Goal: Task Accomplishment & Management: Manage account settings

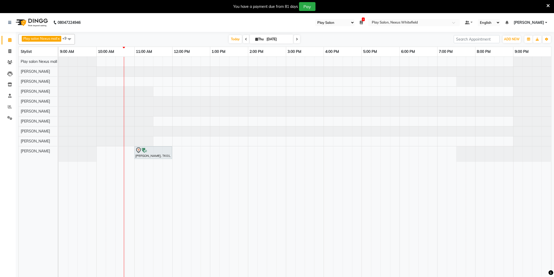
select select "104"
click at [548, 40] on icon "button" at bounding box center [547, 39] width 3 height 3
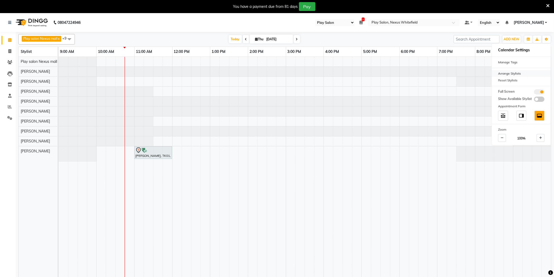
click at [519, 73] on div "Arrange Stylists" at bounding box center [521, 73] width 59 height 7
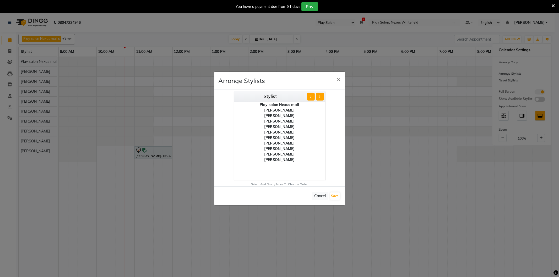
click at [282, 154] on div "[PERSON_NAME]" at bounding box center [279, 155] width 91 height 6
click at [312, 96] on button "⇧" at bounding box center [311, 97] width 8 height 8
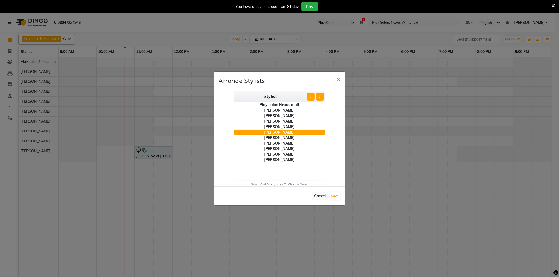
click at [312, 96] on button "⇧" at bounding box center [311, 97] width 8 height 8
click at [289, 121] on div "[PERSON_NAME]" at bounding box center [279, 122] width 91 height 6
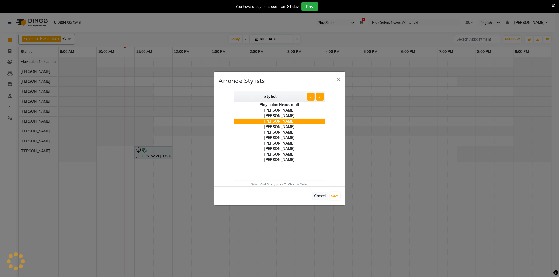
click at [310, 96] on button "⇧" at bounding box center [311, 97] width 8 height 8
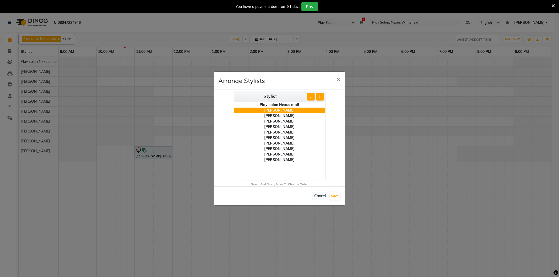
click at [320, 98] on button "⇩" at bounding box center [320, 97] width 8 height 8
click at [286, 127] on div "[PERSON_NAME]" at bounding box center [279, 127] width 91 height 6
click at [312, 97] on button "⇧" at bounding box center [311, 97] width 8 height 8
click at [284, 137] on div "[PERSON_NAME]" at bounding box center [279, 138] width 91 height 6
click at [287, 131] on div "[PERSON_NAME]" at bounding box center [279, 133] width 91 height 6
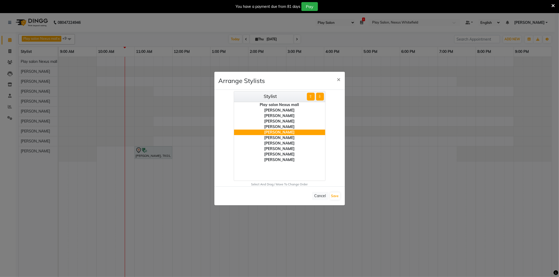
click at [284, 155] on div "[PERSON_NAME]" at bounding box center [279, 155] width 91 height 6
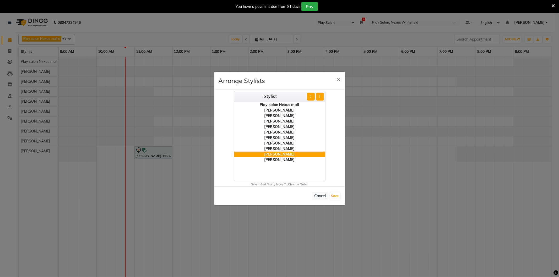
click at [313, 97] on button "⇧" at bounding box center [311, 97] width 8 height 8
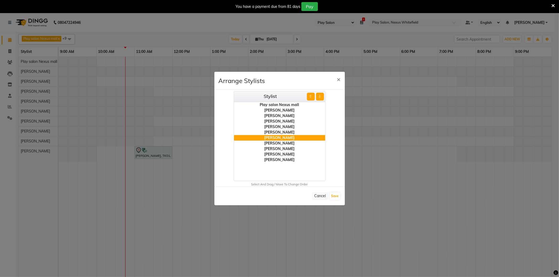
click at [313, 97] on button "⇧" at bounding box center [311, 97] width 8 height 8
click at [282, 148] on div "[PERSON_NAME]" at bounding box center [279, 149] width 91 height 6
click at [309, 97] on button "⇧" at bounding box center [311, 97] width 8 height 8
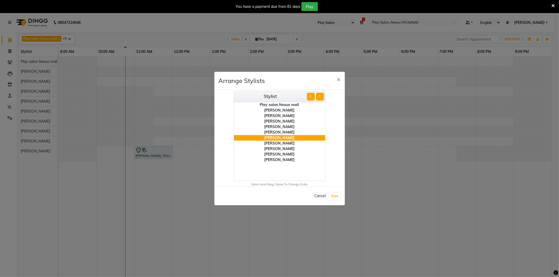
click at [309, 97] on button "⇧" at bounding box center [311, 97] width 8 height 8
click at [284, 159] on div "[PERSON_NAME]" at bounding box center [279, 160] width 91 height 6
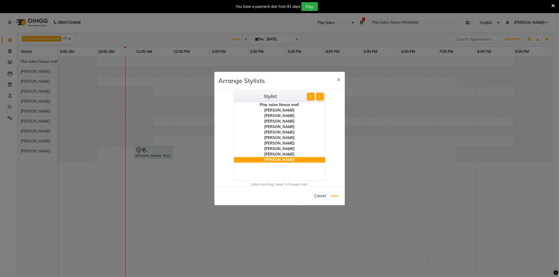
click at [312, 96] on button "⇧" at bounding box center [311, 97] width 8 height 8
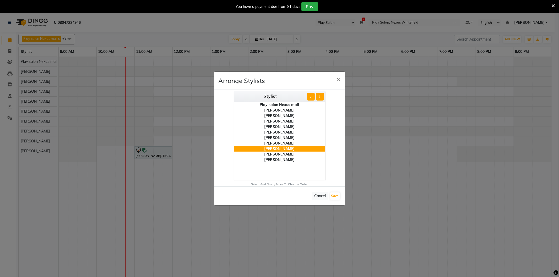
click at [312, 96] on button "⇧" at bounding box center [311, 97] width 8 height 8
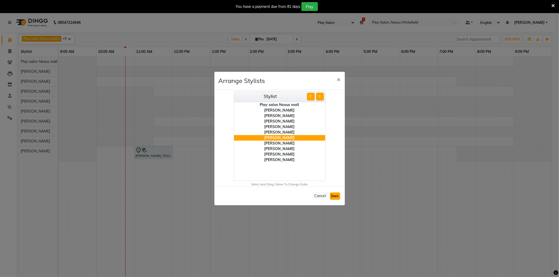
click at [334, 196] on button "Save" at bounding box center [335, 196] width 10 height 7
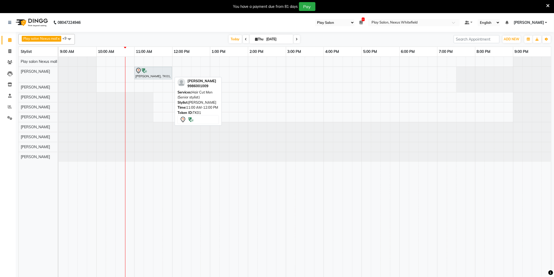
click at [167, 74] on div "[PERSON_NAME], TK01, 11:00 AM-12:00 PM, Hair Cut Men (Senior stylist)" at bounding box center [153, 73] width 37 height 11
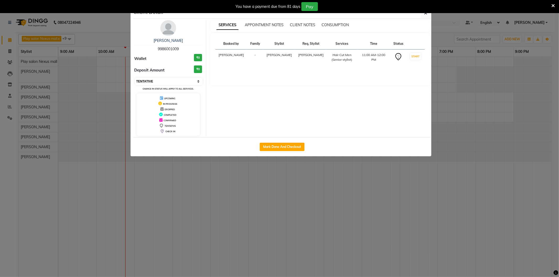
click at [200, 81] on select "Select IN SERVICE CONFIRMED TENTATIVE CHECK IN MARK DONE DROPPED UPCOMING" at bounding box center [169, 81] width 68 height 7
select select "8"
click at [135, 78] on select "Select IN SERVICE CONFIRMED TENTATIVE CHECK IN MARK DONE DROPPED UPCOMING" at bounding box center [169, 81] width 68 height 7
click at [426, 15] on span "button" at bounding box center [425, 12] width 3 height 5
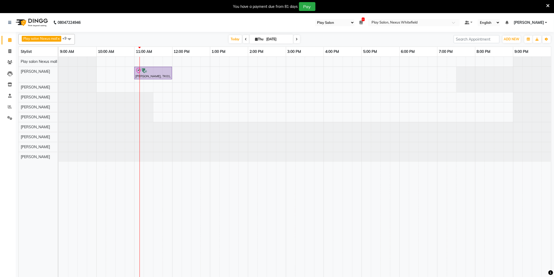
click at [245, 39] on icon at bounding box center [246, 39] width 2 height 3
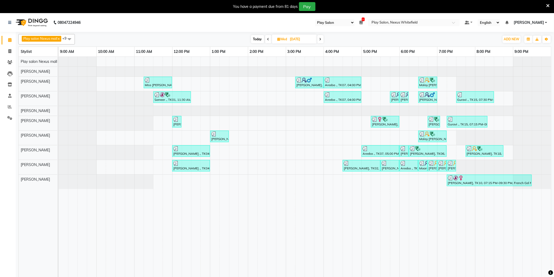
click at [324, 38] on span at bounding box center [321, 39] width 6 height 8
type input "[DATE]"
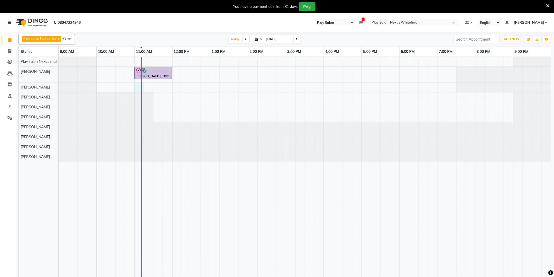
click at [139, 85] on div "[PERSON_NAME], TK01, 11:00 AM-12:00 PM, Hair Cut Men (Senior stylist)" at bounding box center [305, 170] width 493 height 227
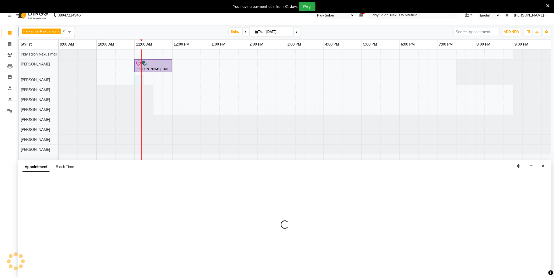
select select "81405"
select select "660"
select select "tentative"
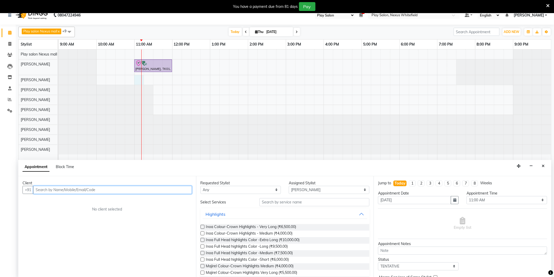
click at [80, 191] on input "text" at bounding box center [112, 190] width 159 height 8
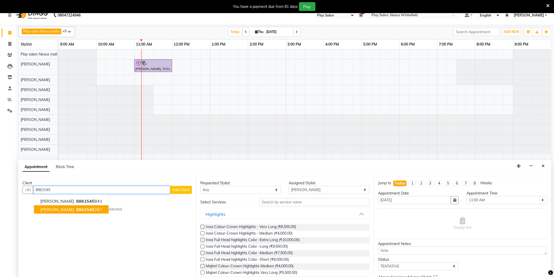
click at [76, 211] on span "8861545" at bounding box center [85, 209] width 18 height 5
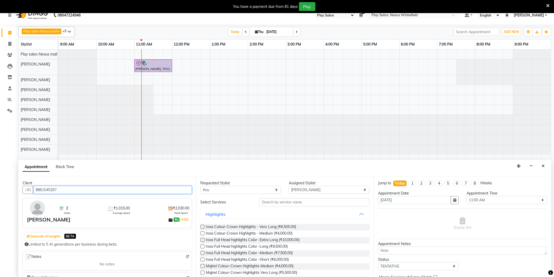
type input "8861545267"
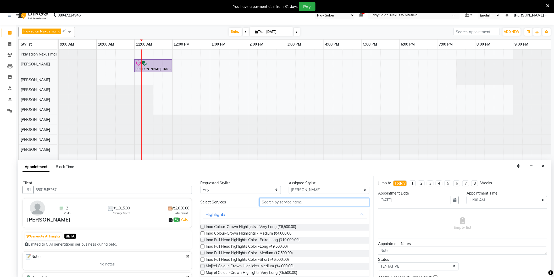
click at [291, 204] on input "text" at bounding box center [315, 202] width 110 height 8
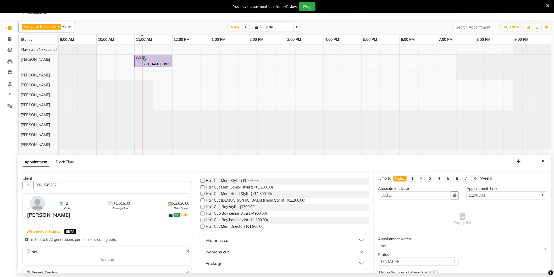
scroll to position [13, 0]
type input "cut"
click at [221, 244] on button "Womens cut" at bounding box center [285, 239] width 165 height 9
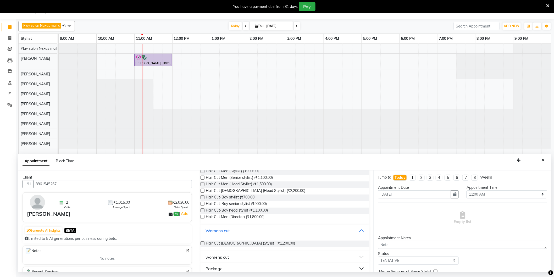
scroll to position [56, 0]
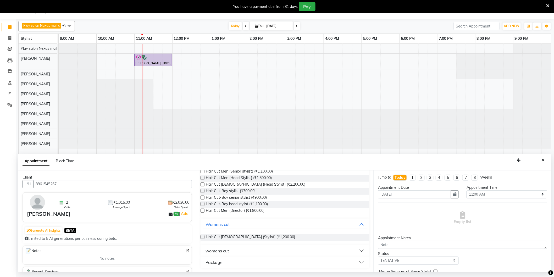
click at [230, 249] on button "womens cut" at bounding box center [285, 250] width 165 height 9
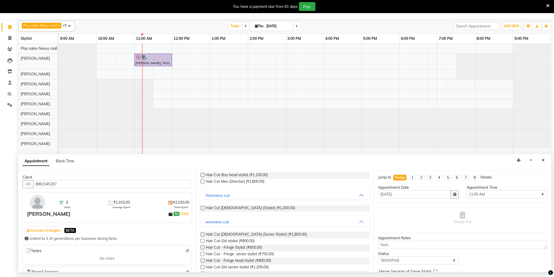
click at [201, 235] on label at bounding box center [203, 235] width 4 height 4
click at [201, 235] on input "checkbox" at bounding box center [202, 234] width 3 height 3
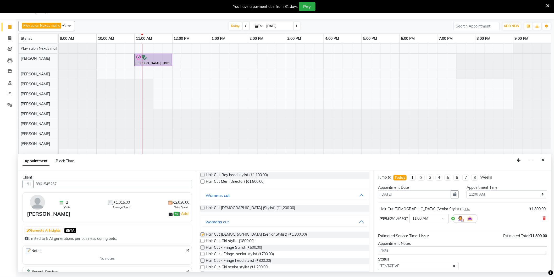
checkbox input "false"
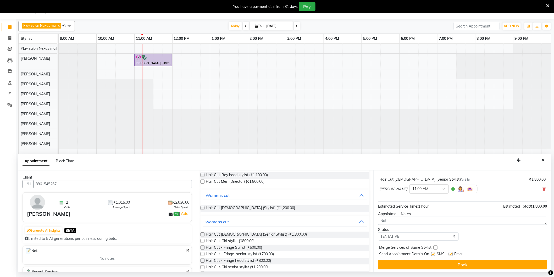
scroll to position [31, 0]
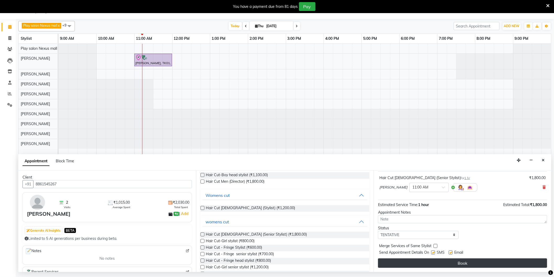
click at [466, 260] on button "Book" at bounding box center [462, 263] width 169 height 9
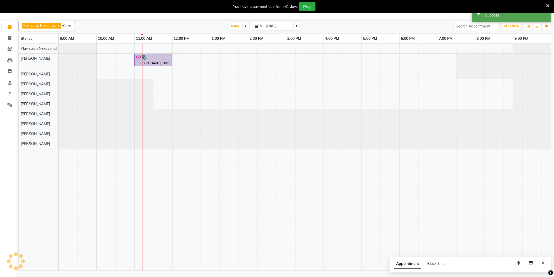
scroll to position [0, 0]
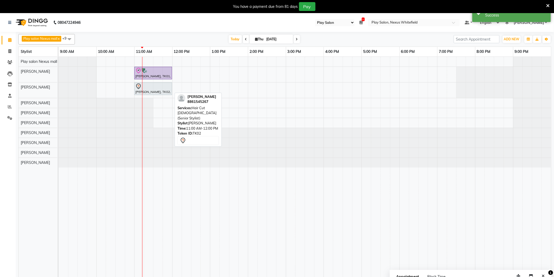
click at [154, 90] on div "[PERSON_NAME], TK02, 11:00 AM-12:00 PM, Hair Cut [DEMOGRAPHIC_DATA] (Senior Sty…" at bounding box center [153, 88] width 37 height 11
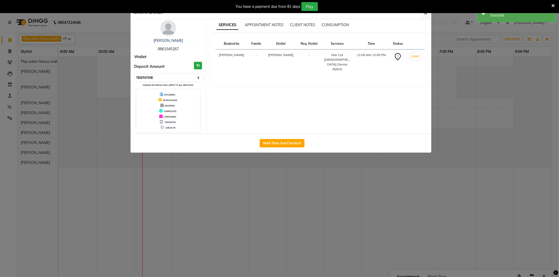
click at [197, 78] on select "Select IN SERVICE CONFIRMED TENTATIVE CHECK IN MARK DONE DROPPED UPCOMING" at bounding box center [169, 77] width 68 height 7
select select "8"
click at [135, 74] on select "Select IN SERVICE CONFIRMED TENTATIVE CHECK IN MARK DONE DROPPED UPCOMING" at bounding box center [169, 77] width 68 height 7
click at [424, 14] on icon "button" at bounding box center [425, 13] width 3 height 4
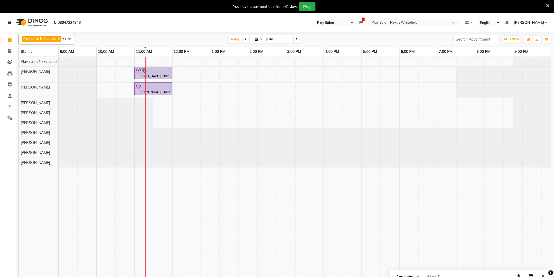
click at [297, 40] on span at bounding box center [297, 39] width 6 height 8
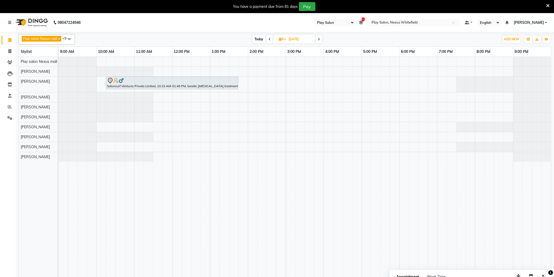
click at [320, 38] on icon at bounding box center [319, 39] width 2 height 3
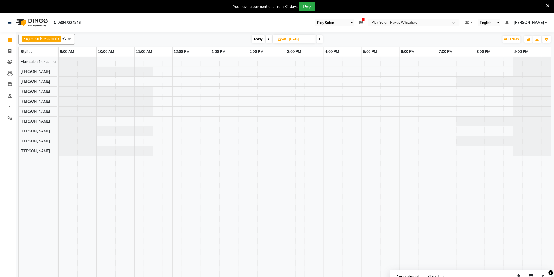
click at [261, 37] on span "Today" at bounding box center [258, 39] width 13 height 8
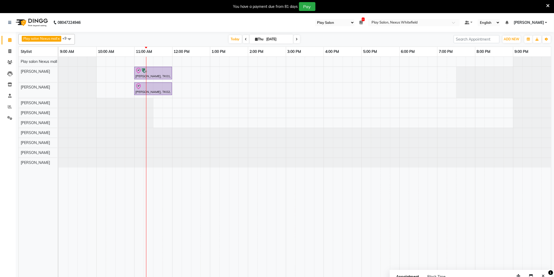
click at [245, 39] on icon at bounding box center [246, 39] width 2 height 3
type input "[DATE]"
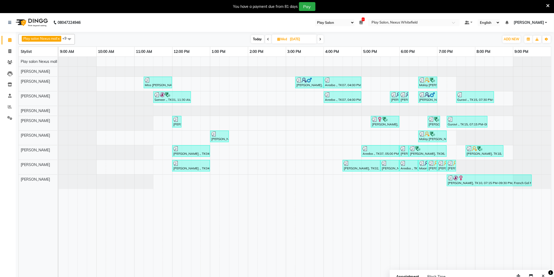
click at [285, 39] on span "Wed" at bounding box center [282, 39] width 12 height 4
select select "9"
select select "2025"
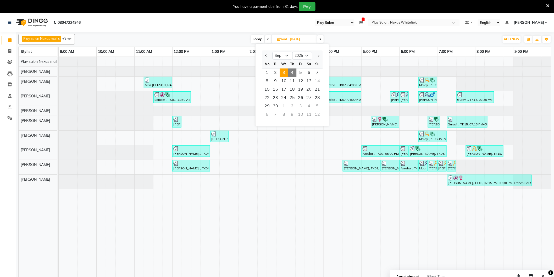
click at [258, 38] on span "Today" at bounding box center [257, 39] width 13 height 8
type input "[DATE]"
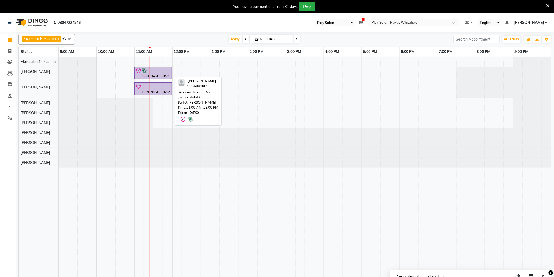
click at [163, 72] on div at bounding box center [153, 71] width 36 height 6
select select "8"
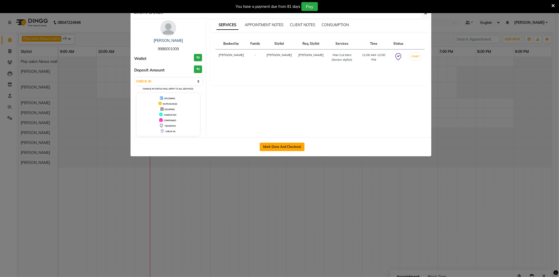
click at [270, 149] on button "Mark Done And Checkout" at bounding box center [282, 147] width 45 height 8
select select "service"
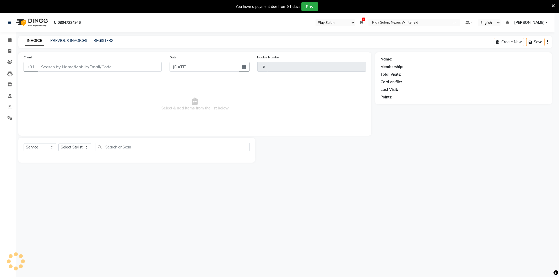
type input "3204"
select select "8356"
type input "9986001009"
select select "81391"
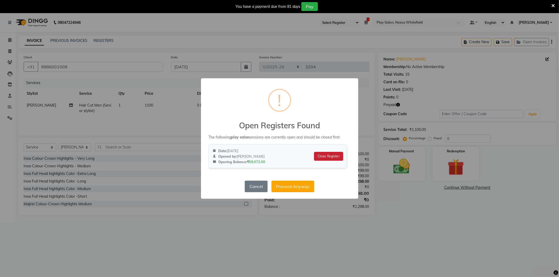
click at [324, 155] on button "Close Register" at bounding box center [328, 156] width 29 height 9
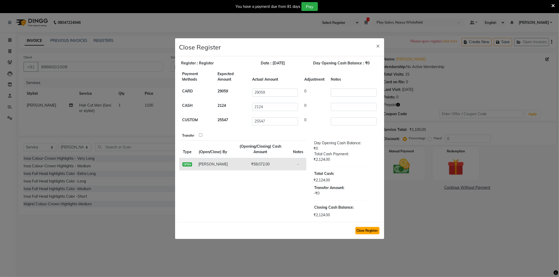
click at [372, 231] on button "Close Register" at bounding box center [367, 230] width 24 height 7
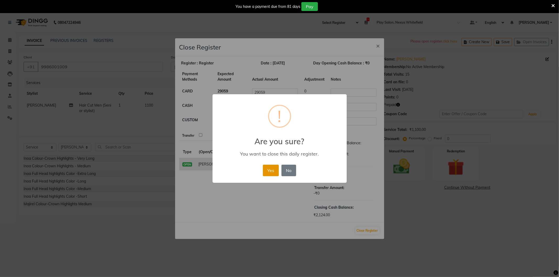
click at [273, 170] on button "Yes" at bounding box center [271, 171] width 16 height 12
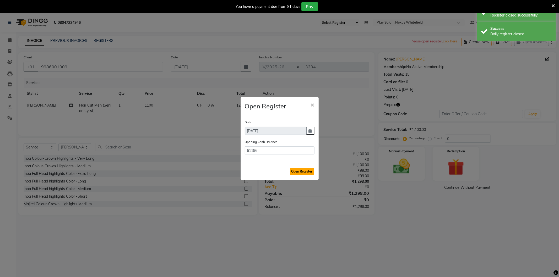
click at [299, 172] on button "Open Register" at bounding box center [302, 171] width 24 height 7
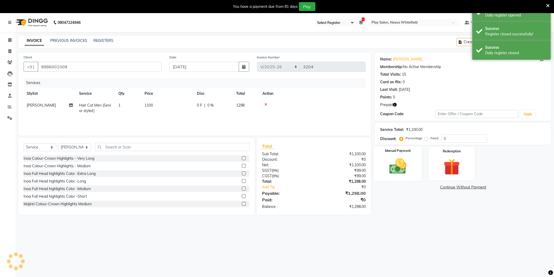
click at [403, 168] on img at bounding box center [398, 167] width 28 height 20
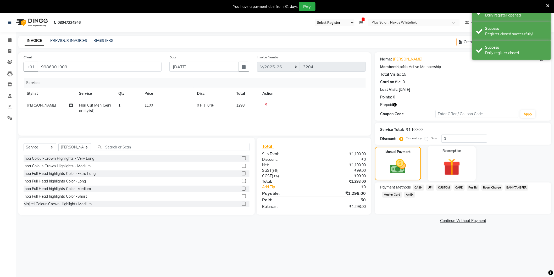
click at [451, 167] on img at bounding box center [452, 167] width 28 height 21
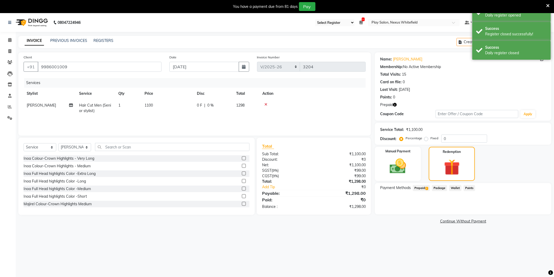
click at [426, 186] on span "Prepaid 2" at bounding box center [421, 188] width 17 height 6
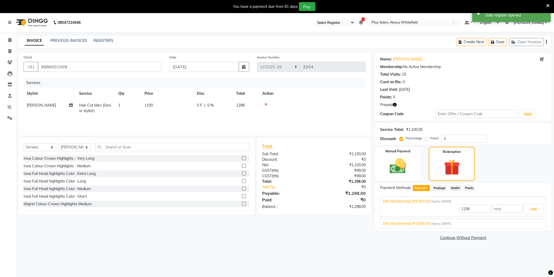
click at [475, 223] on div "10K Membership (₹1,000.00) Expiry: 29-05-2025" at bounding box center [463, 224] width 161 height 6
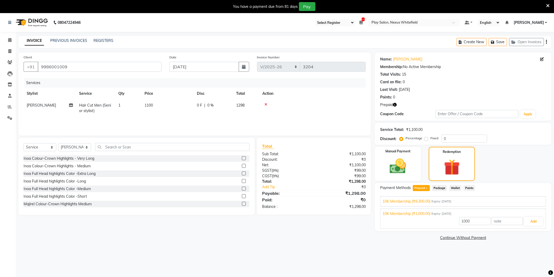
click at [466, 200] on div "10K Membership (₹9,300.00) Expiry: 17-01-2026" at bounding box center [463, 202] width 161 height 6
click at [476, 222] on div "10K Membership (₹1,000.00) Expiry: 29-05-2025" at bounding box center [463, 224] width 161 height 6
click at [8, 23] on icon at bounding box center [9, 23] width 3 height 4
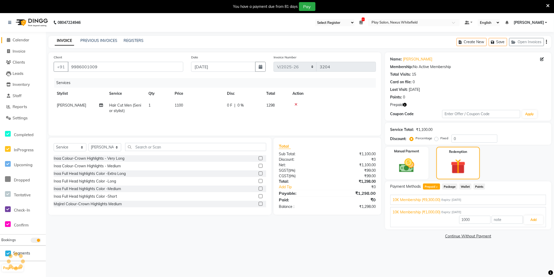
click at [10, 40] on span at bounding box center [9, 40] width 8 height 6
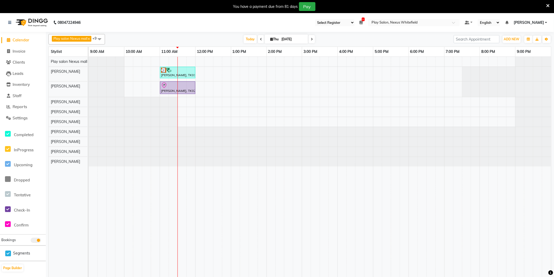
click at [102, 38] on span at bounding box center [99, 39] width 10 height 10
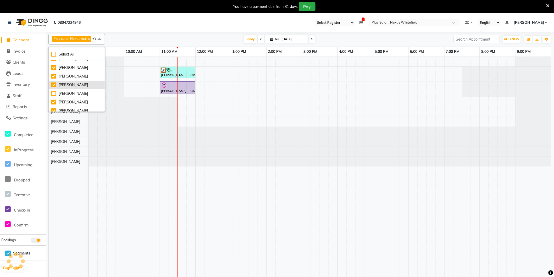
scroll to position [29, 0]
click at [53, 95] on div "[PERSON_NAME]" at bounding box center [76, 96] width 51 height 6
checkbox input "false"
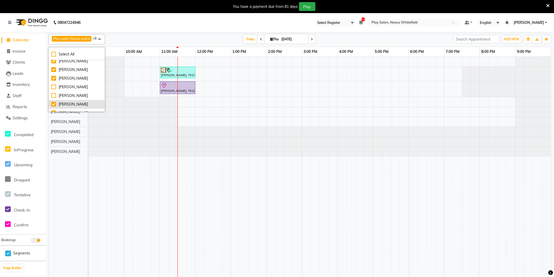
click at [53, 104] on div "[PERSON_NAME]" at bounding box center [76, 105] width 51 height 6
checkbox input "false"
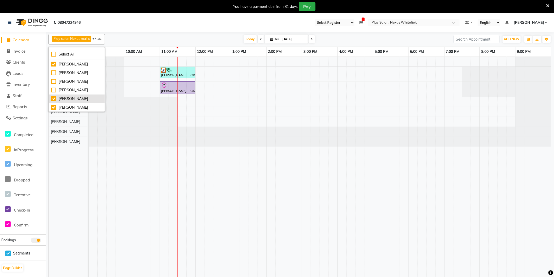
scroll to position [13, 0]
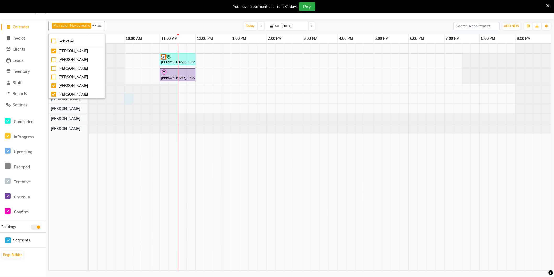
click at [89, 97] on div at bounding box center [89, 99] width 0 height 10
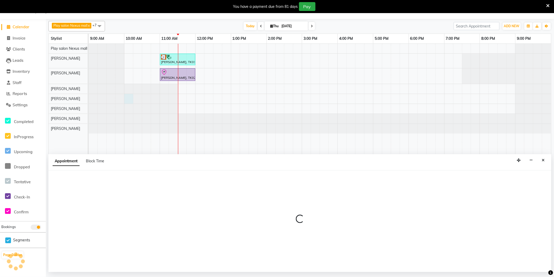
select select "81403"
select select "600"
select select "tentative"
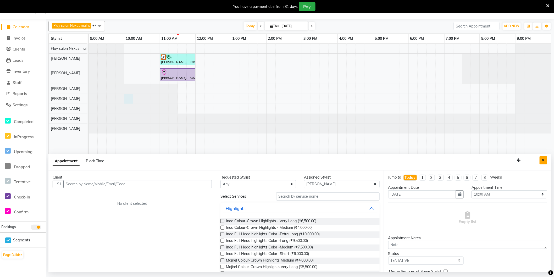
click at [547, 161] on button "Close" at bounding box center [544, 160] width 8 height 8
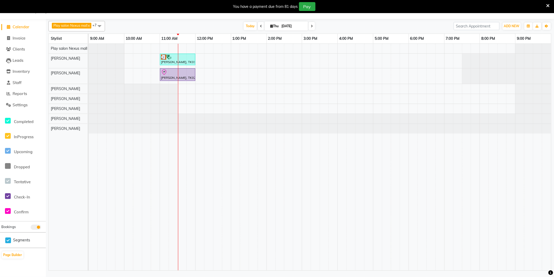
click at [103, 26] on span at bounding box center [99, 26] width 10 height 10
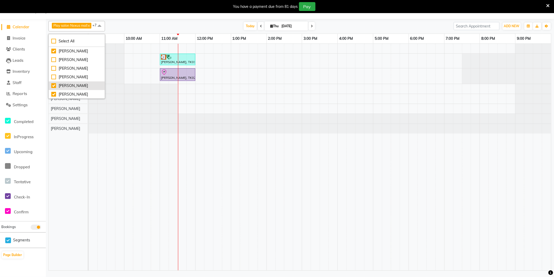
click at [56, 85] on div "[PERSON_NAME]" at bounding box center [76, 86] width 51 height 6
checkbox input "false"
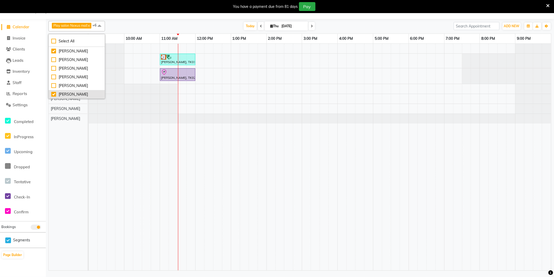
click at [55, 94] on div "[PERSON_NAME]" at bounding box center [76, 95] width 51 height 6
checkbox input "false"
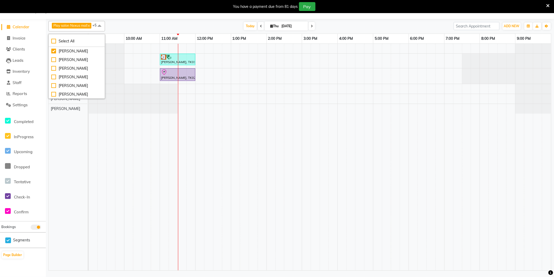
click at [151, 114] on td at bounding box center [155, 157] width 9 height 227
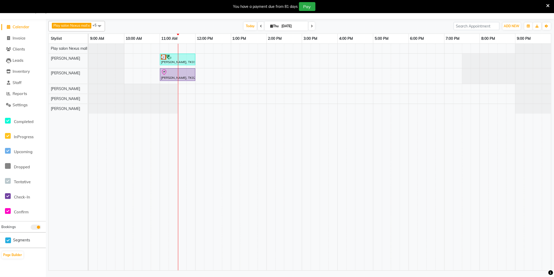
scroll to position [0, 0]
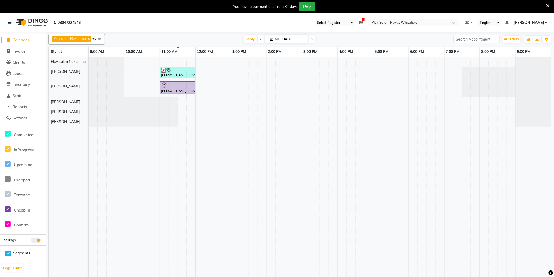
click at [100, 37] on span at bounding box center [99, 39] width 10 height 10
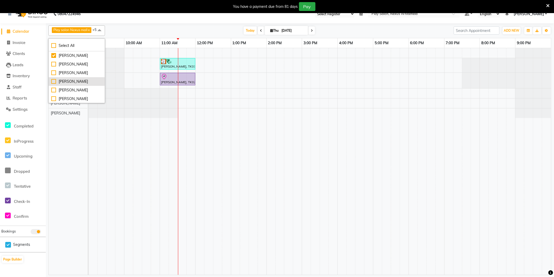
scroll to position [13, 0]
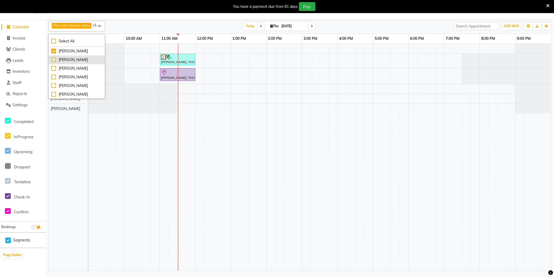
click at [53, 59] on div "[PERSON_NAME]" at bounding box center [76, 60] width 51 height 6
checkbox input "true"
click at [89, 92] on div at bounding box center [89, 89] width 0 height 10
select select "81395"
select select "tentative"
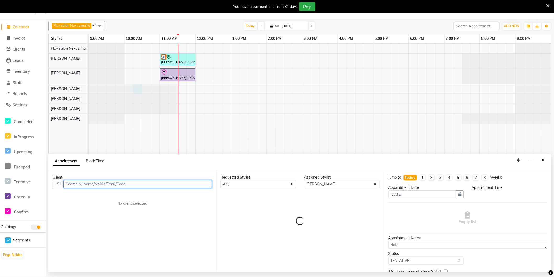
select select "615"
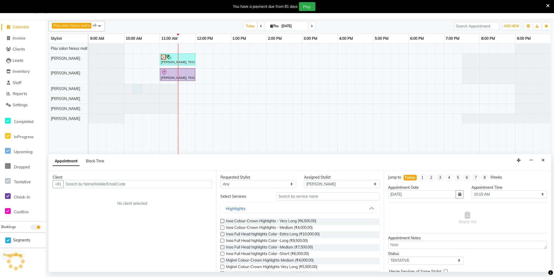
click at [546, 163] on button "Close" at bounding box center [544, 160] width 8 height 8
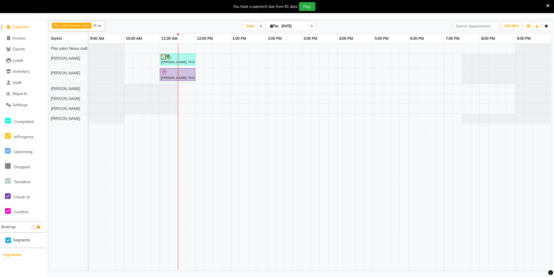
click at [549, 25] on button "Toggle Dropdown" at bounding box center [547, 26] width 8 height 7
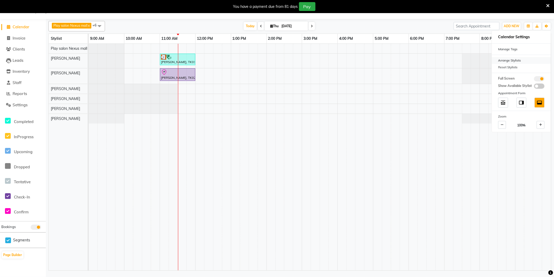
click at [512, 59] on div "Arrange Stylists" at bounding box center [521, 60] width 59 height 7
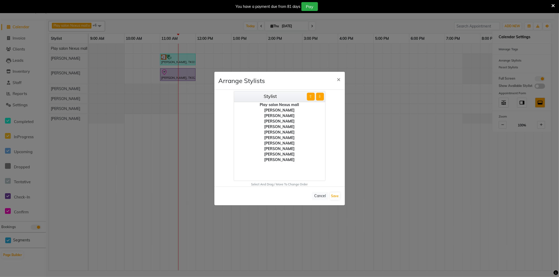
click at [281, 137] on div "[PERSON_NAME]" at bounding box center [279, 138] width 91 height 6
click at [311, 97] on button "⇧" at bounding box center [311, 97] width 8 height 8
click at [336, 196] on button "Save" at bounding box center [335, 196] width 10 height 7
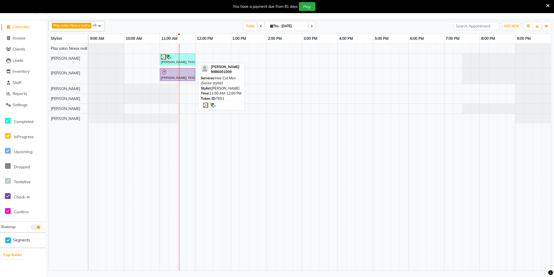
click at [190, 60] on div "[PERSON_NAME], TK01, 11:00 AM-12:00 PM, Hair Cut Men (Senior stylist)" at bounding box center [178, 60] width 34 height 10
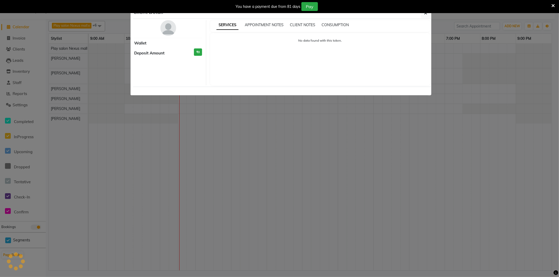
select select "3"
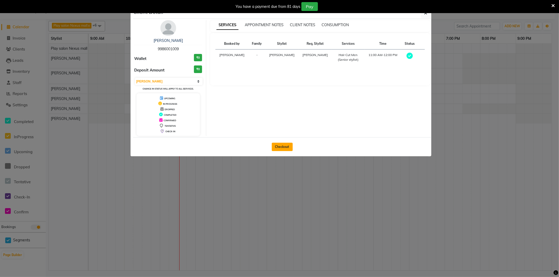
click at [280, 147] on button "Checkout" at bounding box center [282, 147] width 21 height 8
select select "service"
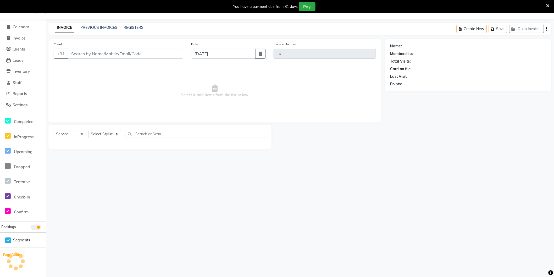
type input "3204"
select select "8356"
type input "9986001009"
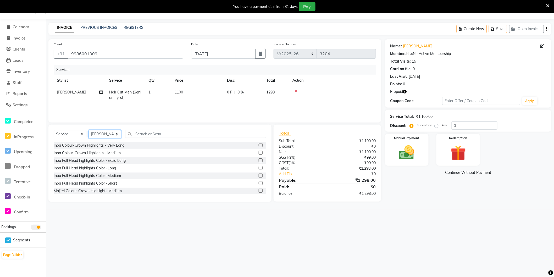
click at [98, 132] on select "Select Stylist [PERSON_NAME] Md [PERSON_NAME] [PERSON_NAME] [PERSON_NAME] [PERS…" at bounding box center [105, 134] width 33 height 8
select select "81404"
click at [89, 130] on select "Select Stylist [PERSON_NAME] Md [PERSON_NAME] [PERSON_NAME] [PERSON_NAME] [PERS…" at bounding box center [105, 134] width 33 height 8
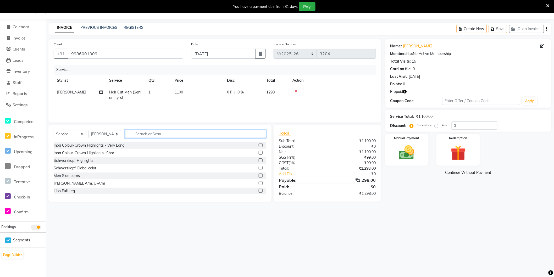
click at [137, 137] on input "text" at bounding box center [195, 134] width 141 height 8
type input "mass"
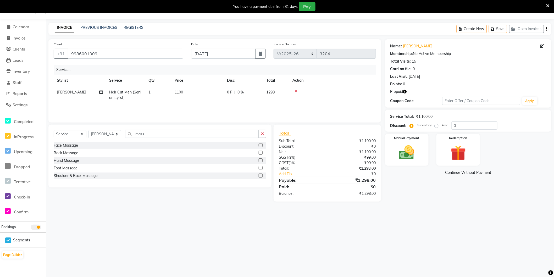
click at [261, 176] on label at bounding box center [261, 176] width 4 height 4
click at [261, 176] on input "checkbox" at bounding box center [260, 175] width 3 height 3
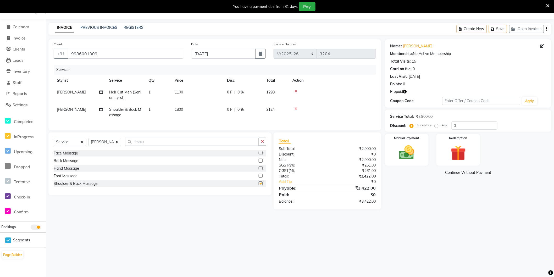
checkbox input "false"
click at [235, 109] on span "|" at bounding box center [235, 110] width 1 height 6
select select "81404"
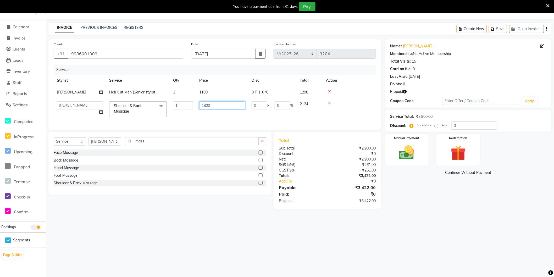
click at [210, 105] on input "1800" at bounding box center [222, 105] width 46 height 8
click at [205, 92] on td "1100" at bounding box center [222, 92] width 52 height 12
select select "81391"
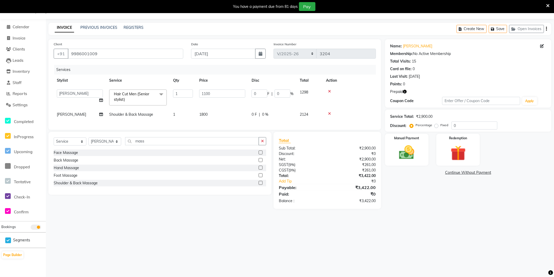
click at [202, 115] on span "1800" at bounding box center [203, 114] width 8 height 5
select select "81404"
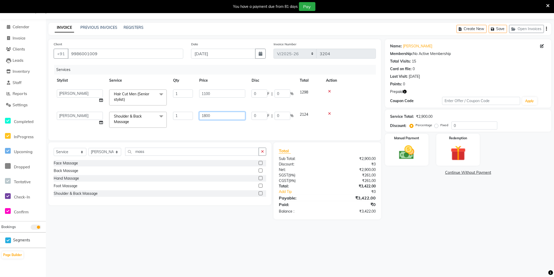
click at [214, 117] on input "1800" at bounding box center [222, 116] width 46 height 8
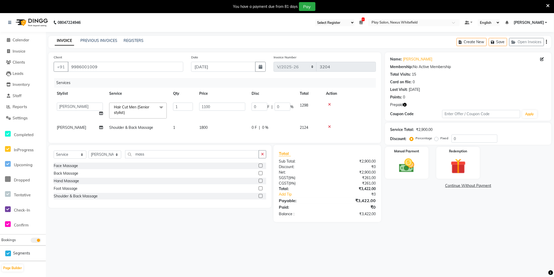
click at [137, 128] on span "Shoulder & Back Massage" at bounding box center [131, 127] width 44 height 5
select select "81404"
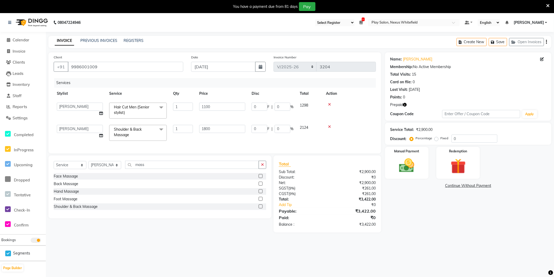
click at [162, 130] on span at bounding box center [161, 130] width 10 height 10
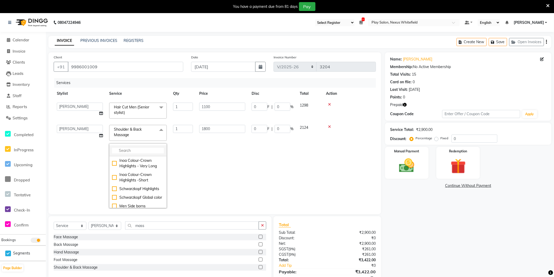
click at [138, 152] on input "multiselect-search" at bounding box center [138, 151] width 52 height 6
type input "mass"
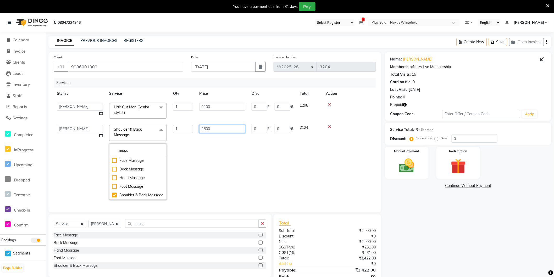
click at [225, 127] on input "1800" at bounding box center [222, 129] width 46 height 8
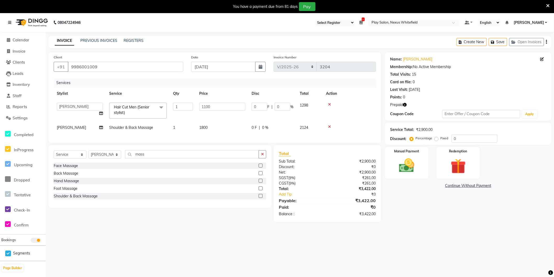
click at [11, 21] on link at bounding box center [10, 22] width 5 height 15
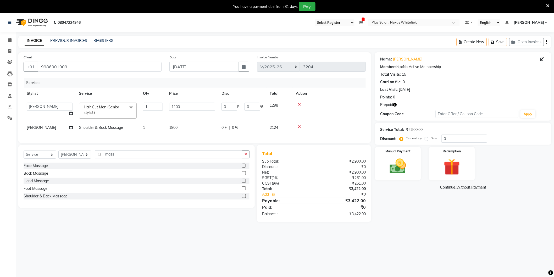
click at [88, 127] on span "Shoulder & Back Massage" at bounding box center [101, 127] width 44 height 5
select select "81404"
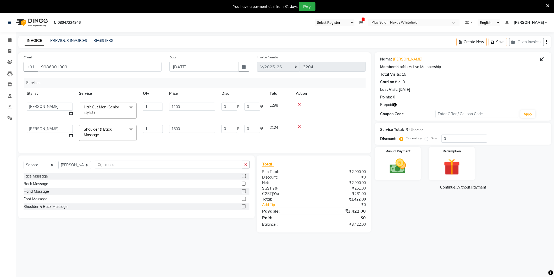
scroll to position [13, 0]
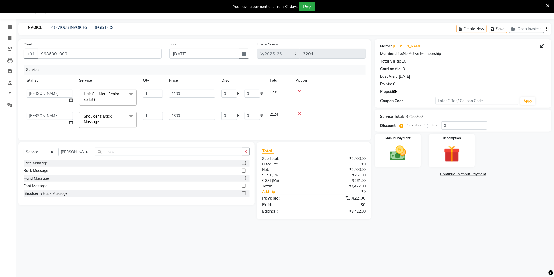
click at [132, 116] on span at bounding box center [131, 117] width 10 height 10
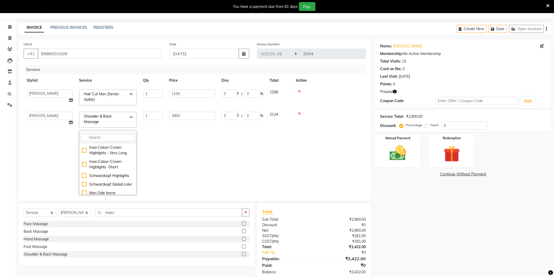
click at [107, 138] on input "multiselect-search" at bounding box center [108, 138] width 52 height 6
type input "head"
click at [84, 166] on div "Head Message" at bounding box center [108, 165] width 52 height 6
checkbox input "true"
type input "800"
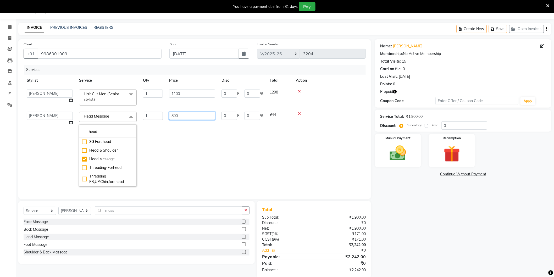
click at [190, 116] on input "800" at bounding box center [192, 116] width 46 height 8
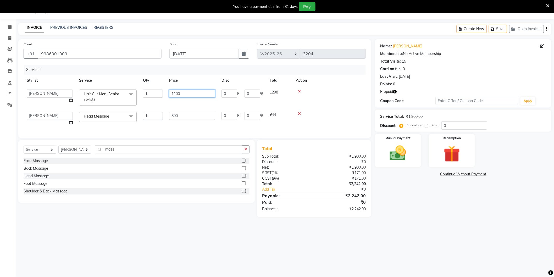
click at [198, 93] on input "1100" at bounding box center [192, 94] width 46 height 8
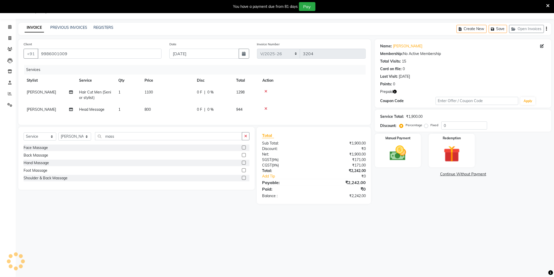
click at [172, 115] on td "800" at bounding box center [167, 110] width 52 height 12
select select "81404"
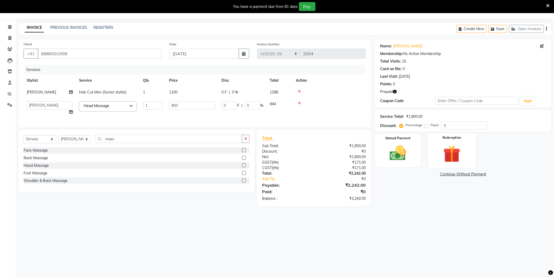
click at [451, 159] on img at bounding box center [452, 154] width 28 height 21
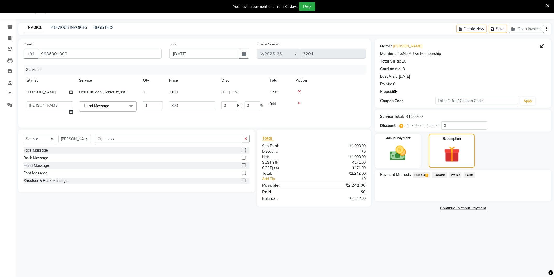
click at [423, 174] on span "Prepaid 2" at bounding box center [421, 175] width 17 height 6
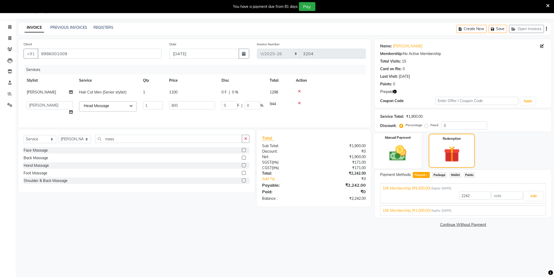
click at [403, 153] on img at bounding box center [398, 154] width 28 height 20
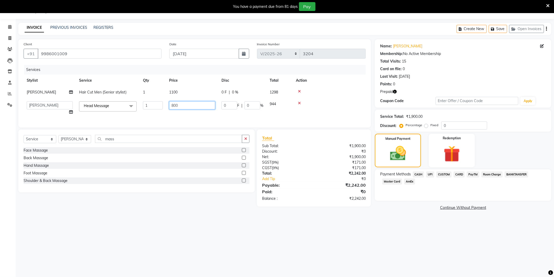
click at [192, 107] on input "800" at bounding box center [192, 105] width 46 height 8
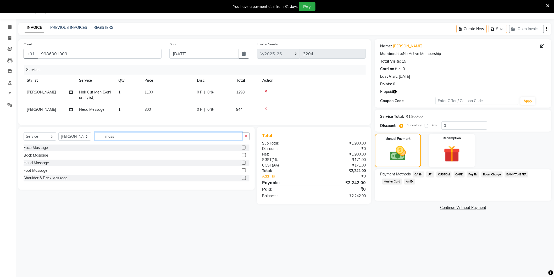
click at [120, 140] on input "mass" at bounding box center [168, 136] width 147 height 8
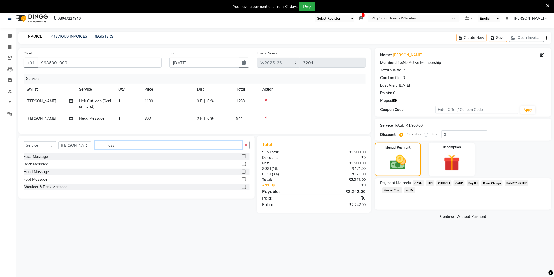
scroll to position [0, 0]
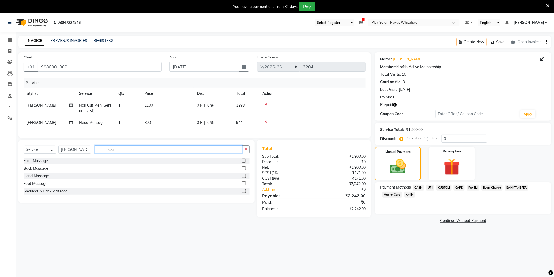
click at [119, 154] on input "mass" at bounding box center [168, 149] width 147 height 8
type input "m"
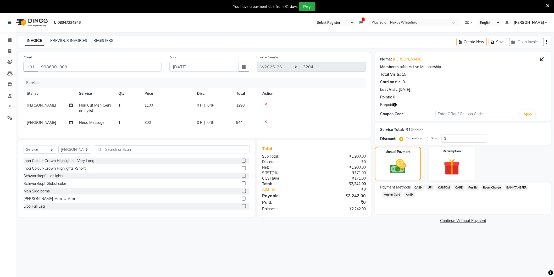
click at [99, 122] on span "Head Message" at bounding box center [91, 122] width 25 height 5
select select "81404"
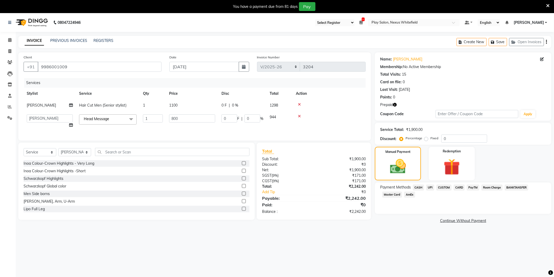
click at [130, 117] on span at bounding box center [131, 120] width 10 height 10
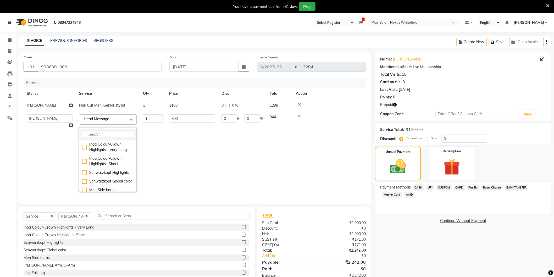
click at [104, 135] on input "multiselect-search" at bounding box center [108, 135] width 52 height 6
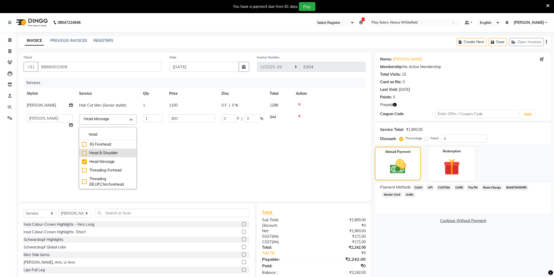
type input "head"
drag, startPoint x: 84, startPoint y: 153, endPoint x: 98, endPoint y: 147, distance: 15.0
click at [84, 152] on div "Head & Shoulder" at bounding box center [108, 153] width 52 height 6
checkbox input "true"
checkbox input "false"
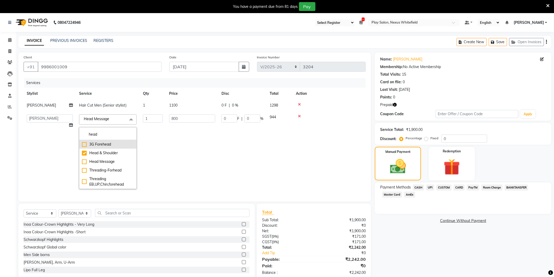
type input "1200"
click at [191, 119] on input "1200" at bounding box center [192, 119] width 46 height 8
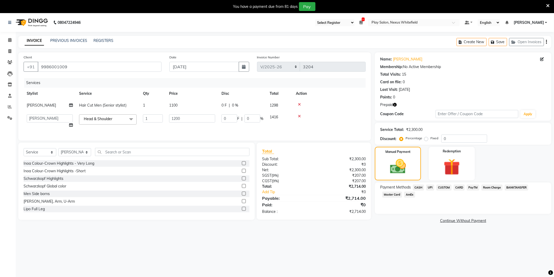
click at [175, 106] on td "1100" at bounding box center [192, 106] width 52 height 12
select select "81391"
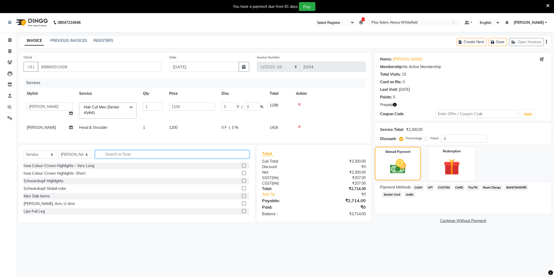
click at [123, 159] on input "text" at bounding box center [172, 154] width 155 height 8
type input "shampoo"
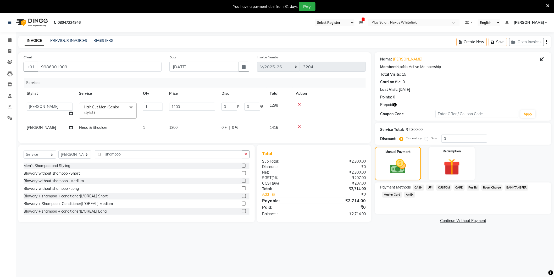
click at [242, 168] on label at bounding box center [244, 166] width 4 height 4
click at [242, 168] on input "checkbox" at bounding box center [243, 165] width 3 height 3
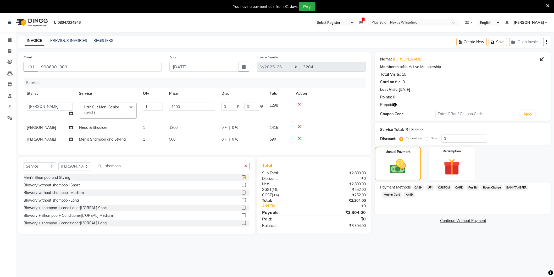
checkbox input "false"
click at [98, 128] on span "Head & Shoulder" at bounding box center [93, 127] width 29 height 5
select select "81404"
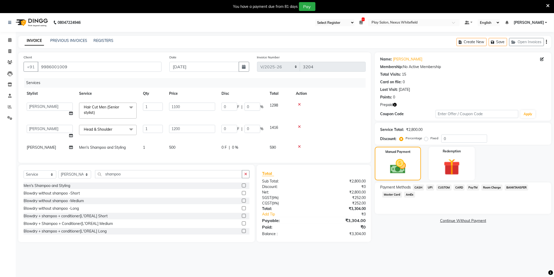
click at [117, 146] on span "Men's Shampoo and Styling" at bounding box center [102, 147] width 47 height 5
select select "81404"
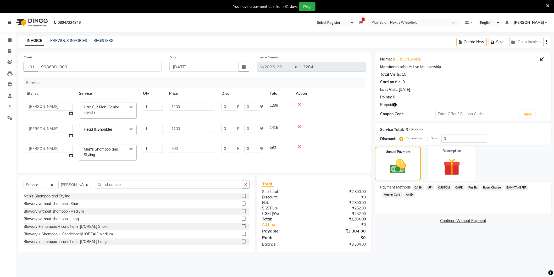
click at [456, 163] on img at bounding box center [452, 167] width 28 height 21
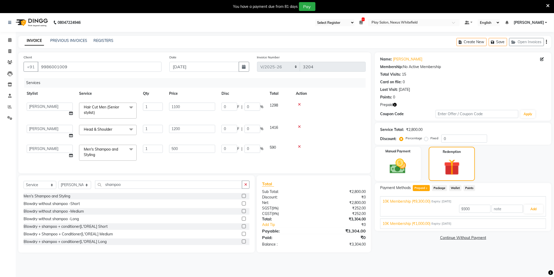
click at [300, 146] on icon at bounding box center [299, 147] width 3 height 4
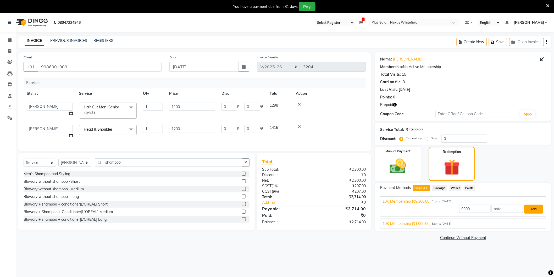
click at [531, 210] on button "Add" at bounding box center [534, 209] width 19 height 9
click at [480, 210] on input "9300" at bounding box center [475, 209] width 31 height 8
drag, startPoint x: 477, startPoint y: 210, endPoint x: 460, endPoint y: 211, distance: 17.3
click at [460, 211] on input "9300" at bounding box center [475, 209] width 31 height 8
type input "2714"
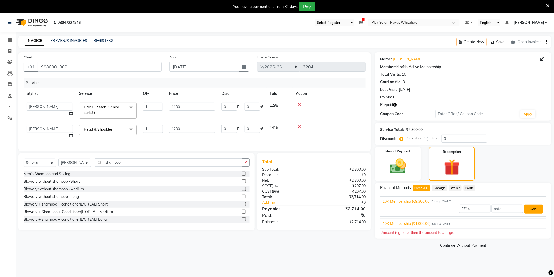
click at [533, 210] on button "Add" at bounding box center [534, 209] width 19 height 9
click at [443, 187] on span "Package" at bounding box center [439, 188] width 15 height 6
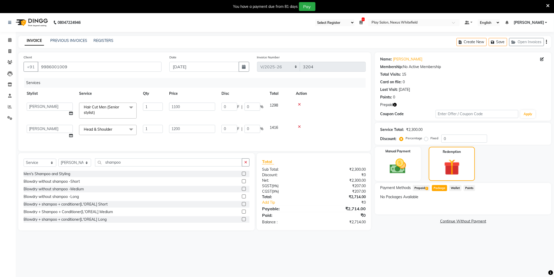
click at [422, 188] on span "Prepaid 2" at bounding box center [421, 188] width 17 height 6
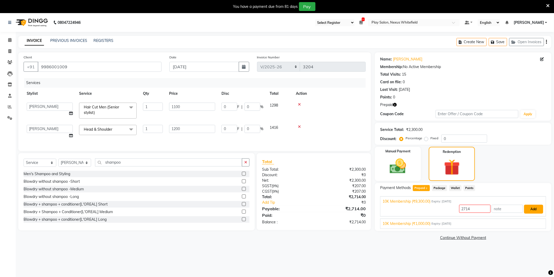
click at [533, 208] on button "Add" at bounding box center [534, 209] width 19 height 9
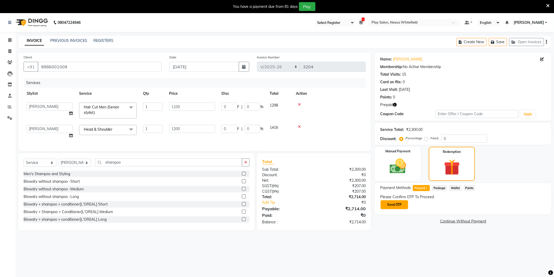
click at [391, 203] on button "Send OTP" at bounding box center [395, 204] width 28 height 9
click at [395, 205] on input "text" at bounding box center [406, 204] width 52 height 8
type input "3602"
click at [453, 205] on button "Confirm OTP" at bounding box center [449, 204] width 32 height 9
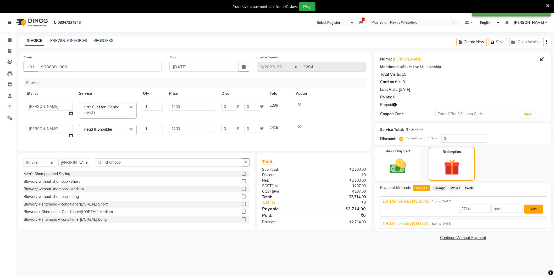
click at [538, 207] on button "Add" at bounding box center [534, 209] width 19 height 9
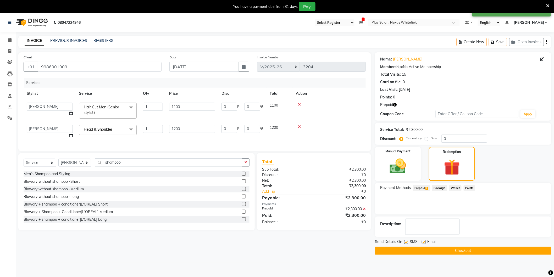
click at [454, 248] on button "Checkout" at bounding box center [463, 251] width 177 height 8
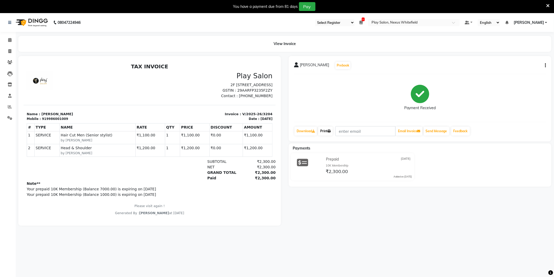
click at [326, 130] on link "Print" at bounding box center [325, 131] width 15 height 9
click at [8, 39] on icon at bounding box center [9, 40] width 3 height 4
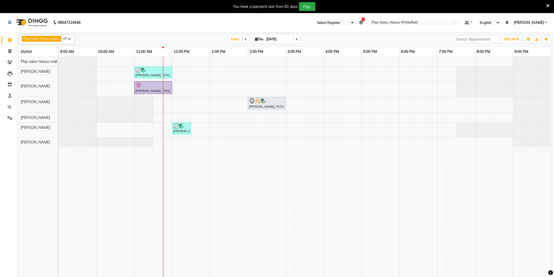
click at [167, 141] on div "Anand Balachandran, TK01, 11:00 AM-12:00 PM, Hair Cut Men (Senior stylist) Vidh…" at bounding box center [305, 170] width 493 height 227
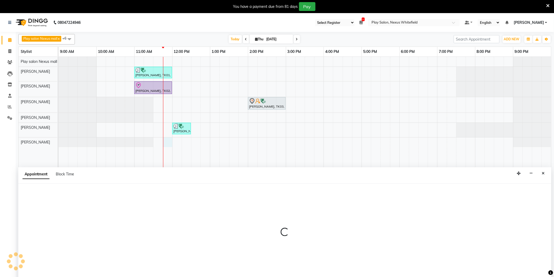
scroll to position [1, 0]
select select "81398"
select select "705"
select select "tentative"
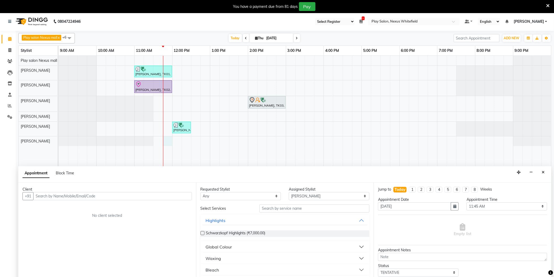
click at [68, 194] on input "text" at bounding box center [112, 196] width 159 height 8
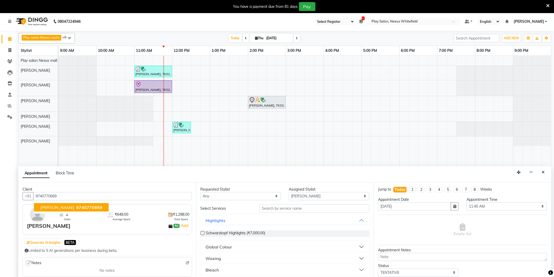
click at [83, 205] on span "9740770669" at bounding box center [89, 207] width 26 height 5
type input "9740770669"
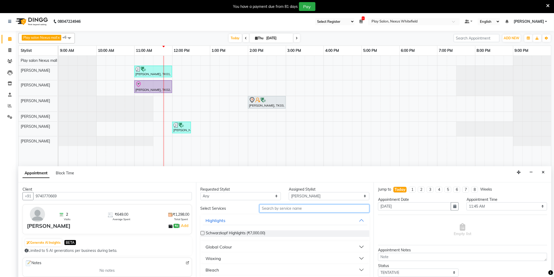
click at [305, 210] on input "text" at bounding box center [315, 209] width 110 height 8
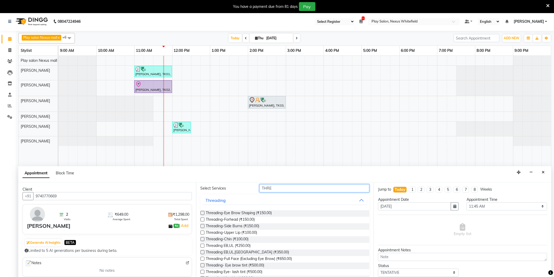
scroll to position [45, 0]
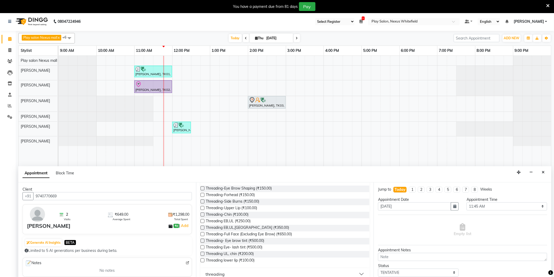
type input "THRE"
click at [203, 228] on label at bounding box center [203, 228] width 4 height 4
click at [203, 228] on input "checkbox" at bounding box center [202, 228] width 3 height 3
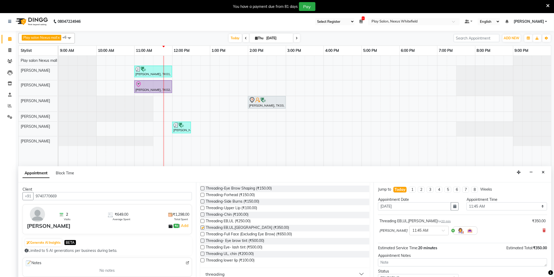
checkbox input "false"
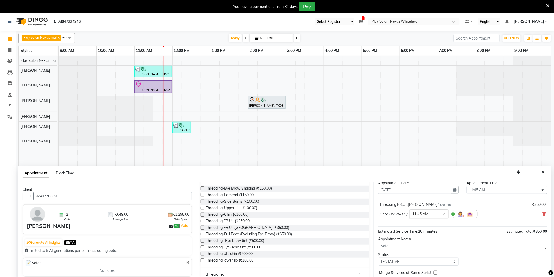
scroll to position [31, 0]
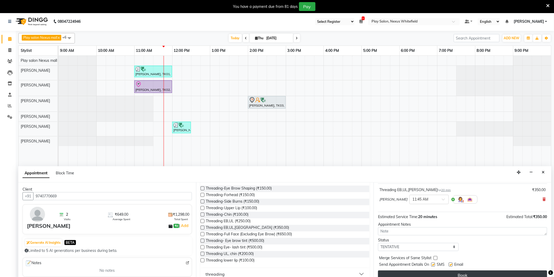
click at [476, 271] on button "Book" at bounding box center [462, 275] width 169 height 9
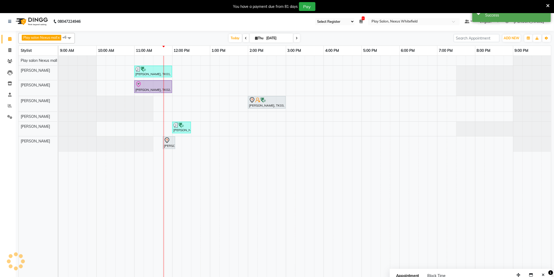
scroll to position [0, 0]
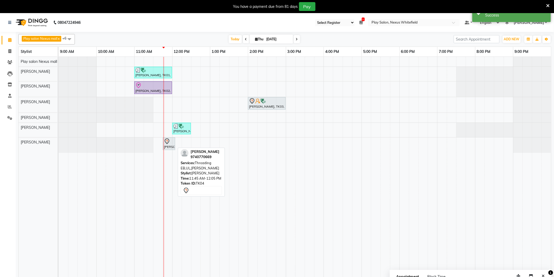
click at [169, 145] on div "[PERSON_NAME], TK04, 11:45 AM-12:05 PM, Threading EB,UL,[PERSON_NAME]" at bounding box center [169, 143] width 11 height 11
select select "7"
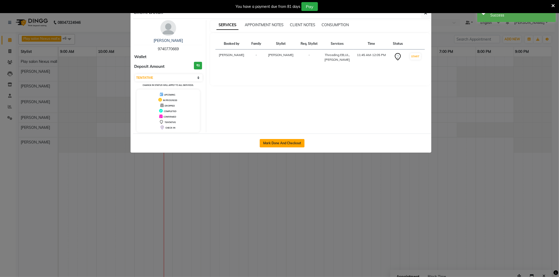
click at [274, 140] on button "Mark Done And Checkout" at bounding box center [282, 143] width 45 height 8
select select "service"
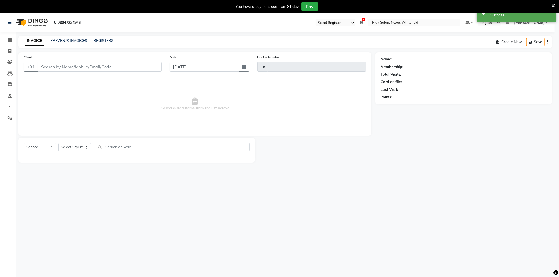
type input "3205"
select select "8356"
type input "9740770669"
select select "81398"
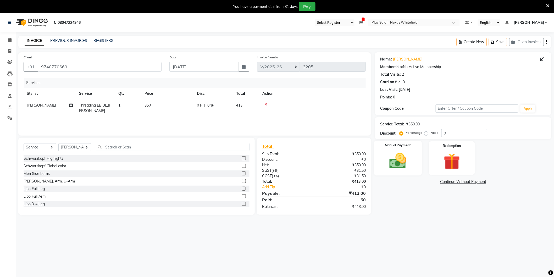
click at [399, 161] on img at bounding box center [398, 161] width 28 height 20
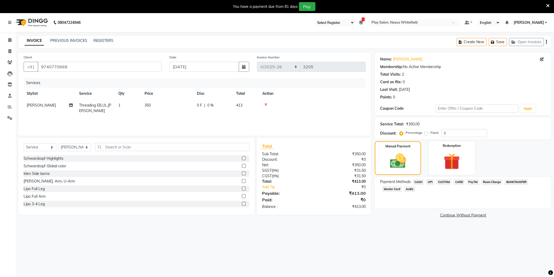
click at [460, 182] on span "CARD" at bounding box center [459, 182] width 11 height 6
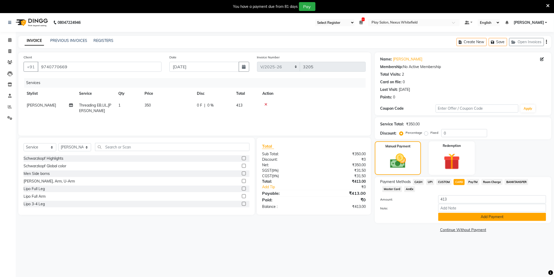
click at [483, 217] on button "Add Payment" at bounding box center [493, 217] width 108 height 8
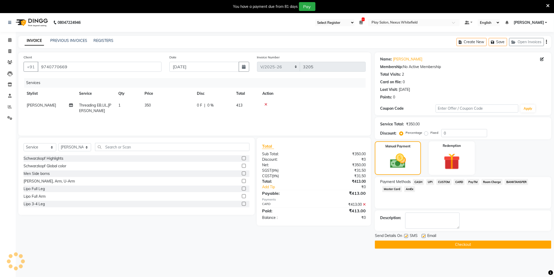
click at [462, 243] on button "Checkout" at bounding box center [463, 245] width 177 height 8
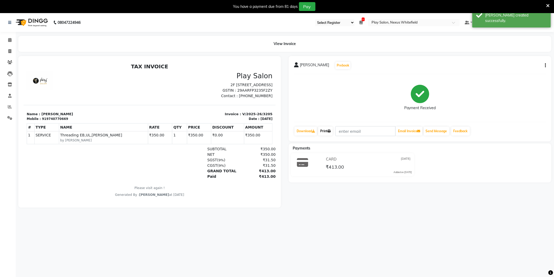
click at [324, 129] on link "Print" at bounding box center [325, 131] width 15 height 9
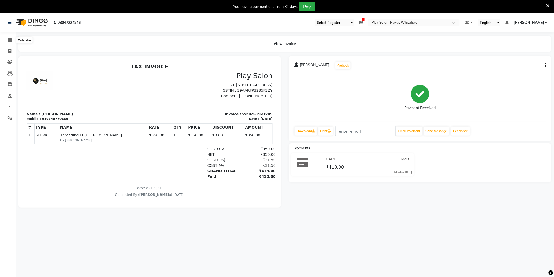
click at [10, 41] on icon at bounding box center [9, 40] width 3 height 4
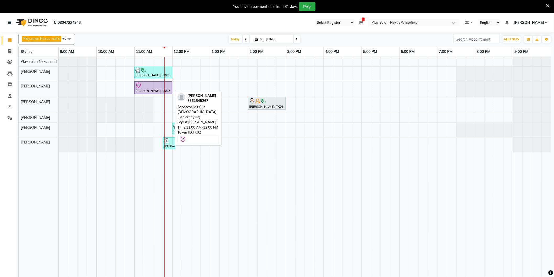
click at [152, 88] on div at bounding box center [153, 85] width 36 height 6
select select "8"
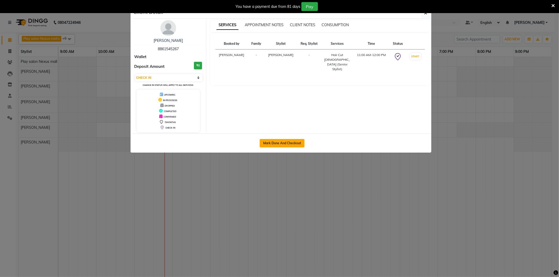
click at [277, 141] on button "Mark Done And Checkout" at bounding box center [282, 143] width 45 height 8
select select "8356"
select select "service"
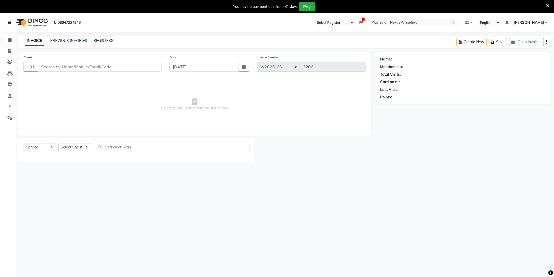
type input "8861545267"
select select "81405"
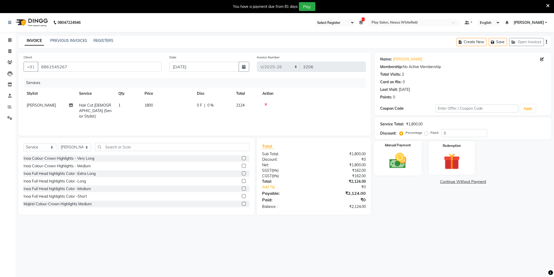
click at [403, 156] on img at bounding box center [398, 161] width 28 height 20
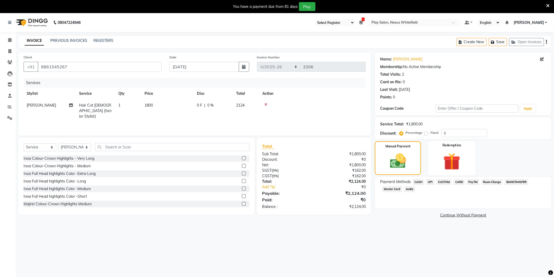
click at [456, 162] on img at bounding box center [452, 161] width 28 height 21
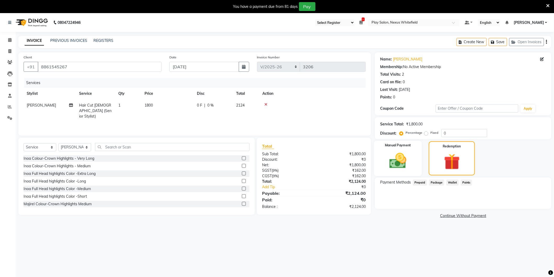
click at [405, 160] on img at bounding box center [398, 161] width 28 height 20
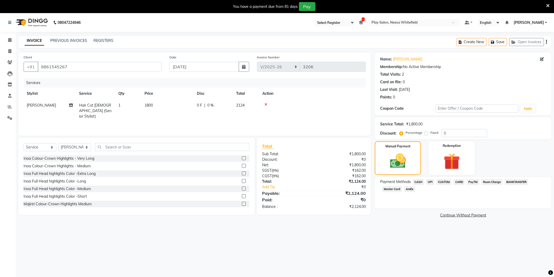
click at [444, 182] on span "CUSTOM" at bounding box center [444, 182] width 15 height 6
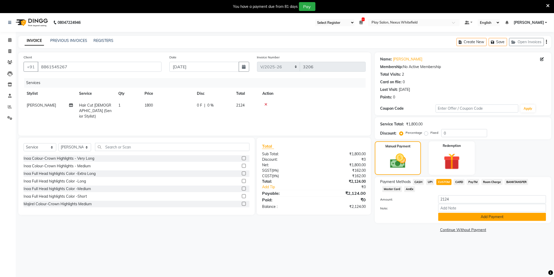
click at [467, 215] on button "Add Payment" at bounding box center [493, 217] width 108 height 8
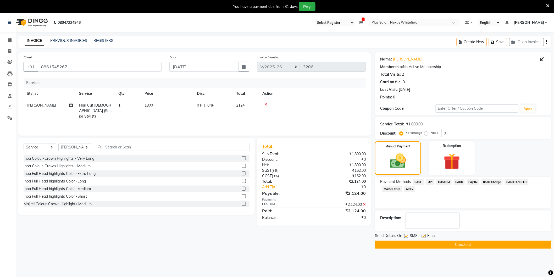
click at [459, 242] on button "Checkout" at bounding box center [463, 245] width 177 height 8
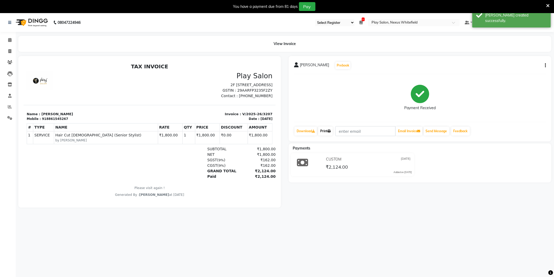
click at [328, 132] on link "Print" at bounding box center [325, 131] width 15 height 9
click at [9, 40] on icon at bounding box center [9, 40] width 3 height 4
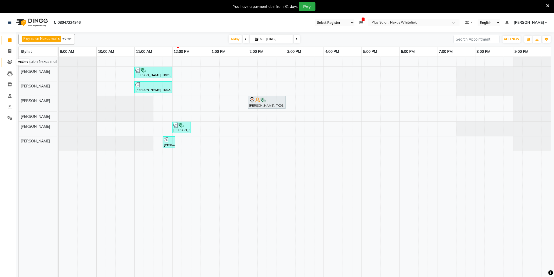
click at [9, 62] on icon at bounding box center [9, 62] width 5 height 4
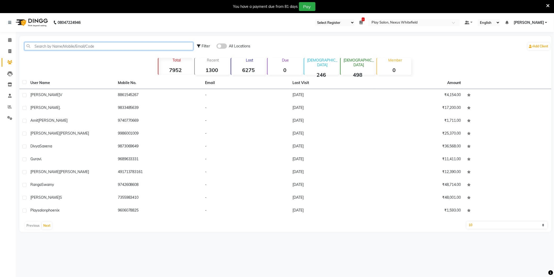
click at [54, 46] on input "text" at bounding box center [108, 46] width 169 height 8
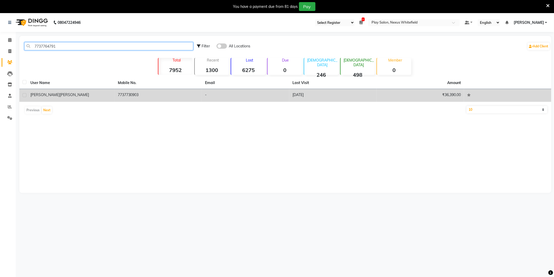
type input "7737764791"
click at [53, 97] on div "Suchita Gaur" at bounding box center [70, 95] width 81 height 6
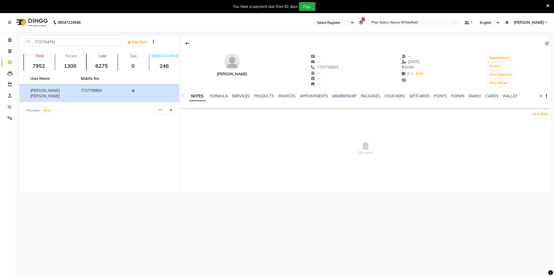
click at [234, 96] on link "SERVICES" at bounding box center [241, 96] width 18 height 5
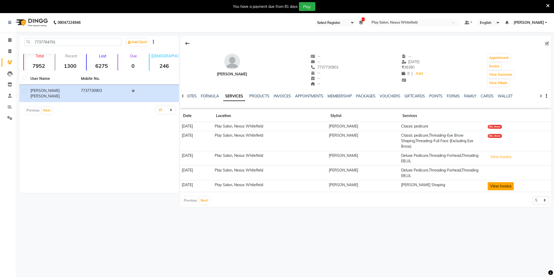
click at [507, 187] on button "View Invoice" at bounding box center [501, 186] width 26 height 8
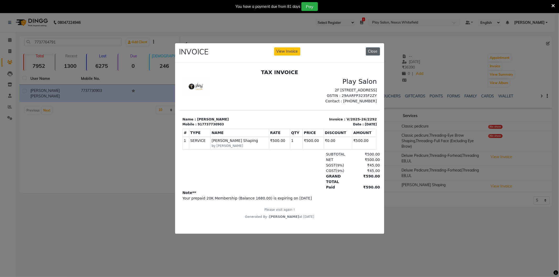
click at [375, 49] on button "Close" at bounding box center [373, 51] width 14 height 8
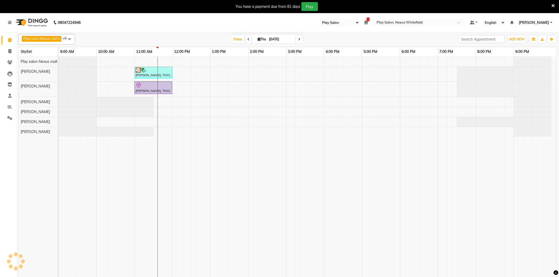
select select "104"
click at [252, 101] on div "Anand Balachandran, TK01, 11:00 AM-12:00 PM, Hair Cut Men (Senior stylist) Vidh…" at bounding box center [305, 170] width 493 height 227
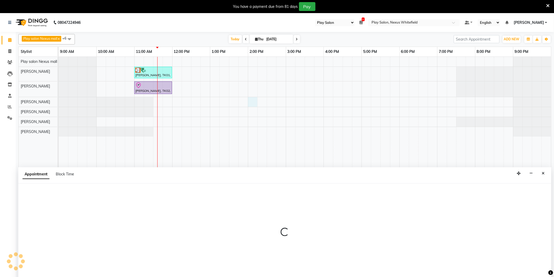
scroll to position [11, 0]
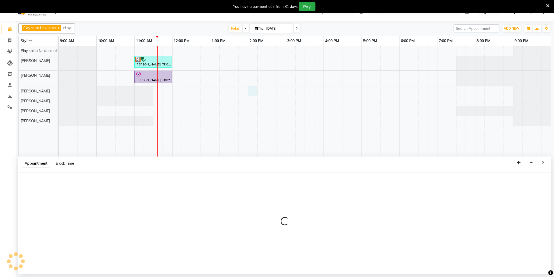
select select "81395"
select select "840"
select select "tentative"
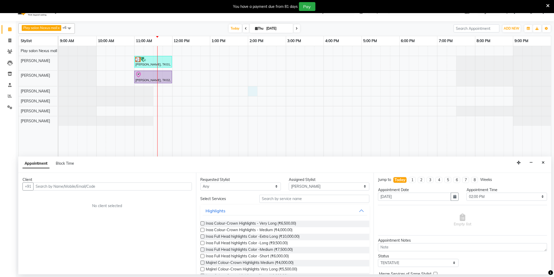
click at [112, 188] on input "text" at bounding box center [112, 187] width 159 height 8
click at [123, 189] on input "text" at bounding box center [112, 187] width 159 height 8
click at [106, 185] on input "text" at bounding box center [112, 187] width 159 height 8
click at [106, 185] on input "987306949" at bounding box center [101, 187] width 137 height 8
click at [79, 197] on span "9873069" at bounding box center [85, 197] width 18 height 5
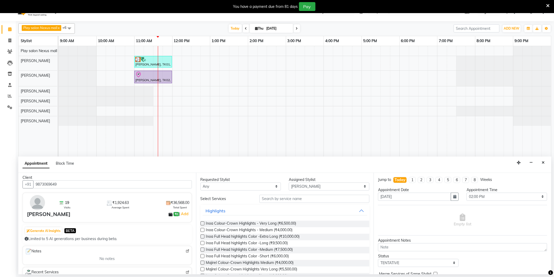
scroll to position [0, 0]
type input "9873069649"
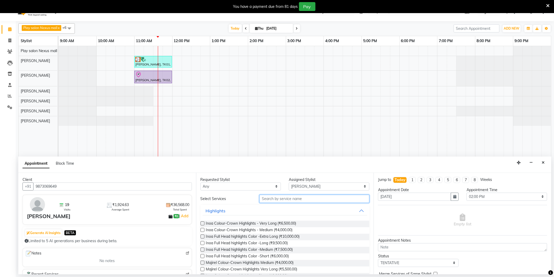
click at [273, 200] on input "text" at bounding box center [315, 199] width 110 height 8
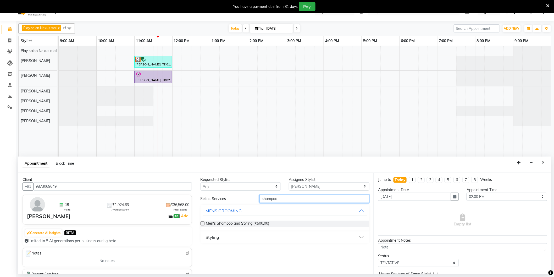
type input "shampoo"
click at [237, 234] on button "Styling" at bounding box center [285, 237] width 165 height 9
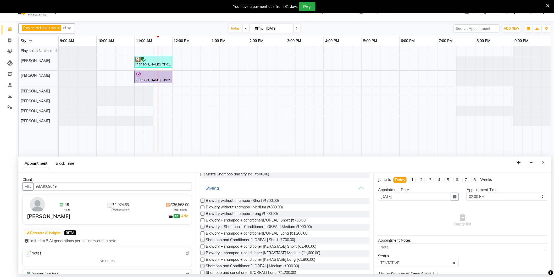
scroll to position [58, 0]
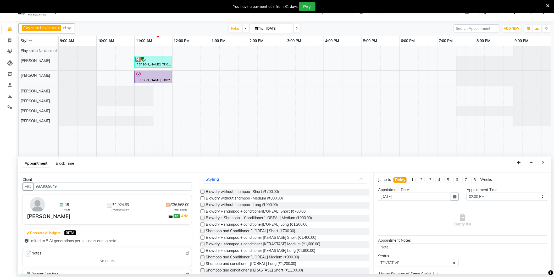
click at [203, 246] on label at bounding box center [203, 244] width 4 height 4
click at [203, 246] on input "checkbox" at bounding box center [202, 244] width 3 height 3
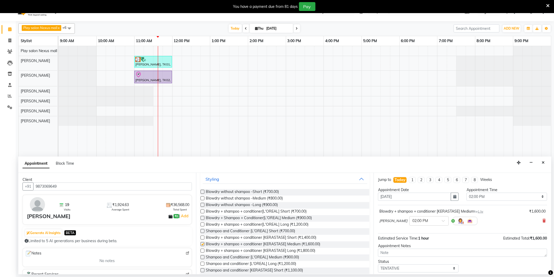
checkbox input "false"
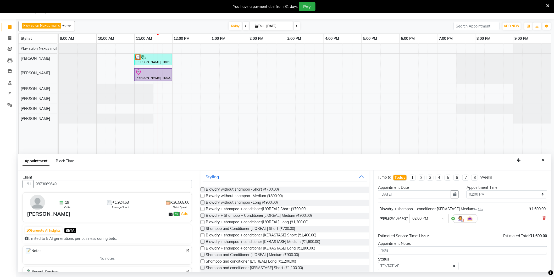
scroll to position [31, 0]
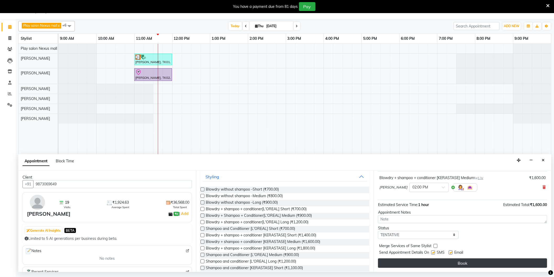
click at [477, 261] on button "Book" at bounding box center [462, 263] width 169 height 9
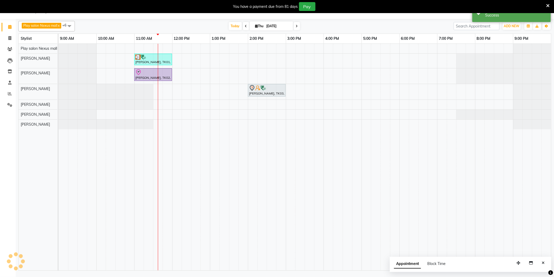
scroll to position [0, 0]
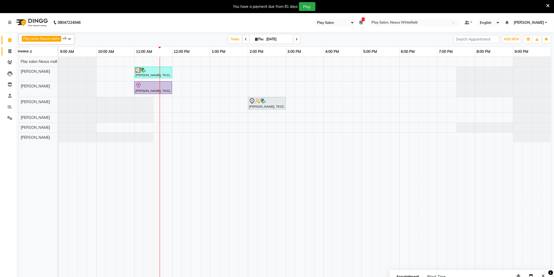
click at [11, 50] on icon at bounding box center [9, 51] width 3 height 4
select select "service"
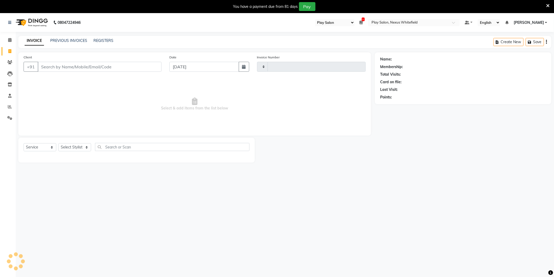
type input "3204"
select select "8356"
click at [79, 66] on input "Client" at bounding box center [100, 67] width 124 height 10
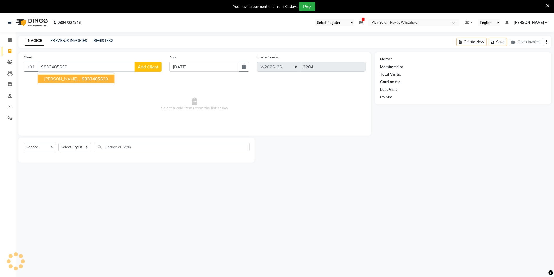
type input "9833485639"
click at [82, 77] on span "98334856" at bounding box center [92, 78] width 21 height 5
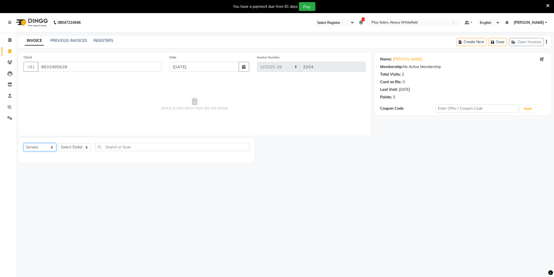
click at [34, 150] on select "Select Service Product Membership Package Voucher Prepaid Gift Card" at bounding box center [40, 147] width 33 height 8
select select "product"
click at [24, 144] on select "Select Service Product Membership Package Voucher Prepaid Gift Card" at bounding box center [40, 147] width 33 height 8
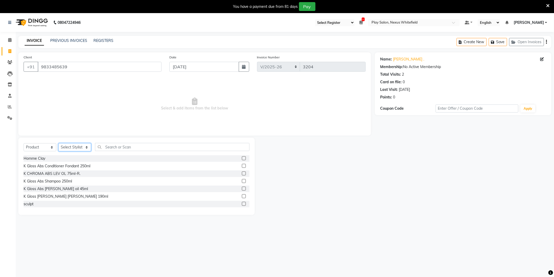
click at [66, 147] on select "Select Stylist [PERSON_NAME] Md [PERSON_NAME] [PERSON_NAME] [PERSON_NAME] [PERS…" at bounding box center [74, 147] width 33 height 8
click at [58, 144] on select "Select Stylist [PERSON_NAME] Md [PERSON_NAME] [PERSON_NAME] [PERSON_NAME] [PERS…" at bounding box center [74, 147] width 33 height 8
click at [114, 145] on input "text" at bounding box center [172, 147] width 155 height 8
click at [76, 146] on select "Select Stylist [PERSON_NAME] Md [PERSON_NAME] [PERSON_NAME] [PERSON_NAME] [PERS…" at bounding box center [74, 147] width 33 height 8
click at [58, 144] on select "Select Stylist [PERSON_NAME] Md [PERSON_NAME] [PERSON_NAME] [PERSON_NAME] [PERS…" at bounding box center [74, 147] width 33 height 8
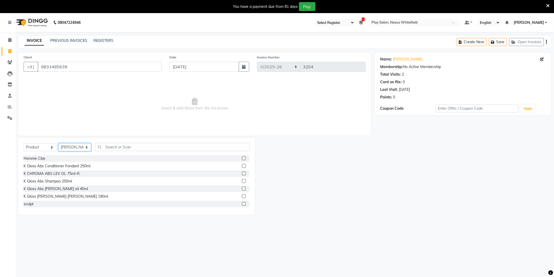
click at [87, 148] on select "Select Stylist [PERSON_NAME] Md [PERSON_NAME] [PERSON_NAME] [PERSON_NAME] [PERS…" at bounding box center [74, 147] width 33 height 8
select select "81399"
click at [58, 144] on select "Select Stylist [PERSON_NAME] Md [PERSON_NAME] [PERSON_NAME] [PERSON_NAME] [PERS…" at bounding box center [74, 147] width 33 height 8
click at [115, 147] on input "text" at bounding box center [172, 147] width 155 height 8
click at [137, 145] on input "text" at bounding box center [172, 147] width 155 height 8
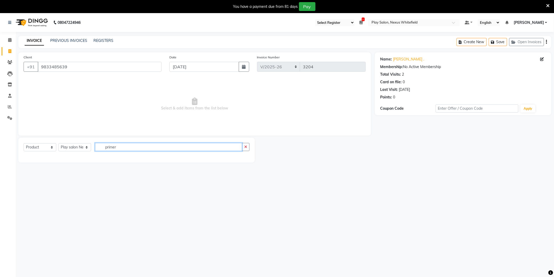
type input "primer"
click at [71, 147] on select "Select Stylist [PERSON_NAME] Md [PERSON_NAME] [PERSON_NAME] [PERSON_NAME] [PERS…" at bounding box center [74, 147] width 33 height 8
click at [58, 144] on select "Select Stylist [PERSON_NAME] Md [PERSON_NAME] [PERSON_NAME] [PERSON_NAME] [PERS…" at bounding box center [74, 147] width 33 height 8
click at [74, 147] on select "Select Stylist [PERSON_NAME] Md [PERSON_NAME] [PERSON_NAME] [PERSON_NAME] [PERS…" at bounding box center [74, 147] width 33 height 8
select select "81403"
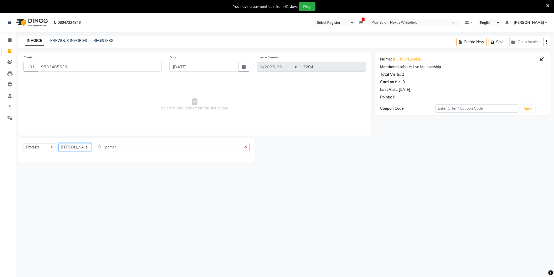
click at [58, 144] on select "Select Stylist [PERSON_NAME] Md [PERSON_NAME] [PERSON_NAME] [PERSON_NAME] [PERS…" at bounding box center [74, 147] width 33 height 8
click at [127, 148] on input "primer" at bounding box center [168, 147] width 147 height 8
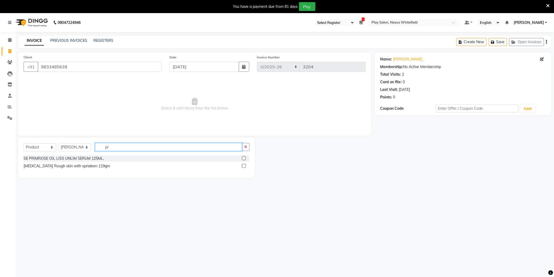
type input "p"
type input "PREM"
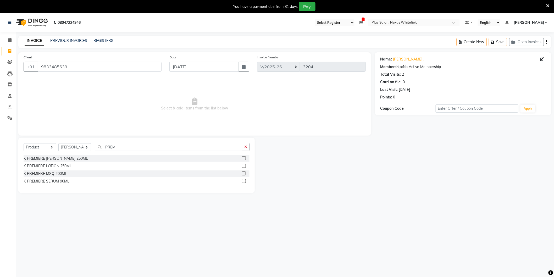
click at [245, 173] on label at bounding box center [244, 174] width 4 height 4
click at [245, 173] on input "checkbox" at bounding box center [243, 173] width 3 height 3
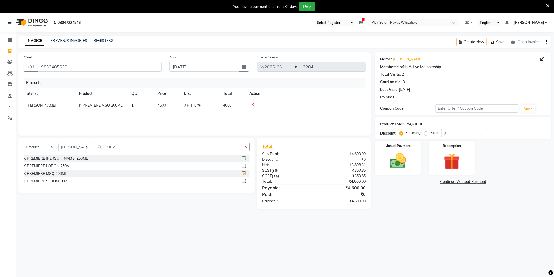
checkbox input "false"
click at [39, 105] on span "[PERSON_NAME]" at bounding box center [41, 105] width 29 height 5
select select "81403"
click at [61, 106] on select "[PERSON_NAME] Md [PERSON_NAME] [PERSON_NAME] [PERSON_NAME] [PERSON_NAME] [PERSO…" at bounding box center [50, 107] width 46 height 8
click at [161, 106] on span "4600" at bounding box center [162, 105] width 8 height 5
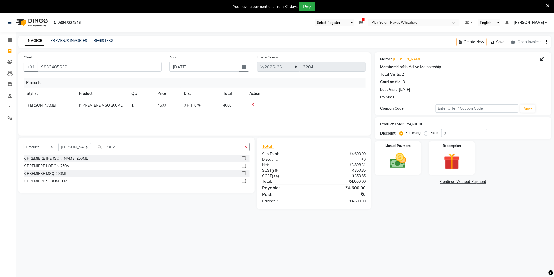
select select "81395"
click at [52, 105] on select "[PERSON_NAME] Md [PERSON_NAME] [PERSON_NAME] [PERSON_NAME] [PERSON_NAME] [PERSO…" at bounding box center [50, 107] width 46 height 8
click at [45, 105] on span "[PERSON_NAME]" at bounding box center [41, 105] width 29 height 5
select select "81395"
click at [62, 105] on select "[PERSON_NAME] Md [PERSON_NAME] [PERSON_NAME] [PERSON_NAME] [PERSON_NAME] [PERSO…" at bounding box center [50, 107] width 46 height 8
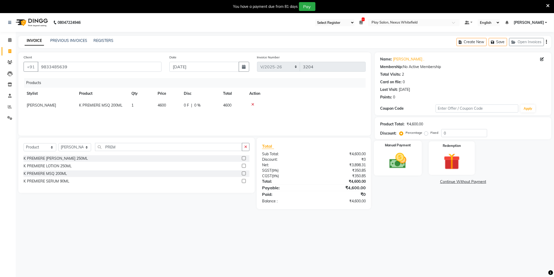
click at [399, 161] on img at bounding box center [398, 161] width 28 height 20
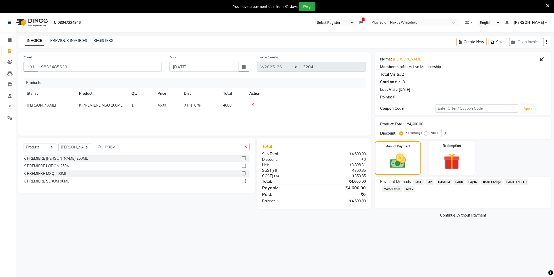
click at [460, 182] on span "CARD" at bounding box center [459, 182] width 11 height 6
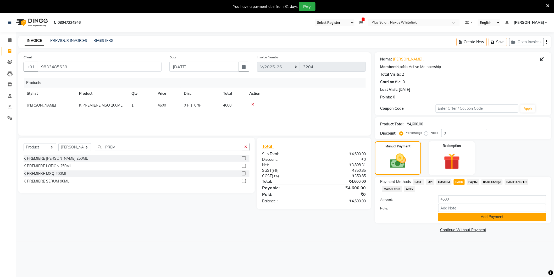
click at [493, 217] on button "Add Payment" at bounding box center [493, 217] width 108 height 8
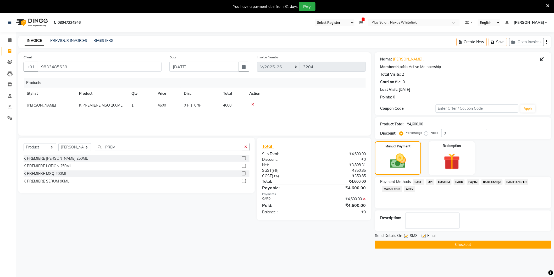
click at [462, 244] on button "Checkout" at bounding box center [463, 245] width 177 height 8
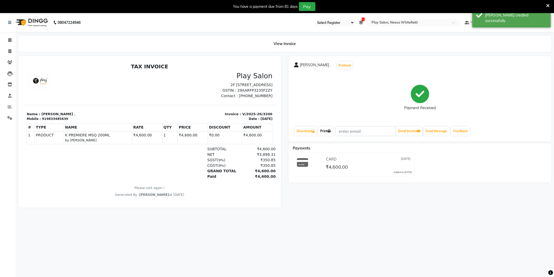
click at [328, 131] on link "Print" at bounding box center [325, 131] width 15 height 9
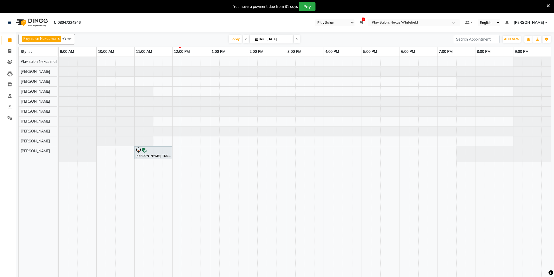
select select "104"
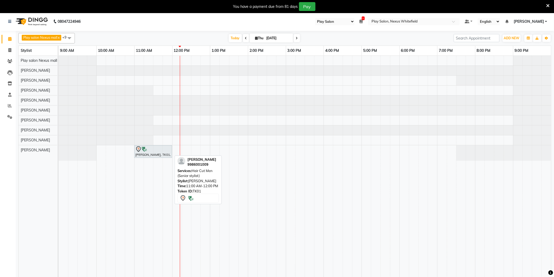
click at [151, 155] on div "[PERSON_NAME], TK01, 11:00 AM-12:00 PM, Hair Cut Men (Senior stylist)" at bounding box center [153, 151] width 37 height 11
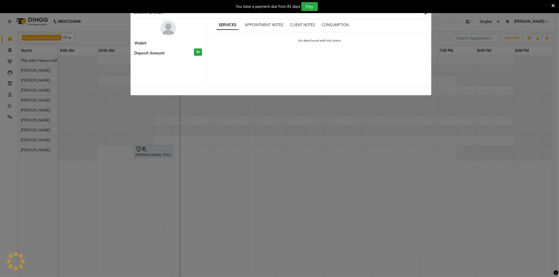
select select "3"
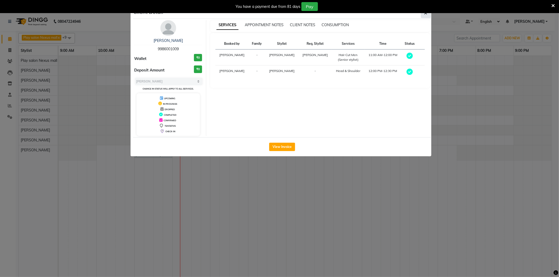
click at [426, 14] on icon "button" at bounding box center [425, 13] width 3 height 4
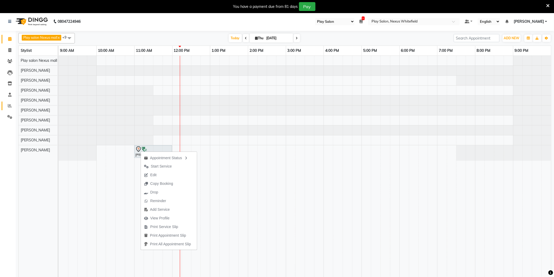
click at [12, 104] on span at bounding box center [9, 106] width 9 height 6
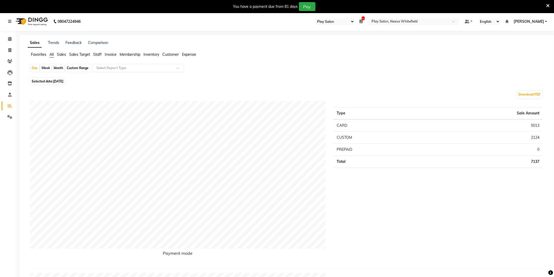
drag, startPoint x: 63, startPoint y: 54, endPoint x: 69, endPoint y: 56, distance: 6.5
click at [63, 54] on span "Sales" at bounding box center [61, 54] width 9 height 5
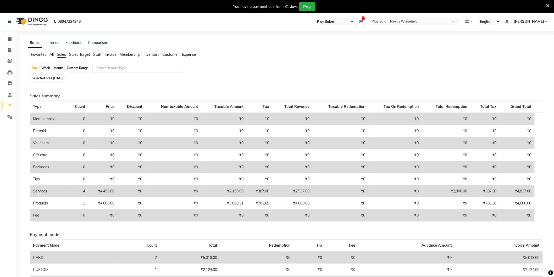
click at [106, 66] on input "text" at bounding box center [132, 68] width 75 height 5
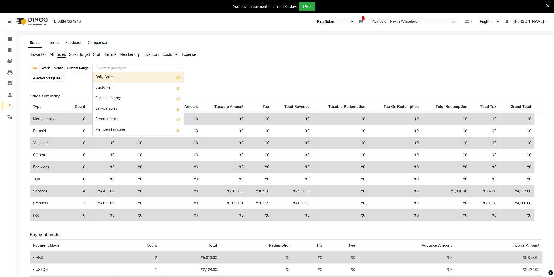
click at [50, 53] on span "All" at bounding box center [52, 54] width 4 height 5
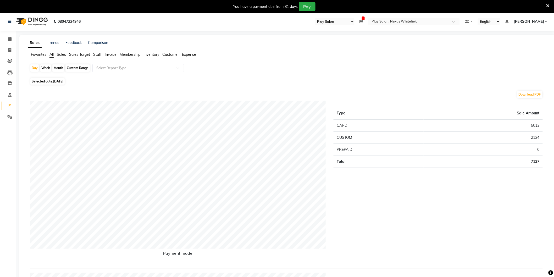
drag, startPoint x: 97, startPoint y: 67, endPoint x: 99, endPoint y: 71, distance: 3.8
click at [97, 68] on input "text" at bounding box center [132, 68] width 75 height 5
click at [110, 98] on div "Sales summary" at bounding box center [138, 98] width 91 height 10
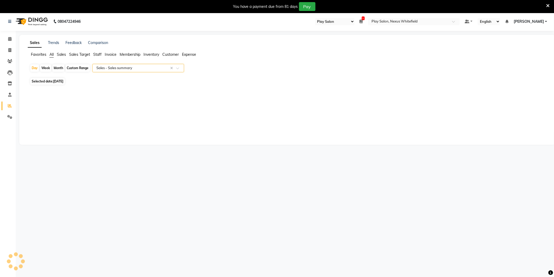
select select "full_report"
select select "csv"
drag, startPoint x: 10, startPoint y: 39, endPoint x: 0, endPoint y: 59, distance: 22.3
click at [10, 39] on icon at bounding box center [9, 40] width 3 height 4
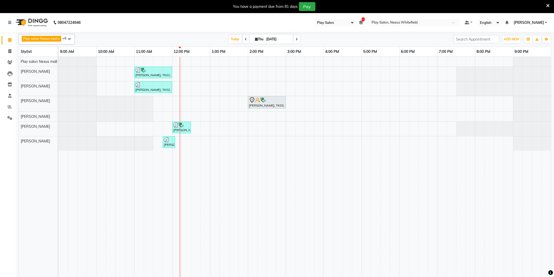
click at [260, 40] on span "Thu" at bounding box center [259, 39] width 11 height 4
select select "9"
select select "2025"
click at [241, 57] on button "Previous month" at bounding box center [241, 56] width 4 height 8
select select "8"
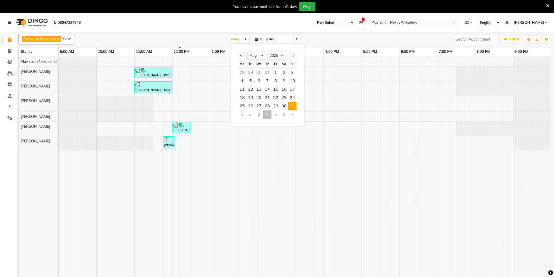
click at [292, 104] on span "31" at bounding box center [292, 106] width 8 height 8
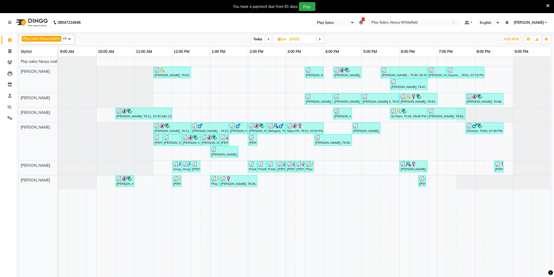
click at [258, 40] on span "Today" at bounding box center [258, 39] width 13 height 8
type input "[DATE]"
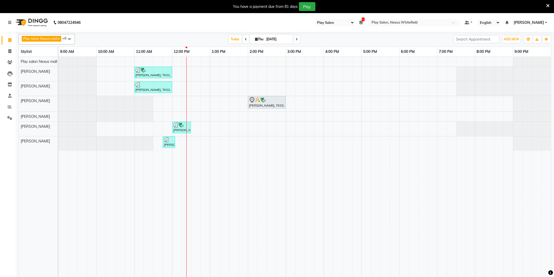
click at [259, 39] on span "Thu" at bounding box center [259, 39] width 11 height 4
select select "9"
select select "2025"
click at [241, 56] on button "Previous month" at bounding box center [241, 56] width 4 height 8
select select "8"
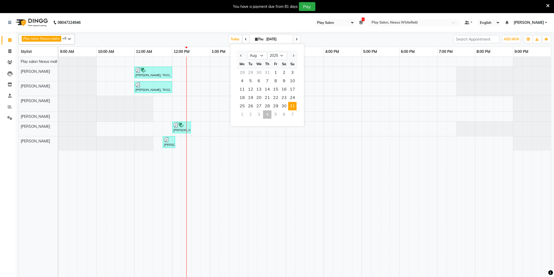
click at [292, 105] on span "31" at bounding box center [292, 106] width 8 height 8
type input "[DATE]"
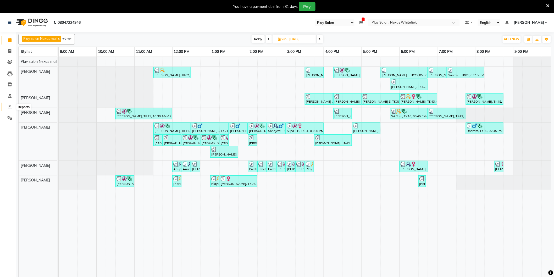
click at [8, 109] on icon at bounding box center [10, 107] width 4 height 4
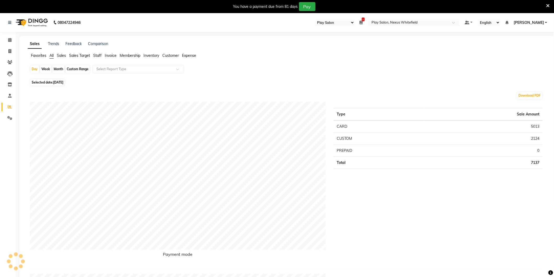
click at [60, 82] on span "[DATE]" at bounding box center [58, 82] width 10 height 4
select select "9"
select select "2025"
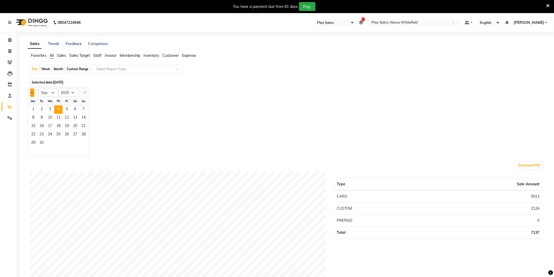
click at [32, 95] on button "Previous month" at bounding box center [32, 93] width 4 height 8
select select "8"
click at [85, 142] on span "31" at bounding box center [83, 143] width 8 height 8
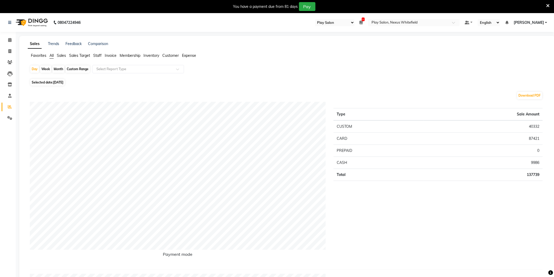
click at [102, 59] on div "Favorites All Sales Sales Target Staff Invoice Membership Inventory Customer Ex…" at bounding box center [287, 58] width 527 height 10
click at [98, 55] on span "Staff" at bounding box center [97, 55] width 8 height 5
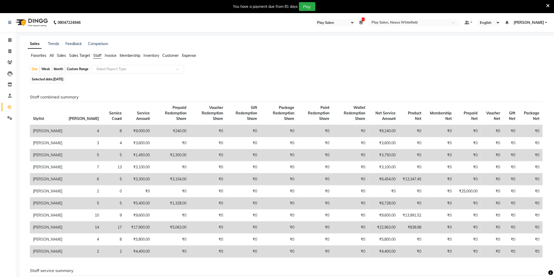
click at [108, 68] on input "text" at bounding box center [132, 69] width 75 height 5
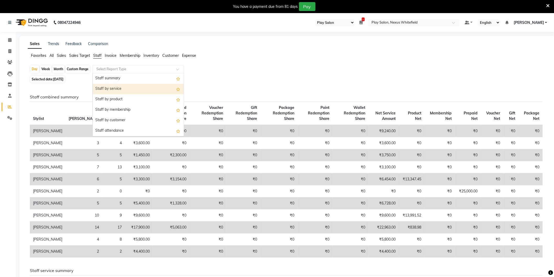
click at [116, 89] on div "Staff by service" at bounding box center [138, 89] width 91 height 10
select select "full_report"
select select "csv"
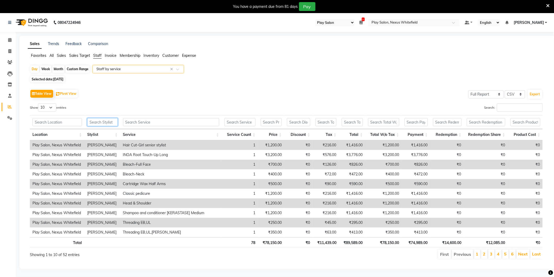
click at [98, 122] on input "text" at bounding box center [102, 122] width 31 height 8
click at [136, 122] on input "text" at bounding box center [171, 122] width 96 height 8
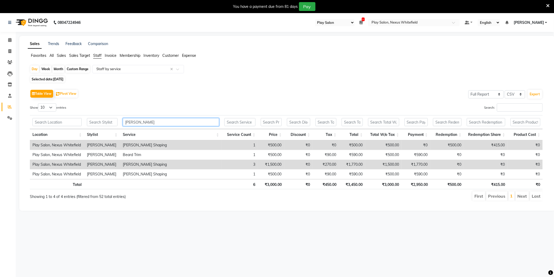
type input "[PERSON_NAME]"
click at [255, 165] on td "3" at bounding box center [240, 165] width 36 height 10
click at [255, 164] on td "3" at bounding box center [240, 165] width 36 height 10
click at [12, 41] on span at bounding box center [9, 40] width 9 height 6
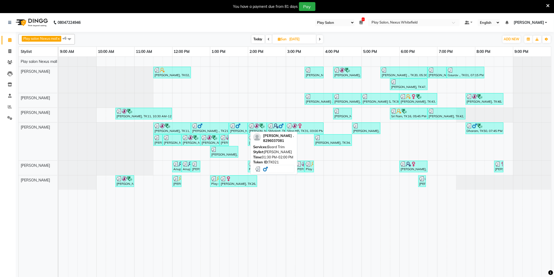
click at [237, 130] on div "[PERSON_NAME] ., TK21, 01:30 PM-02:00 PM, [PERSON_NAME] Trim" at bounding box center [239, 128] width 18 height 10
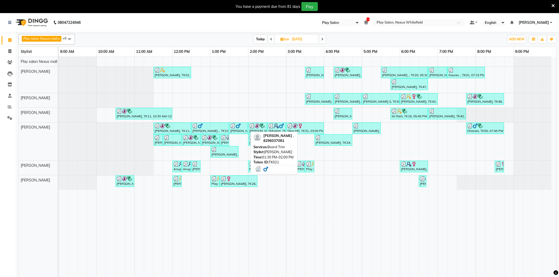
select select "3"
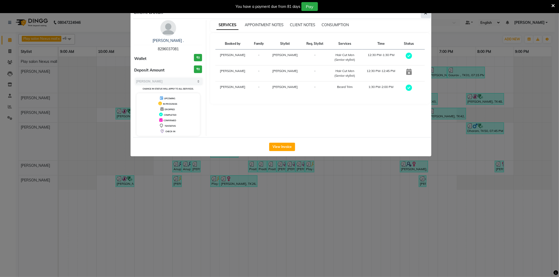
click at [428, 16] on button "button" at bounding box center [426, 13] width 10 height 10
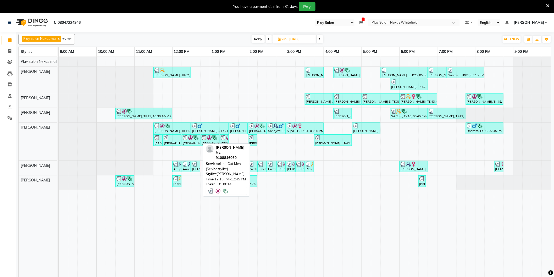
click at [199, 139] on div "[PERSON_NAME] Ms., TK14, 12:15 PM-12:45 PM, Hair Cut Men (Senior stylist)" at bounding box center [191, 140] width 18 height 10
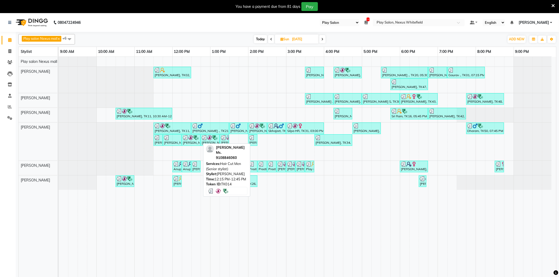
select select "3"
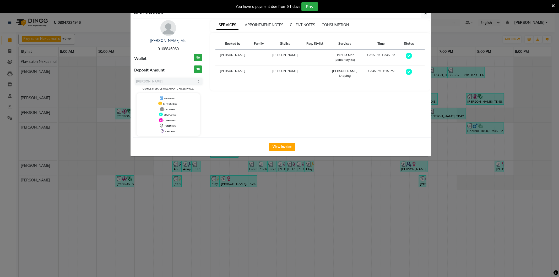
click at [427, 13] on div "You have a payment due from 81 days Pay" at bounding box center [279, 6] width 559 height 13
drag, startPoint x: 425, startPoint y: 13, endPoint x: 432, endPoint y: 14, distance: 6.3
click at [426, 13] on icon "button" at bounding box center [425, 13] width 3 height 4
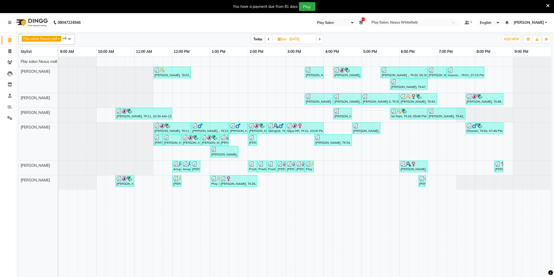
drag, startPoint x: 550, startPoint y: 7, endPoint x: 509, endPoint y: 7, distance: 40.6
click at [548, 7] on div "You have a payment due from 81 days Pay" at bounding box center [277, 6] width 554 height 13
click at [547, 4] on icon at bounding box center [548, 5] width 3 height 5
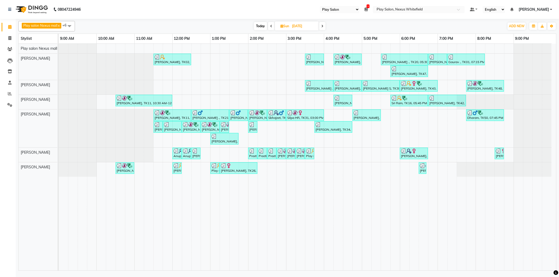
click at [261, 26] on span "Today" at bounding box center [260, 26] width 13 height 8
type input "[DATE]"
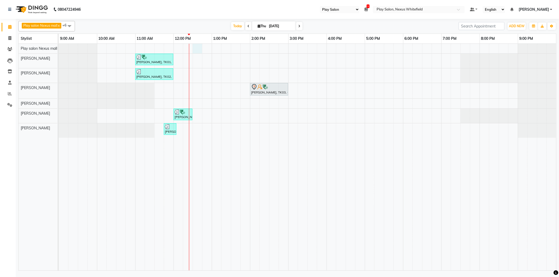
click at [195, 48] on div "[PERSON_NAME], TK01, 11:00 AM-12:00 PM, Hair Cut Men (Senior stylist) [PERSON_N…" at bounding box center [307, 157] width 497 height 227
select select "81399"
select select "750"
select select "tentative"
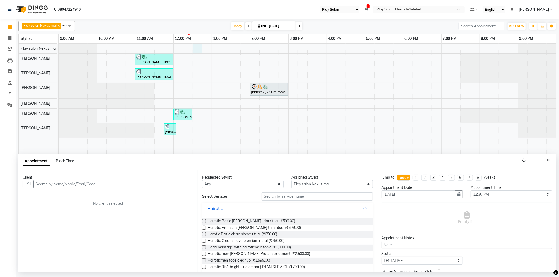
click at [69, 182] on input "text" at bounding box center [113, 184] width 160 height 8
drag, startPoint x: 58, startPoint y: 184, endPoint x: 0, endPoint y: 186, distance: 57.9
click at [0, 186] on app-home "08047224946 Select Register Play Salon Nexus Whitefield Play Salon Nexus Play S…" at bounding box center [279, 136] width 559 height 272
type input "7737764791"
drag, startPoint x: 548, startPoint y: 155, endPoint x: 547, endPoint y: 161, distance: 5.6
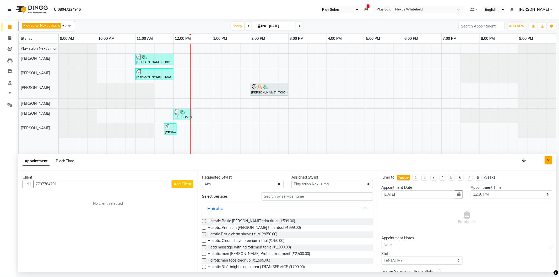
click at [548, 156] on div "Appointment Block Time" at bounding box center [287, 162] width 538 height 16
drag, startPoint x: 547, startPoint y: 161, endPoint x: 539, endPoint y: 157, distance: 8.9
click at [547, 161] on icon "Close" at bounding box center [548, 161] width 3 height 4
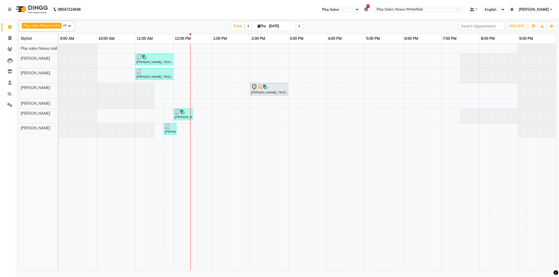
click at [227, 21] on div "Play salon Nexus mall x [PERSON_NAME] x [PERSON_NAME] x [PERSON_NAME] x [PERSON…" at bounding box center [287, 26] width 538 height 10
click at [236, 26] on span "Today" at bounding box center [237, 26] width 13 height 8
click at [235, 26] on span "Today" at bounding box center [237, 26] width 13 height 8
click at [261, 25] on span "Thu" at bounding box center [261, 26] width 11 height 4
select select "9"
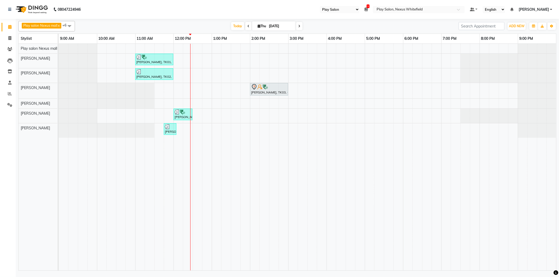
select select "2025"
click at [244, 42] on span "Previous month" at bounding box center [244, 42] width 2 height 2
select select "8"
click at [295, 92] on span "31" at bounding box center [295, 93] width 8 height 8
type input "[DATE]"
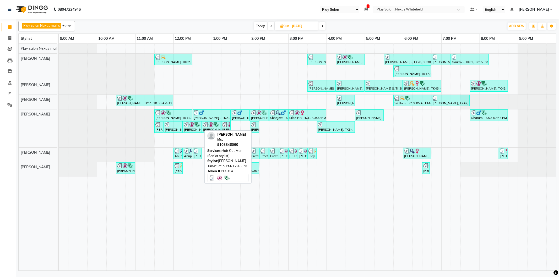
click at [195, 128] on div "[PERSON_NAME] Ms., TK14, 12:15 PM-12:45 PM, Hair Cut Men (Senior stylist)" at bounding box center [192, 127] width 18 height 10
select select "3"
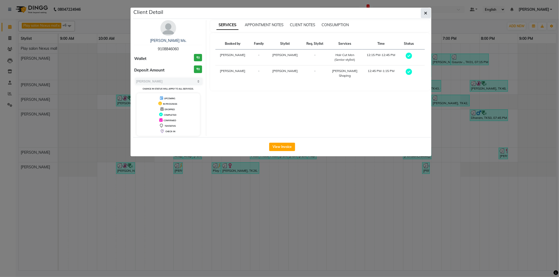
click at [426, 14] on icon "button" at bounding box center [425, 13] width 3 height 4
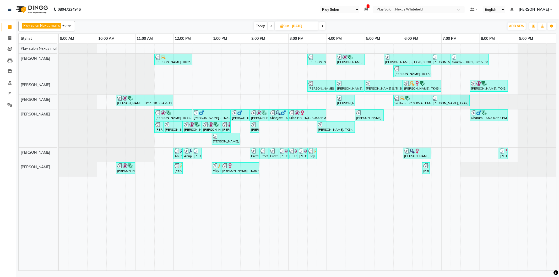
click at [261, 26] on span "Today" at bounding box center [260, 26] width 13 height 8
type input "[DATE]"
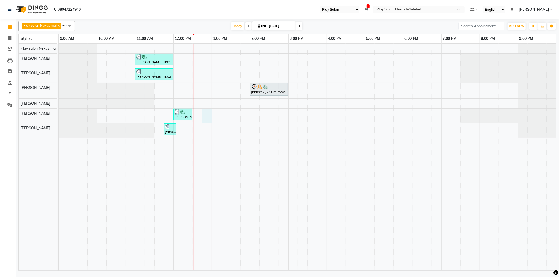
click at [206, 115] on div "[PERSON_NAME], TK01, 11:00 AM-12:00 PM, Hair Cut Men (Senior stylist) [PERSON_N…" at bounding box center [307, 157] width 497 height 227
select select "81404"
select select "765"
select select "tentative"
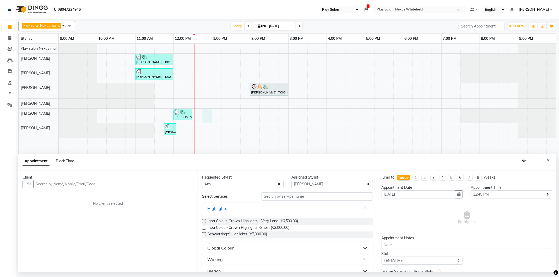
click at [55, 184] on input "text" at bounding box center [113, 184] width 160 height 8
drag, startPoint x: 67, startPoint y: 184, endPoint x: 29, endPoint y: 184, distance: 38.0
click at [29, 184] on div "[PHONE_NUMBER] Add Client" at bounding box center [108, 184] width 171 height 8
type input "7737764791"
click at [547, 163] on button "Close" at bounding box center [548, 160] width 8 height 8
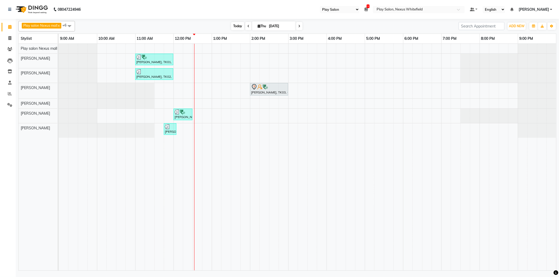
click at [232, 28] on span "Today" at bounding box center [237, 26] width 13 height 8
click at [238, 25] on span "Today" at bounding box center [237, 26] width 13 height 8
click at [261, 26] on span "Thu" at bounding box center [261, 26] width 11 height 4
select select "9"
select select "2025"
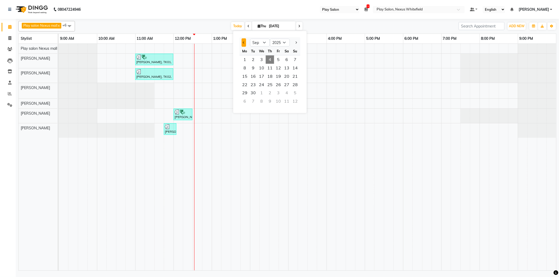
click at [243, 42] on span "Previous month" at bounding box center [244, 42] width 2 height 2
select select "8"
click at [293, 94] on span "31" at bounding box center [295, 93] width 8 height 8
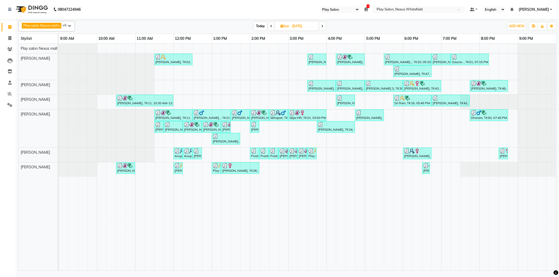
click at [262, 25] on span "Today" at bounding box center [260, 26] width 13 height 8
type input "[DATE]"
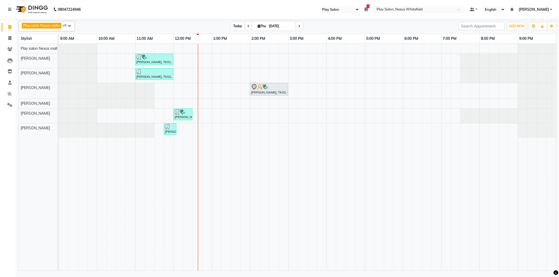
drag, startPoint x: 236, startPoint y: 25, endPoint x: 244, endPoint y: 25, distance: 7.9
click at [236, 25] on span "Today" at bounding box center [237, 26] width 13 height 8
click at [266, 25] on span "Thu" at bounding box center [261, 26] width 11 height 4
select select "9"
select select "2025"
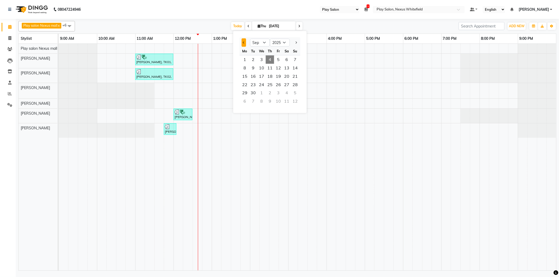
drag, startPoint x: 244, startPoint y: 40, endPoint x: 244, endPoint y: 42, distance: 2.6
click at [244, 41] on button "Previous month" at bounding box center [244, 43] width 4 height 8
select select "8"
click at [293, 93] on span "31" at bounding box center [295, 93] width 8 height 8
type input "[DATE]"
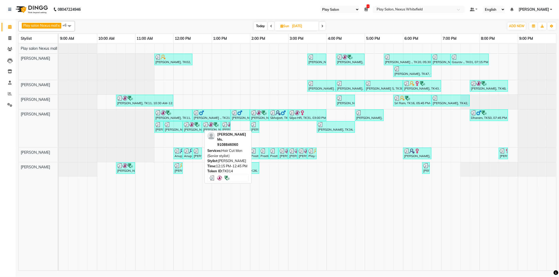
click at [195, 129] on div "[PERSON_NAME] Ms., TK14, 12:15 PM-12:45 PM, Hair Cut Men (Senior stylist)" at bounding box center [192, 127] width 18 height 10
select select "3"
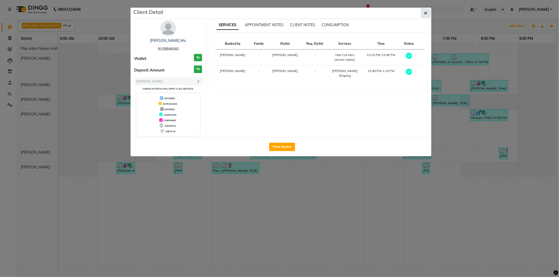
click at [426, 14] on icon "button" at bounding box center [425, 13] width 3 height 4
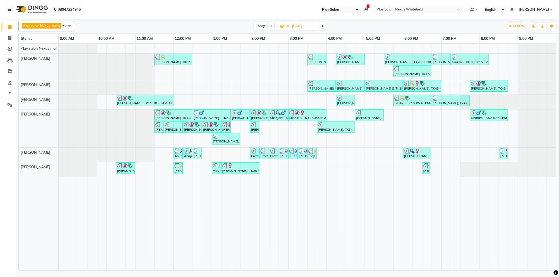
click at [264, 23] on span "Today" at bounding box center [260, 26] width 13 height 8
type input "[DATE]"
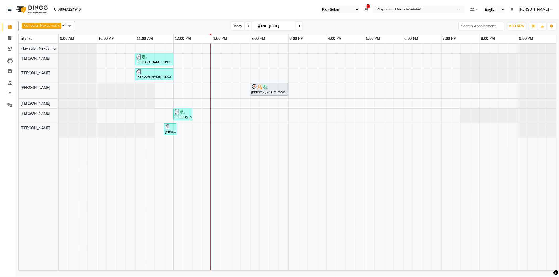
click at [237, 25] on span "Today" at bounding box center [237, 26] width 13 height 8
click at [258, 25] on icon at bounding box center [259, 25] width 3 height 3
select select "9"
select select "2025"
click at [243, 43] on button "Previous month" at bounding box center [244, 43] width 4 height 8
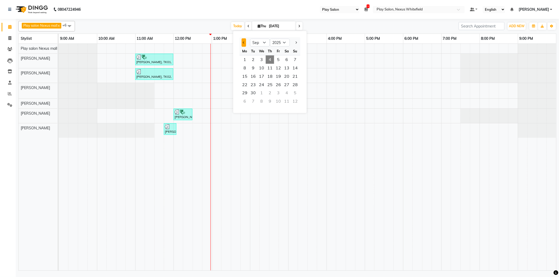
select select "8"
click at [294, 93] on span "31" at bounding box center [295, 93] width 8 height 8
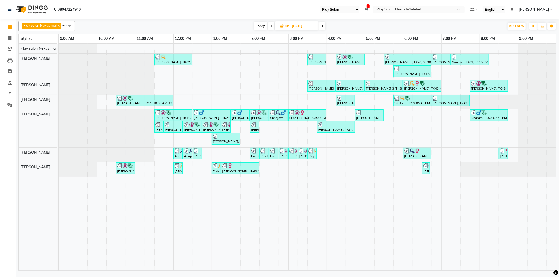
click at [272, 28] on icon at bounding box center [271, 26] width 2 height 3
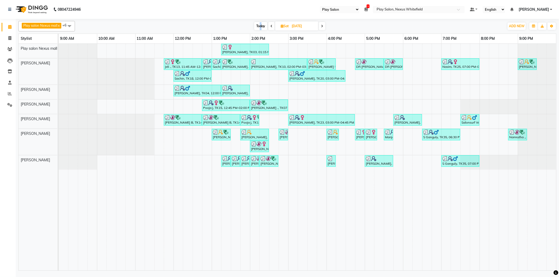
click at [261, 24] on span "Today" at bounding box center [260, 26] width 13 height 8
type input "[DATE]"
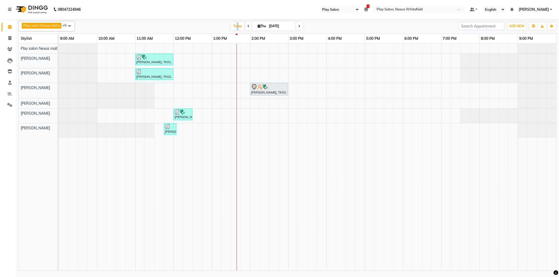
click at [244, 63] on div "[PERSON_NAME], TK01, 11:00 AM-12:00 PM, Hair Cut Men (Senior stylist) [PERSON_N…" at bounding box center [307, 157] width 497 height 227
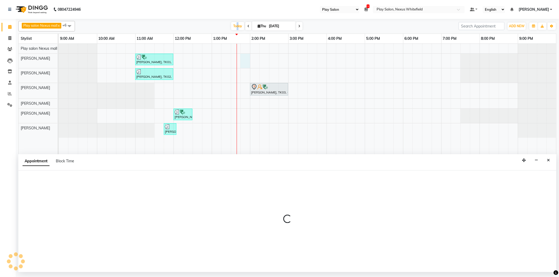
select select "81391"
select select "tentative"
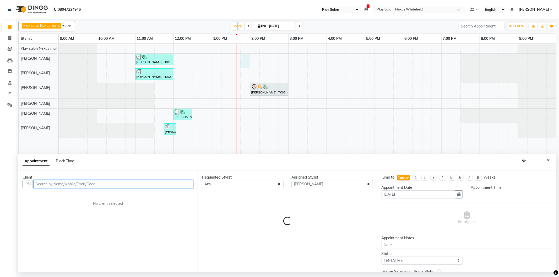
select select "825"
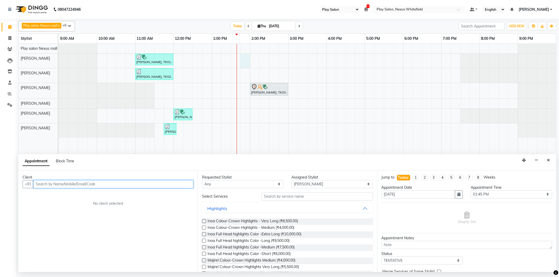
click at [90, 184] on input "text" at bounding box center [113, 184] width 160 height 8
drag, startPoint x: 64, startPoint y: 184, endPoint x: 34, endPoint y: 187, distance: 30.6
click at [34, 187] on input "9972404887" at bounding box center [102, 184] width 138 height 8
type input "9972404887"
click at [185, 185] on span "Add Client" at bounding box center [183, 184] width 18 height 5
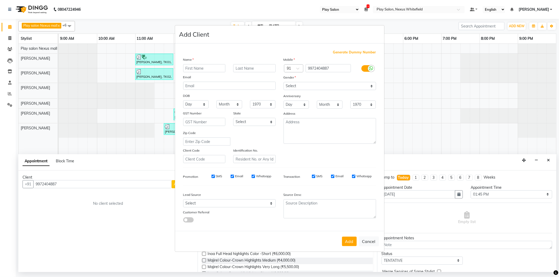
click at [205, 69] on input "text" at bounding box center [204, 68] width 42 height 8
type input "Amar"
type input "D"
click at [295, 86] on select "Select [DEMOGRAPHIC_DATA] [DEMOGRAPHIC_DATA] Other Prefer Not To Say" at bounding box center [330, 86] width 92 height 8
select select "[DEMOGRAPHIC_DATA]"
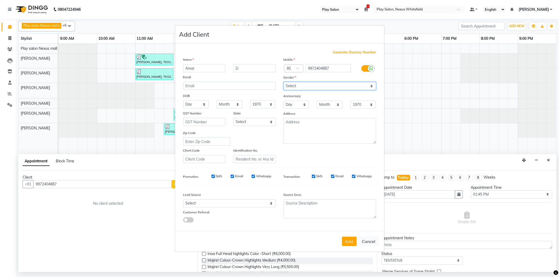
click at [284, 82] on select "Select [DEMOGRAPHIC_DATA] [DEMOGRAPHIC_DATA] Other Prefer Not To Say" at bounding box center [330, 86] width 92 height 8
click at [198, 204] on select "Select Walk-in Internet Friend Word of Mouth Advertisement Facebook JustDial Go…" at bounding box center [229, 203] width 92 height 8
select select "54912"
click at [183, 200] on select "Select Walk-in Internet Friend Word of Mouth Advertisement Facebook JustDial Go…" at bounding box center [229, 203] width 92 height 8
click at [346, 242] on button "Add" at bounding box center [349, 241] width 15 height 9
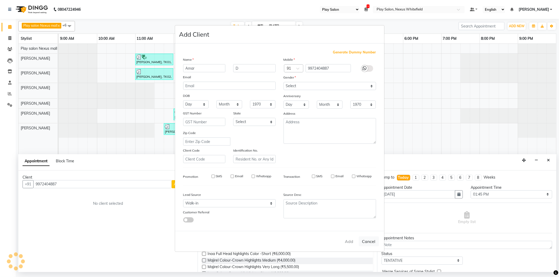
select select
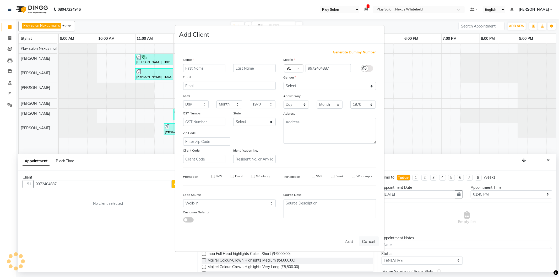
select select
checkbox input "false"
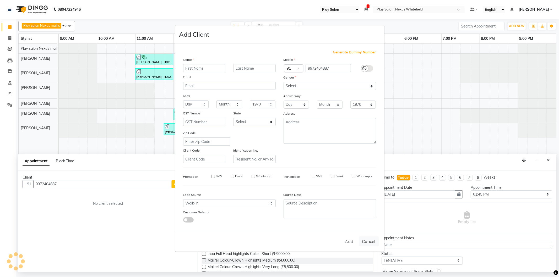
checkbox input "false"
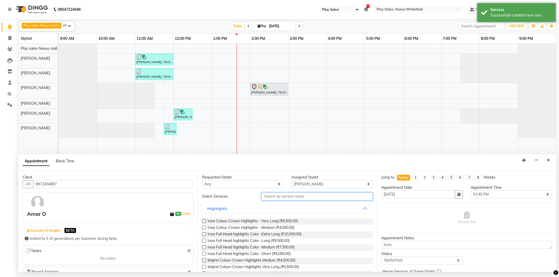
click at [272, 195] on input "text" at bounding box center [316, 197] width 111 height 8
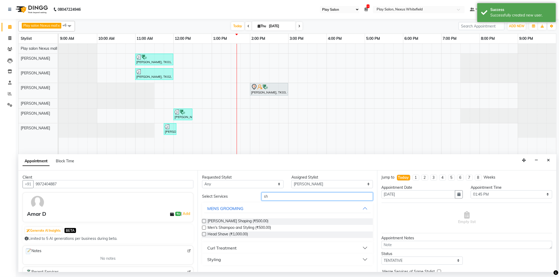
type input "s"
type input "[PERSON_NAME]"
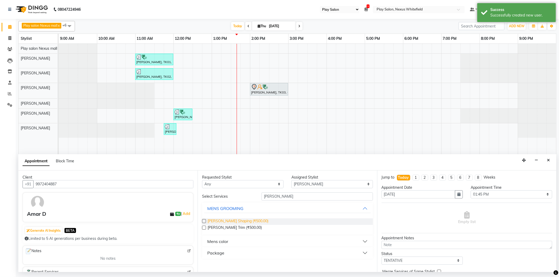
click at [225, 222] on span "[PERSON_NAME] Shaping (₹500.00)" at bounding box center [238, 222] width 61 height 7
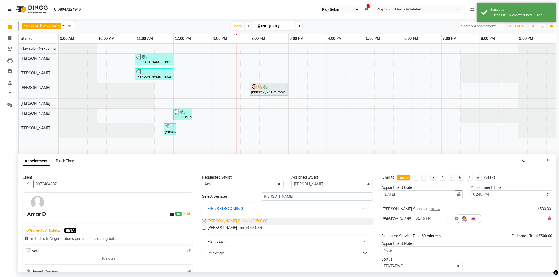
checkbox input "false"
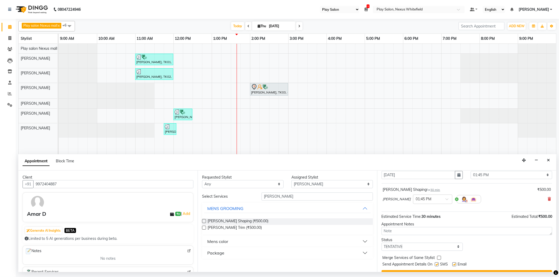
scroll to position [31, 0]
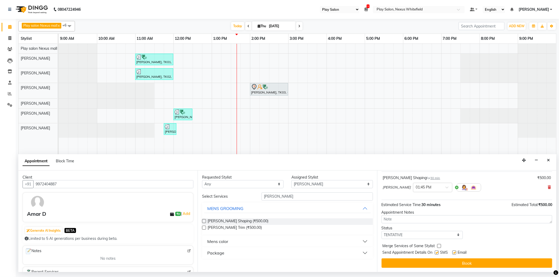
click at [459, 259] on button "Book" at bounding box center [467, 263] width 171 height 9
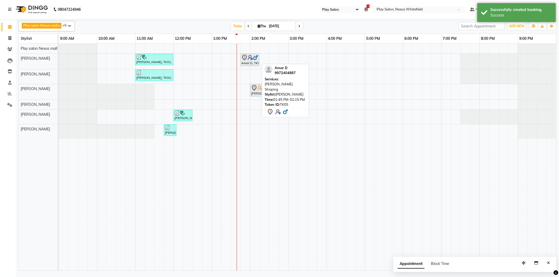
click at [253, 63] on div "Amar D, TK05, 01:45 PM-02:15 PM, [PERSON_NAME] Shaping" at bounding box center [250, 60] width 18 height 11
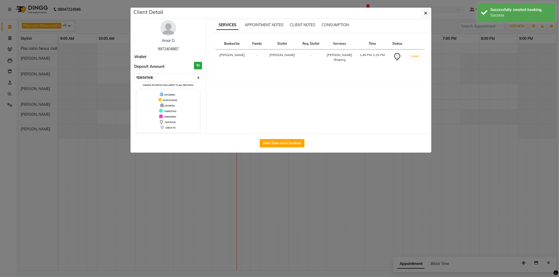
drag, startPoint x: 157, startPoint y: 78, endPoint x: 157, endPoint y: 81, distance: 3.1
click at [157, 78] on select "Select IN SERVICE CONFIRMED TENTATIVE CHECK IN MARK DONE DROPPED UPCOMING" at bounding box center [169, 77] width 68 height 7
click at [135, 74] on select "Select IN SERVICE CONFIRMED TENTATIVE CHECK IN MARK DONE DROPPED UPCOMING" at bounding box center [169, 77] width 68 height 7
click at [151, 80] on select "Select IN SERVICE CONFIRMED TENTATIVE CHECK IN MARK DONE DROPPED UPCOMING" at bounding box center [169, 77] width 68 height 7
select select "8"
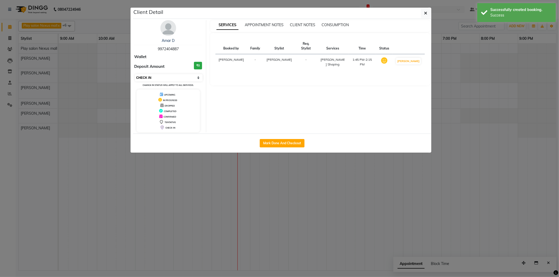
click at [135, 74] on select "Select IN SERVICE CONFIRMED TENTATIVE CHECK IN MARK DONE DROPPED UPCOMING" at bounding box center [169, 77] width 68 height 7
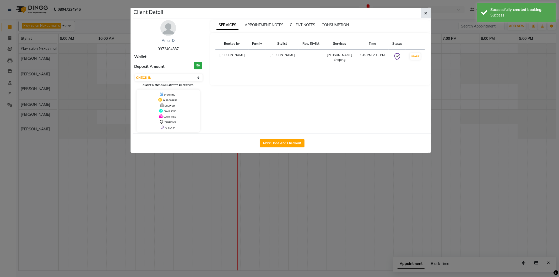
click at [427, 14] on icon "button" at bounding box center [425, 13] width 3 height 4
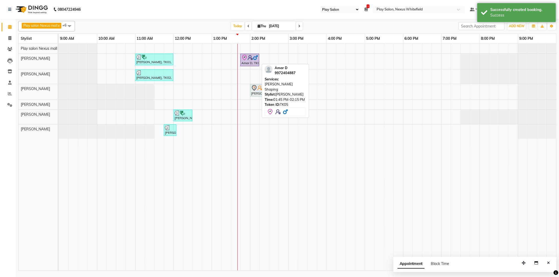
click at [250, 66] on link "Amar D, TK05, 01:45 PM-02:15 PM, [PERSON_NAME] Shaping" at bounding box center [249, 60] width 19 height 13
select select "8"
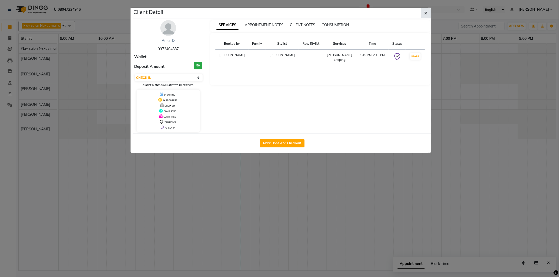
click at [428, 11] on button "button" at bounding box center [426, 13] width 10 height 10
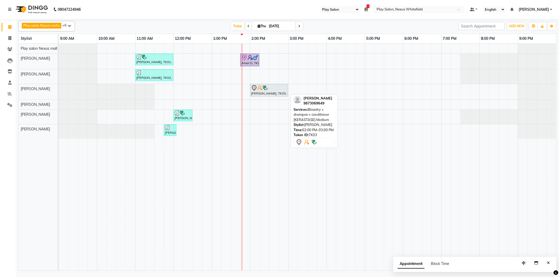
click at [258, 92] on div "[PERSON_NAME], TK03, 02:00 PM-03:00 PM, Blowdry + shampoo + conditioner [KERAST…" at bounding box center [268, 90] width 37 height 11
select select "7"
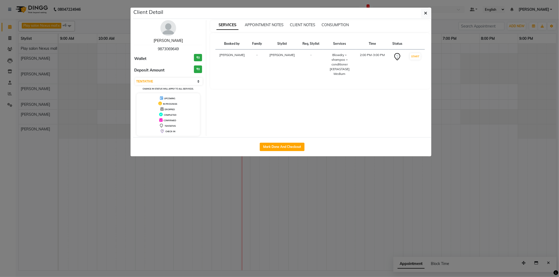
click at [172, 39] on link "[PERSON_NAME]" at bounding box center [168, 40] width 29 height 5
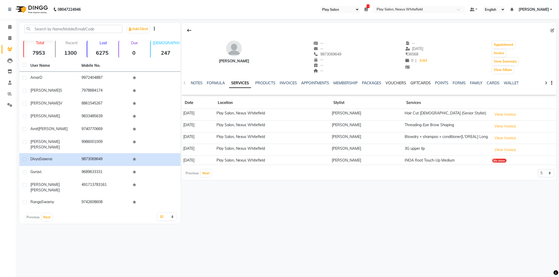
click at [399, 82] on link "VOUCHERS" at bounding box center [396, 83] width 21 height 5
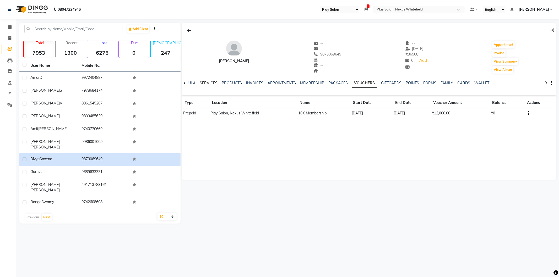
click at [205, 83] on link "SERVICES" at bounding box center [209, 83] width 18 height 5
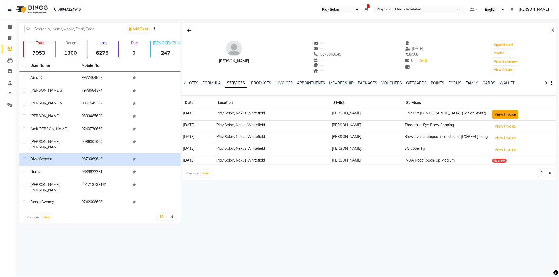
click at [513, 115] on button "View Invoice" at bounding box center [505, 115] width 26 height 8
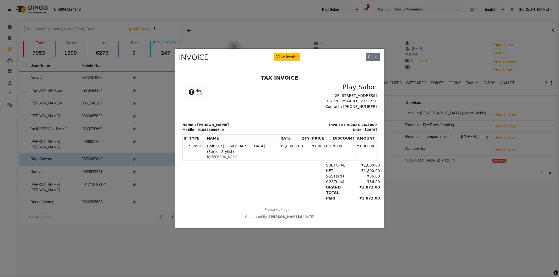
scroll to position [4, 0]
click at [292, 56] on button "View Invoice" at bounding box center [287, 57] width 26 height 8
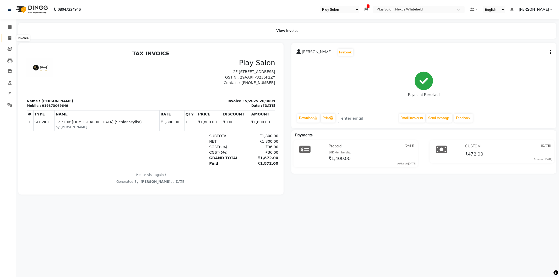
click at [8, 39] on icon at bounding box center [9, 38] width 3 height 4
select select "8356"
select select "service"
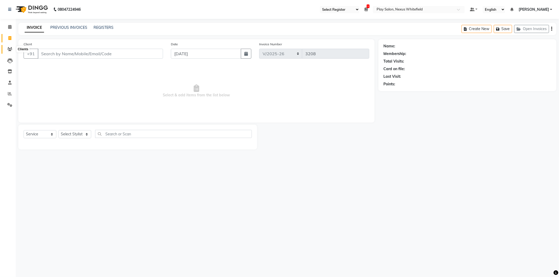
click at [9, 49] on icon at bounding box center [9, 49] width 5 height 4
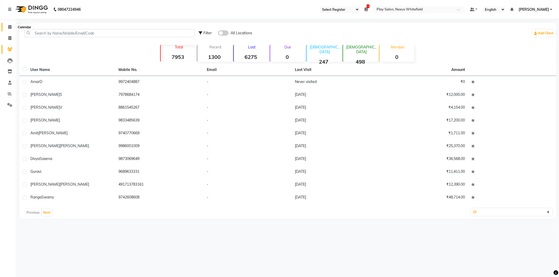
click at [12, 28] on span at bounding box center [9, 27] width 9 height 6
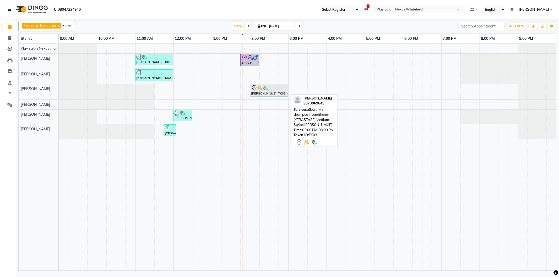
click at [261, 94] on div "[PERSON_NAME], TK03, 02:00 PM-03:00 PM, Blowdry + shampoo + conditioner [KERAST…" at bounding box center [268, 90] width 37 height 11
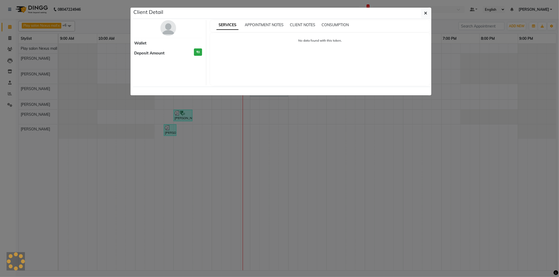
select select "7"
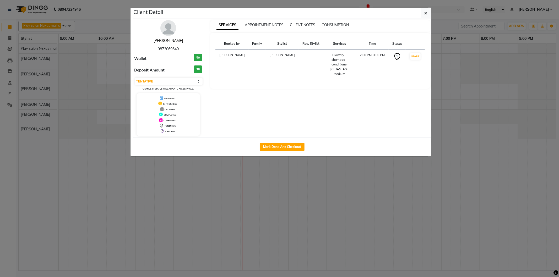
click at [167, 40] on link "[PERSON_NAME]" at bounding box center [168, 40] width 29 height 5
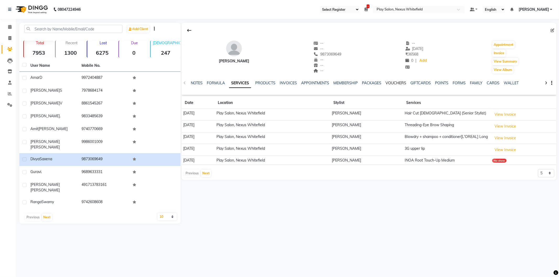
click at [395, 83] on link "VOUCHERS" at bounding box center [396, 83] width 21 height 5
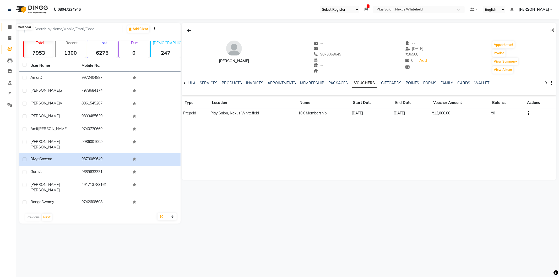
click at [9, 27] on icon at bounding box center [9, 27] width 3 height 4
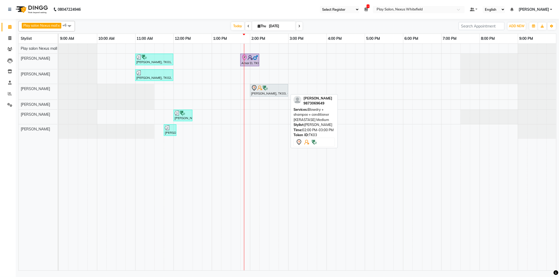
click at [264, 93] on div "[PERSON_NAME], TK03, 02:00 PM-03:00 PM, Blowdry + shampoo + conditioner [KERAST…" at bounding box center [268, 90] width 37 height 11
select select "7"
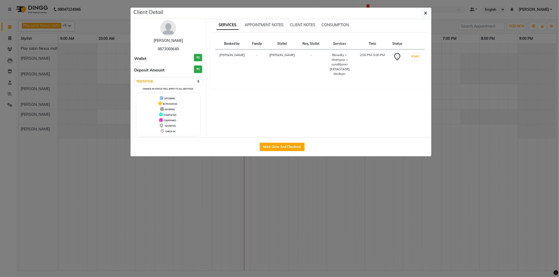
click at [173, 41] on link "[PERSON_NAME]" at bounding box center [168, 40] width 29 height 5
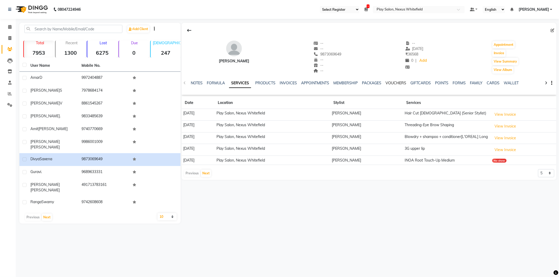
click at [388, 81] on link "VOUCHERS" at bounding box center [396, 83] width 21 height 5
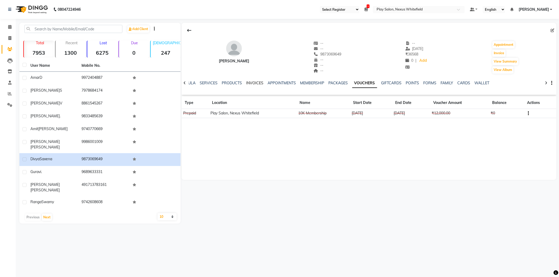
click at [249, 83] on link "INVOICES" at bounding box center [254, 83] width 17 height 5
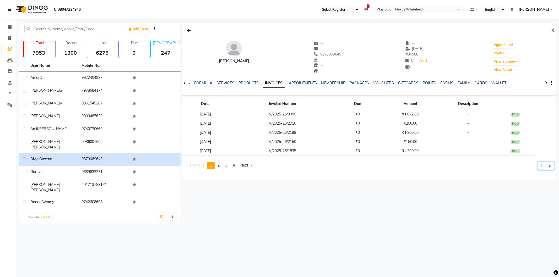
click at [546, 164] on select "5 10 50 100 500" at bounding box center [546, 166] width 16 height 8
select select "100"
click at [538, 170] on select "5 10 50 100 500" at bounding box center [546, 166] width 16 height 8
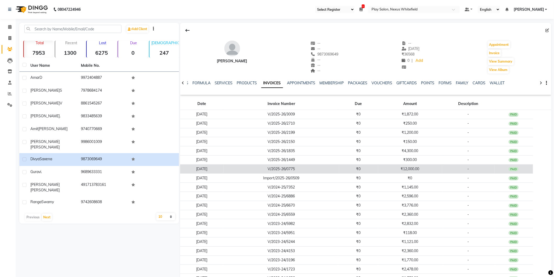
click at [416, 168] on td "₹12,000.00" at bounding box center [410, 169] width 64 height 9
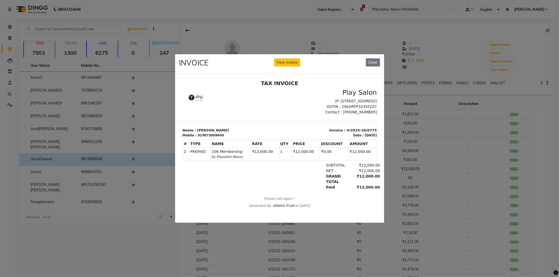
click at [377, 60] on button "Close" at bounding box center [373, 62] width 14 height 8
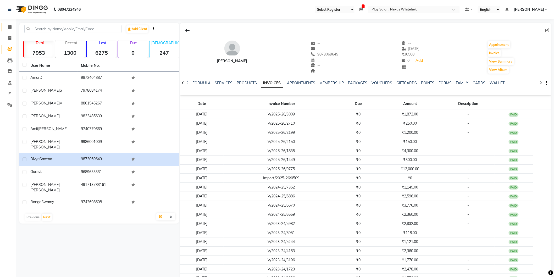
click at [9, 30] on link "Calendar" at bounding box center [8, 27] width 13 height 9
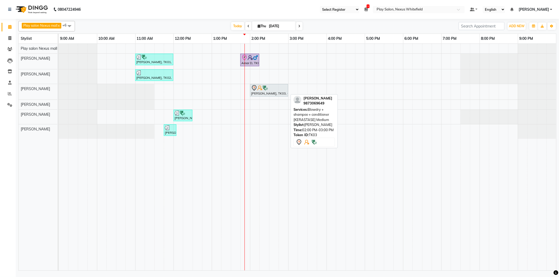
click at [258, 95] on div "[PERSON_NAME], TK03, 02:00 PM-03:00 PM, Blowdry + shampoo + conditioner [KERAST…" at bounding box center [268, 90] width 37 height 11
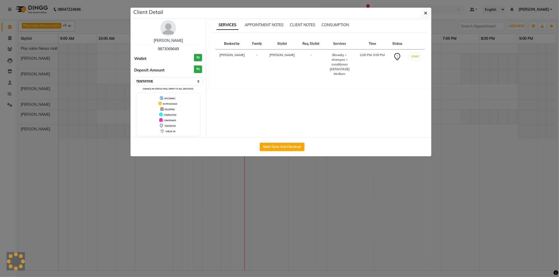
click at [154, 82] on select "Select IN SERVICE CONFIRMED TENTATIVE CHECK IN MARK DONE DROPPED UPCOMING" at bounding box center [169, 81] width 68 height 7
click at [135, 78] on select "Select IN SERVICE CONFIRMED TENTATIVE CHECK IN MARK DONE DROPPED UPCOMING" at bounding box center [169, 81] width 68 height 7
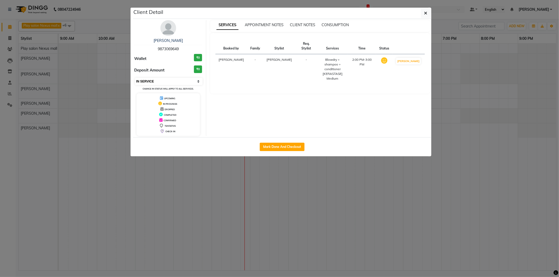
click at [157, 79] on select "Select IN SERVICE CONFIRMED TENTATIVE CHECK IN MARK DONE DROPPED UPCOMING" at bounding box center [169, 81] width 68 height 7
select select "8"
click at [135, 78] on select "Select IN SERVICE CONFIRMED TENTATIVE CHECK IN MARK DONE DROPPED UPCOMING" at bounding box center [169, 81] width 68 height 7
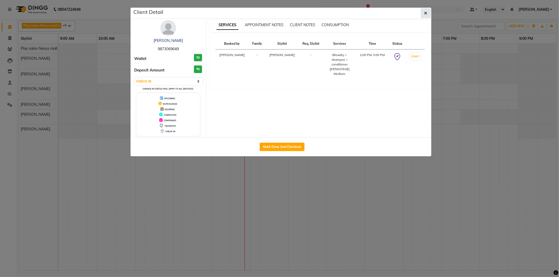
click at [425, 13] on icon "button" at bounding box center [425, 13] width 3 height 4
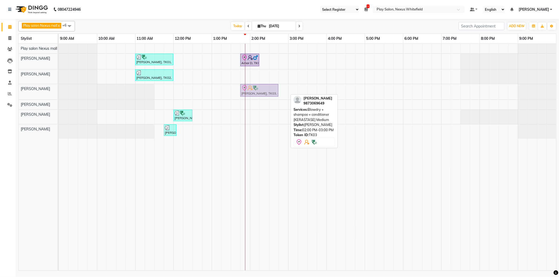
drag, startPoint x: 260, startPoint y: 90, endPoint x: 253, endPoint y: 89, distance: 6.9
click at [59, 90] on div "[PERSON_NAME], TK03, 02:00 PM-03:00 PM, Blowdry + shampoo + conditioner [KERAST…" at bounding box center [59, 91] width 0 height 15
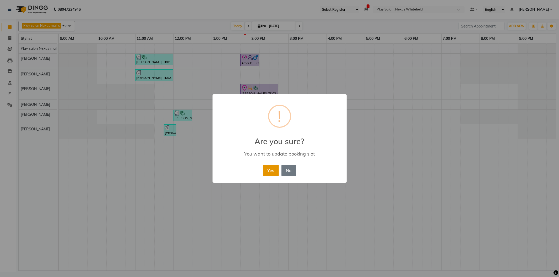
click at [266, 169] on button "Yes" at bounding box center [271, 171] width 16 height 12
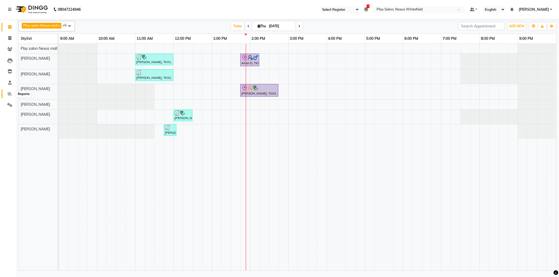
click at [10, 94] on icon at bounding box center [10, 94] width 4 height 4
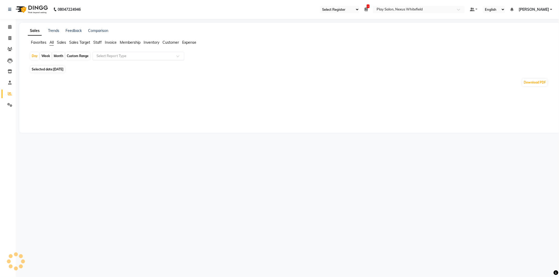
drag, startPoint x: 107, startPoint y: 55, endPoint x: 103, endPoint y: 55, distance: 4.0
click at [106, 55] on input "text" at bounding box center [132, 55] width 75 height 5
click at [58, 69] on span "[DATE]" at bounding box center [58, 69] width 10 height 4
select select "9"
select select "2025"
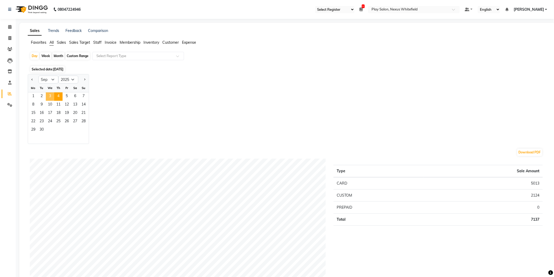
click at [51, 96] on span "3" at bounding box center [50, 96] width 8 height 8
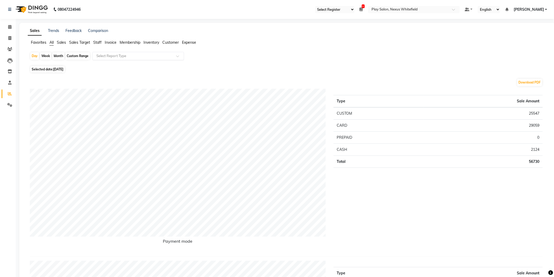
click at [122, 58] on input "text" at bounding box center [132, 55] width 75 height 5
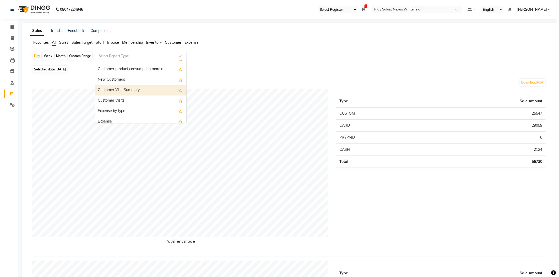
scroll to position [534, 0]
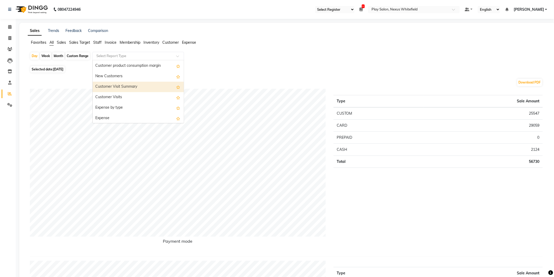
click at [119, 84] on div "Customer Visit Summary" at bounding box center [138, 87] width 91 height 10
select select "full_report"
select select "csv"
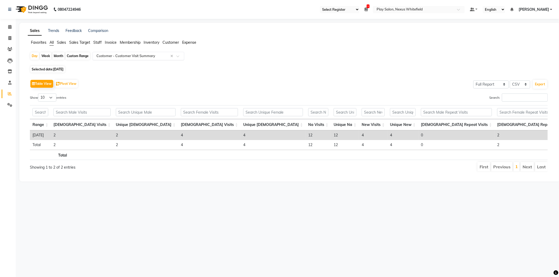
click at [122, 56] on input "text" at bounding box center [132, 55] width 75 height 5
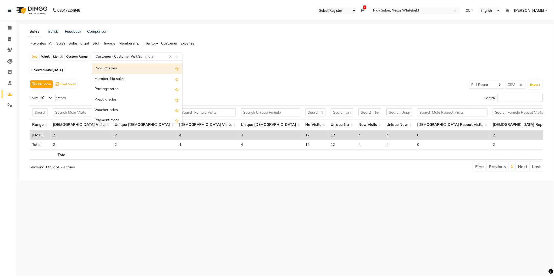
scroll to position [0, 0]
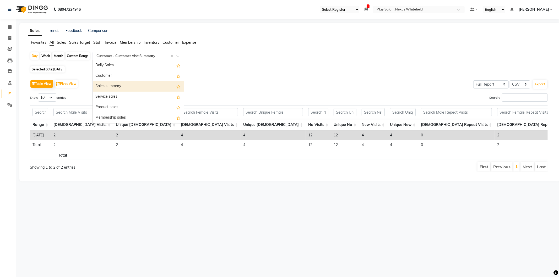
click at [108, 83] on div "Sales summary" at bounding box center [138, 86] width 91 height 10
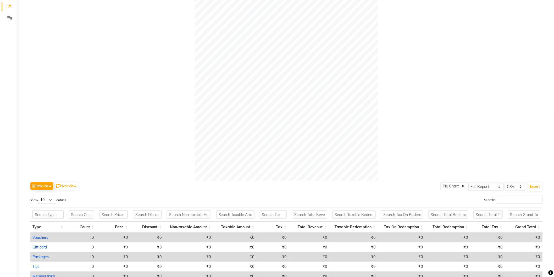
scroll to position [174, 0]
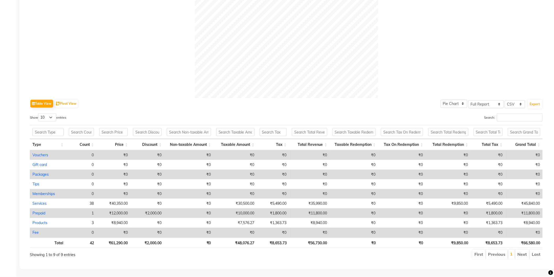
click at [158, 98] on div "Table View Pivot View Pie Chart Bar Chart Select Full Report Filtered Report Se…" at bounding box center [286, 103] width 513 height 11
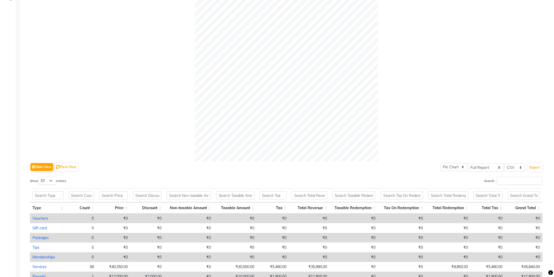
scroll to position [0, 0]
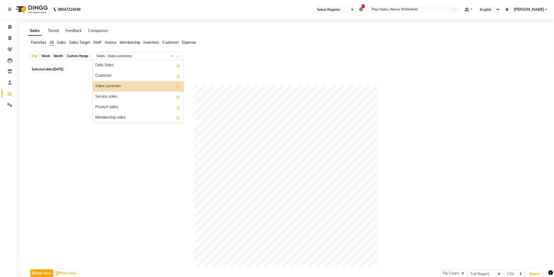
click at [134, 59] on div "Select Report Type × Sales - Sales summary ×" at bounding box center [138, 56] width 92 height 8
click at [146, 65] on div "Daily Sales" at bounding box center [138, 65] width 91 height 10
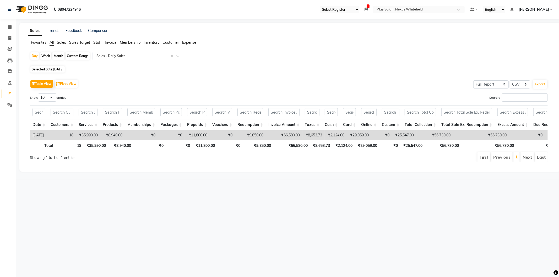
drag, startPoint x: 88, startPoint y: 82, endPoint x: 93, endPoint y: 77, distance: 7.2
click at [87, 82] on div "Table View Pivot View Select Full Report Filtered Report Select CSV PDF Export" at bounding box center [289, 83] width 518 height 11
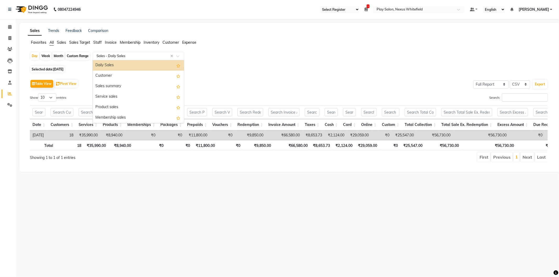
drag, startPoint x: 116, startPoint y: 56, endPoint x: 111, endPoint y: 61, distance: 6.7
click at [116, 57] on input "text" at bounding box center [132, 55] width 75 height 5
click at [53, 44] on span "All" at bounding box center [52, 42] width 4 height 5
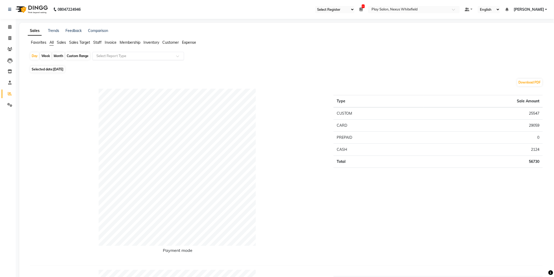
click at [123, 57] on input "text" at bounding box center [132, 55] width 75 height 5
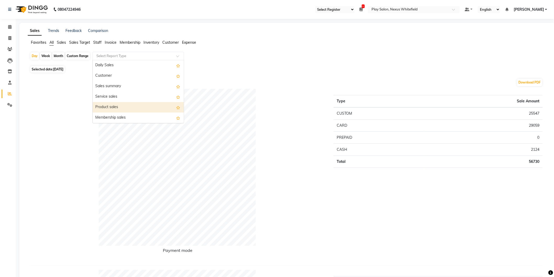
click at [117, 110] on div "Product sales" at bounding box center [138, 107] width 91 height 10
select select "full_report"
select select "csv"
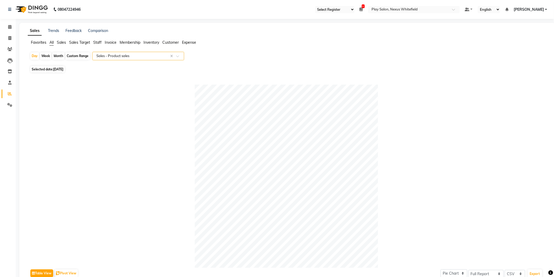
click at [98, 42] on span "Staff" at bounding box center [97, 42] width 8 height 5
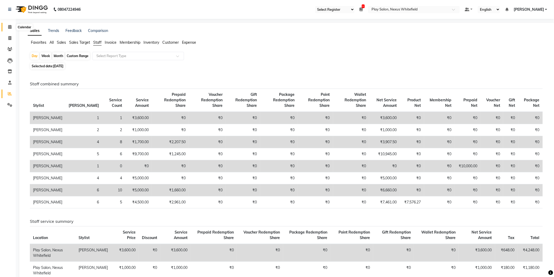
click at [10, 28] on icon at bounding box center [9, 27] width 3 height 4
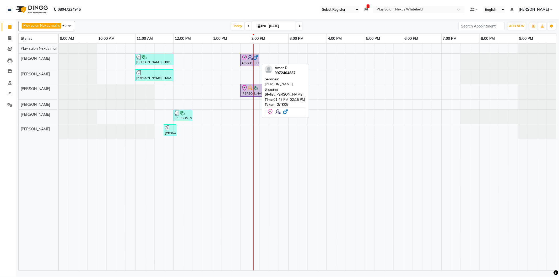
click at [258, 57] on div at bounding box center [259, 60] width 2 height 12
select select "8"
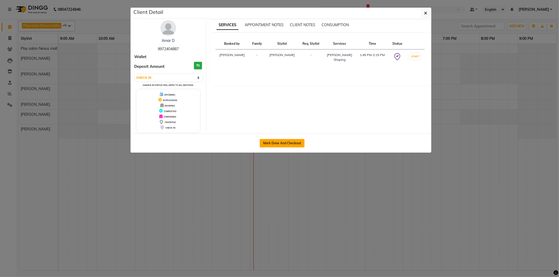
click at [282, 142] on button "Mark Done And Checkout" at bounding box center [282, 143] width 45 height 8
select select "8356"
select select "service"
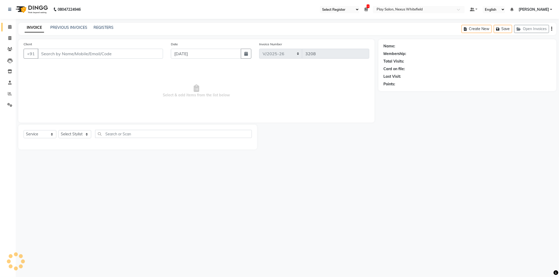
type input "9972404887"
select select "81391"
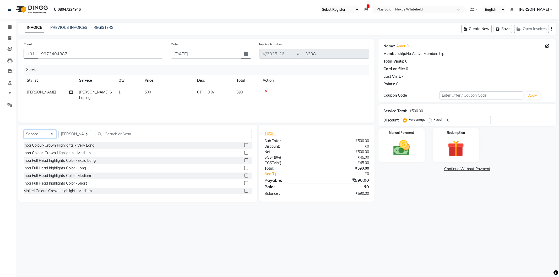
click at [37, 135] on select "Select Service Product Membership Package Voucher Prepaid Gift Card" at bounding box center [40, 134] width 33 height 8
click at [134, 135] on input "text" at bounding box center [173, 134] width 157 height 8
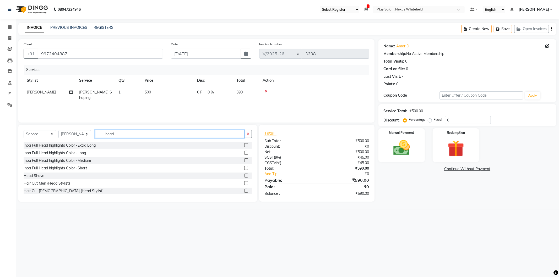
type input "head"
click at [244, 176] on label at bounding box center [246, 176] width 4 height 4
click at [244, 176] on input "checkbox" at bounding box center [245, 175] width 3 height 3
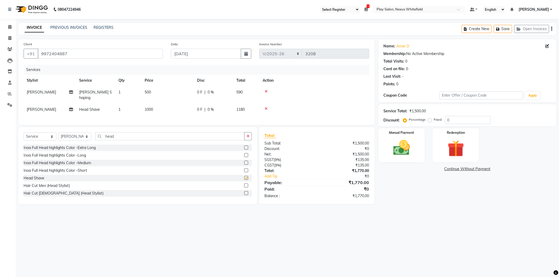
checkbox input "false"
click at [410, 146] on img at bounding box center [402, 148] width 28 height 20
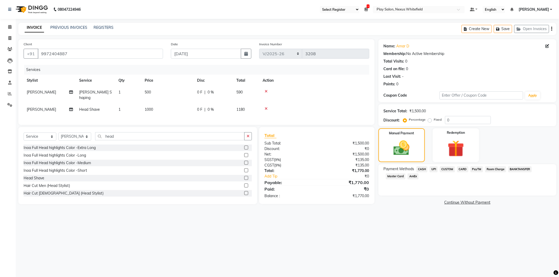
click at [447, 169] on span "CUSTOM" at bounding box center [447, 169] width 15 height 6
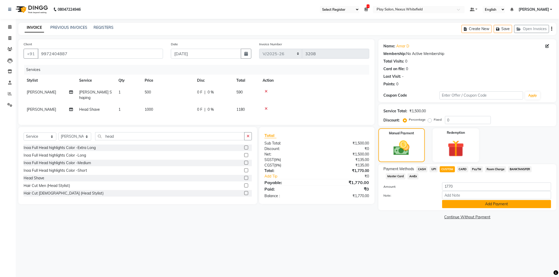
click at [493, 205] on button "Add Payment" at bounding box center [496, 204] width 109 height 8
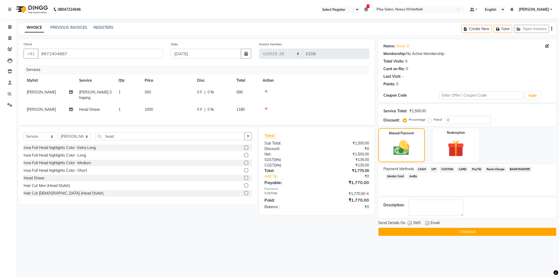
click at [464, 231] on button "Checkout" at bounding box center [467, 232] width 178 height 8
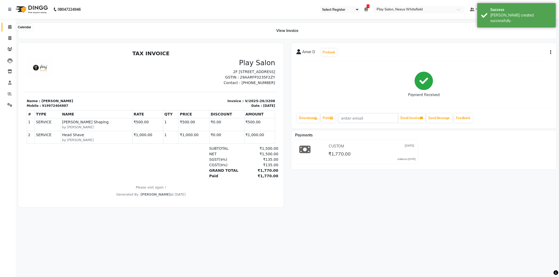
click at [13, 25] on span at bounding box center [9, 27] width 9 height 6
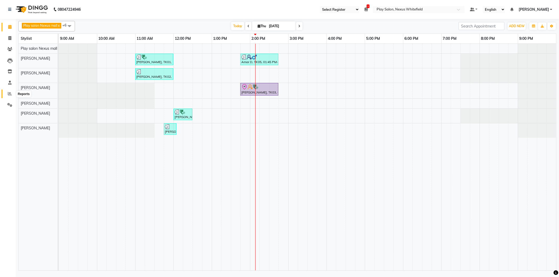
click at [9, 97] on link "Reports" at bounding box center [8, 94] width 13 height 9
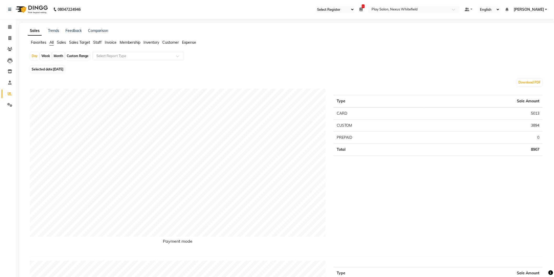
click at [98, 43] on span "Staff" at bounding box center [97, 42] width 8 height 5
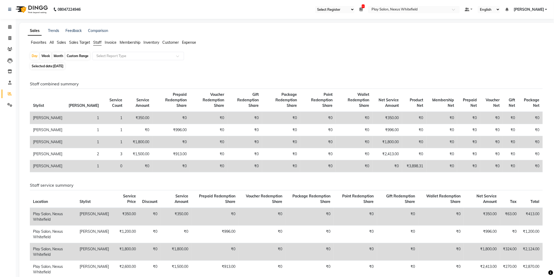
click at [77, 56] on div "Custom Range" at bounding box center [78, 55] width 24 height 7
select select "9"
select select "2025"
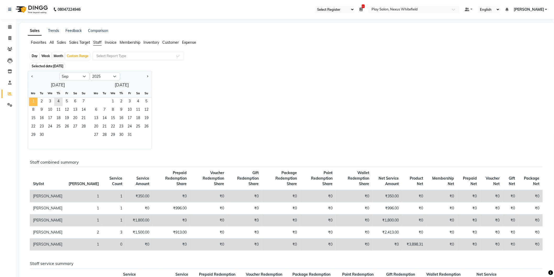
click at [33, 102] on span "1" at bounding box center [33, 102] width 8 height 8
click at [57, 101] on span "4" at bounding box center [58, 102] width 8 height 8
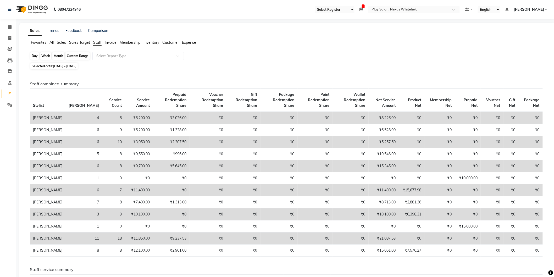
click at [71, 57] on div "Custom Range" at bounding box center [78, 55] width 24 height 7
select select "9"
select select "2025"
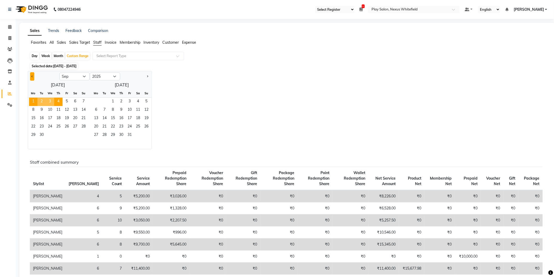
click at [32, 77] on span "Previous month" at bounding box center [32, 76] width 2 height 2
select select "8"
click at [66, 101] on span "1" at bounding box center [67, 102] width 8 height 8
drag, startPoint x: 83, startPoint y: 134, endPoint x: 82, endPoint y: 130, distance: 4.0
click at [83, 134] on span "31" at bounding box center [83, 135] width 8 height 8
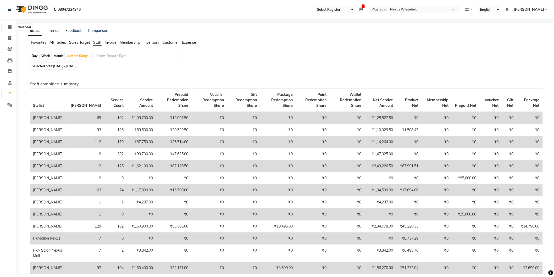
click at [9, 25] on icon at bounding box center [9, 27] width 3 height 4
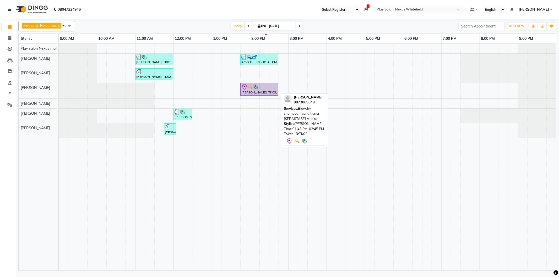
click at [250, 91] on div "[PERSON_NAME], TK03, 01:45 PM-02:45 PM, Blowdry + shampoo + conditioner [KERAST…" at bounding box center [259, 89] width 37 height 11
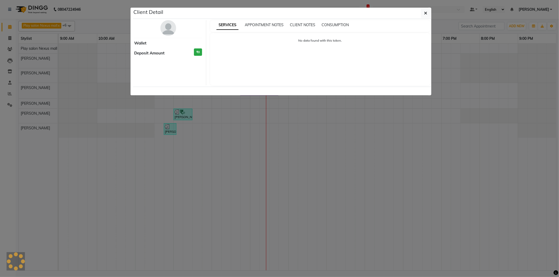
select select "8"
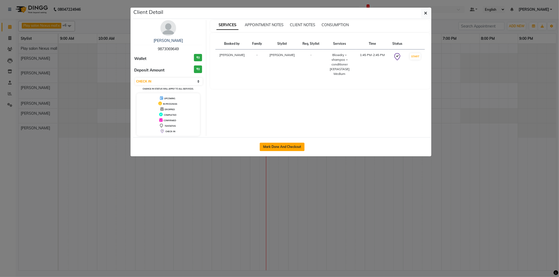
click at [274, 146] on button "Mark Done And Checkout" at bounding box center [282, 147] width 45 height 8
select select "8356"
select select "service"
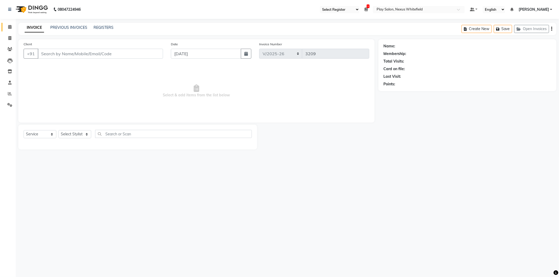
type input "9873069649"
select select "81395"
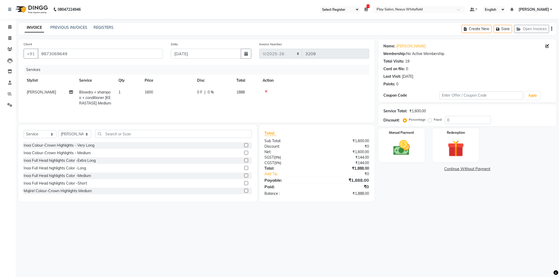
click at [97, 93] on span "Blowdry + shampoo + conditioner [KERASTASE] Medium" at bounding box center [95, 98] width 32 height 16
select select "81395"
click at [103, 100] on span "Blowdry + shampoo + conditioner [KERASTASE] Medium" at bounding box center [105, 100] width 43 height 16
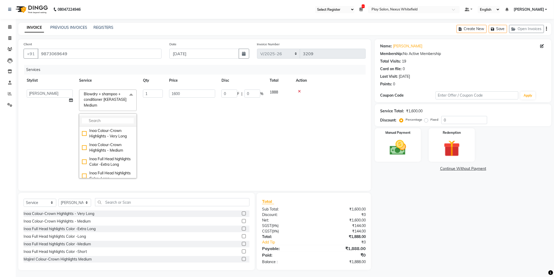
click at [97, 119] on input "multiselect-search" at bounding box center [108, 121] width 52 height 6
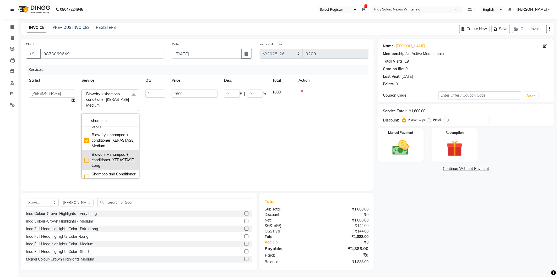
scroll to position [145, 0]
type input "shampoo"
click at [85, 166] on div "Blowdry + shampoo + conditioner [KERASTASE] Long" at bounding box center [108, 160] width 52 height 17
checkbox Medium"] "false"
checkbox Long"] "true"
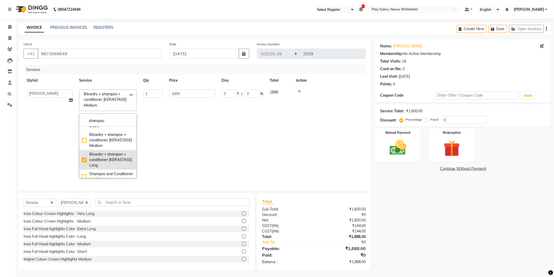
type input "1800"
click at [181, 137] on td "1800" at bounding box center [192, 133] width 52 height 95
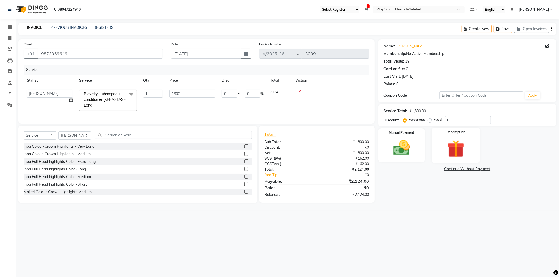
click at [446, 139] on img at bounding box center [456, 148] width 28 height 21
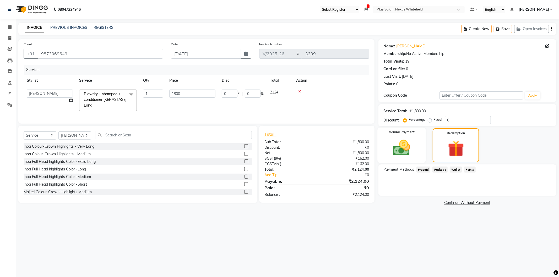
click at [407, 142] on img at bounding box center [402, 148] width 28 height 20
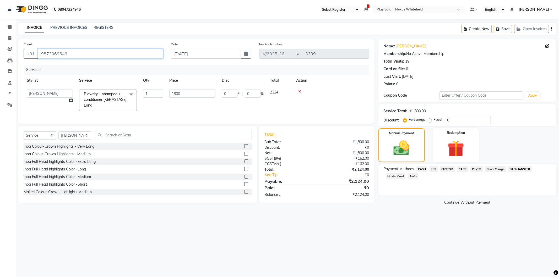
drag, startPoint x: 39, startPoint y: 53, endPoint x: 67, endPoint y: 52, distance: 28.3
click at [67, 52] on input "9873069649" at bounding box center [100, 54] width 125 height 10
drag, startPoint x: 446, startPoint y: 170, endPoint x: 449, endPoint y: 178, distance: 8.6
click at [447, 170] on span "CUSTOM" at bounding box center [447, 169] width 15 height 6
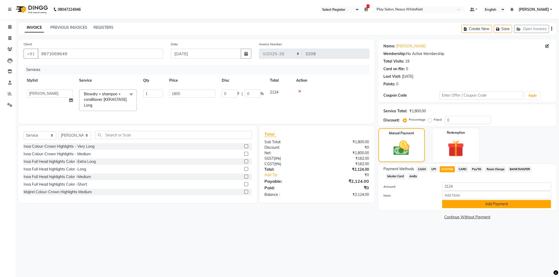
click at [481, 203] on button "Add Payment" at bounding box center [496, 204] width 109 height 8
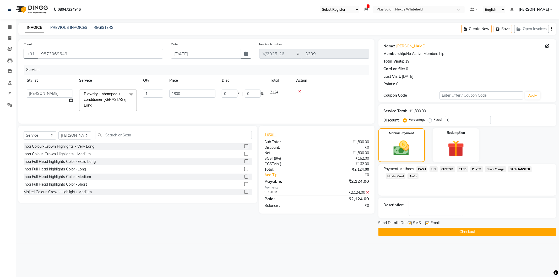
drag, startPoint x: 460, startPoint y: 232, endPoint x: 465, endPoint y: 228, distance: 5.6
click at [463, 231] on button "Checkout" at bounding box center [467, 232] width 178 height 8
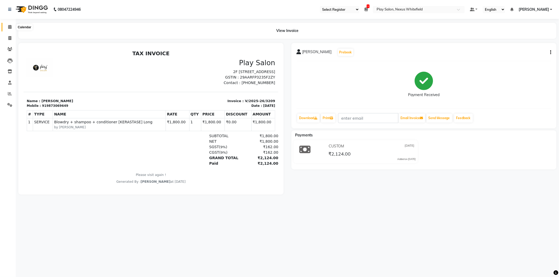
click at [10, 27] on icon at bounding box center [9, 27] width 3 height 4
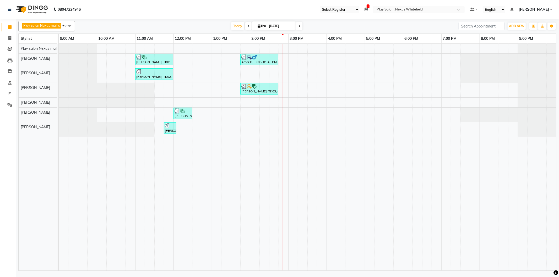
click at [299, 25] on icon at bounding box center [299, 26] width 2 height 3
type input "[DATE]"
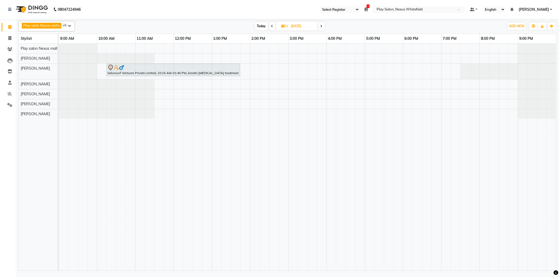
click at [68, 25] on span at bounding box center [69, 26] width 10 height 10
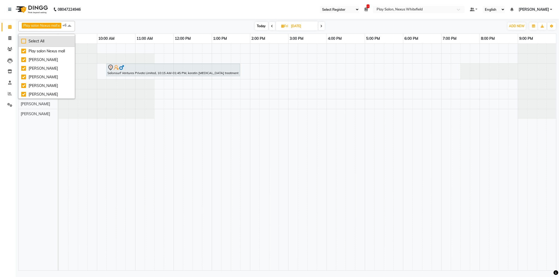
click at [23, 41] on div "Select All" at bounding box center [46, 42] width 51 height 6
checkbox input "true"
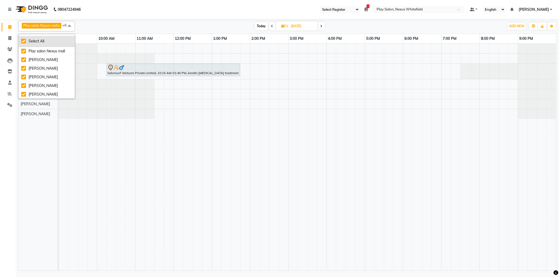
checkbox input "true"
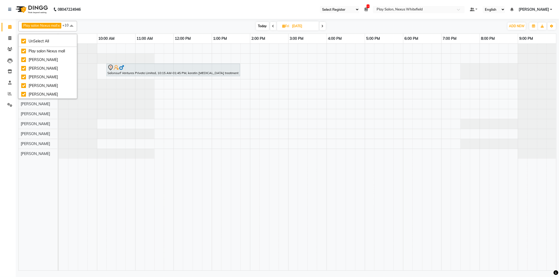
click at [59, 101] on div at bounding box center [59, 104] width 0 height 10
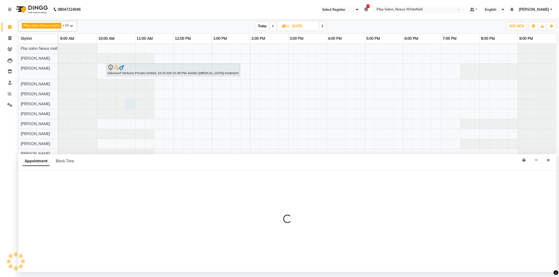
select select "81404"
select select "tentative"
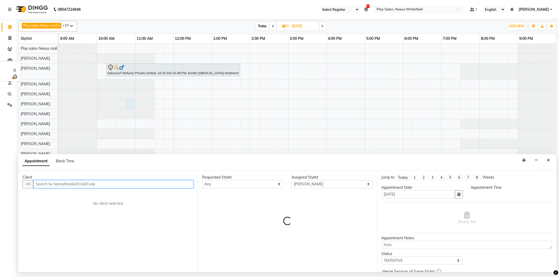
select select "645"
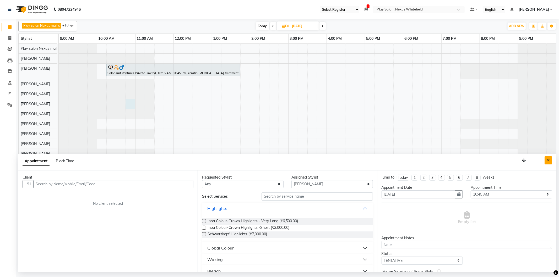
click at [547, 160] on icon "Close" at bounding box center [548, 161] width 3 height 4
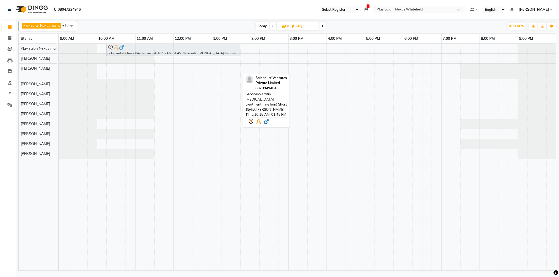
drag, startPoint x: 143, startPoint y: 71, endPoint x: 142, endPoint y: 53, distance: 18.6
click at [142, 53] on tbody "Salonsurf Ventures Private Limited, 10:15 AM-01:45 PM, keratin [MEDICAL_DATA] t…" at bounding box center [307, 101] width 497 height 115
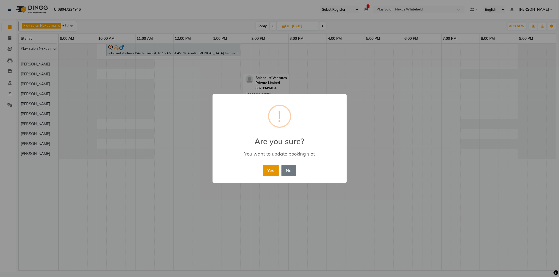
drag, startPoint x: 271, startPoint y: 169, endPoint x: 249, endPoint y: 162, distance: 23.5
click at [271, 169] on button "Yes" at bounding box center [271, 171] width 16 height 12
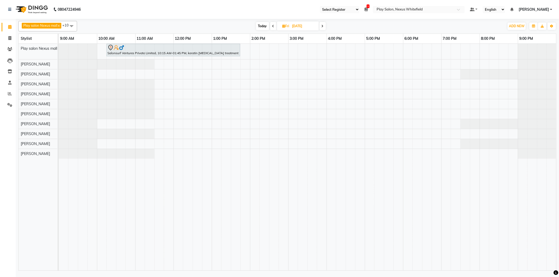
click at [266, 25] on span "Today" at bounding box center [262, 26] width 13 height 8
type input "[DATE]"
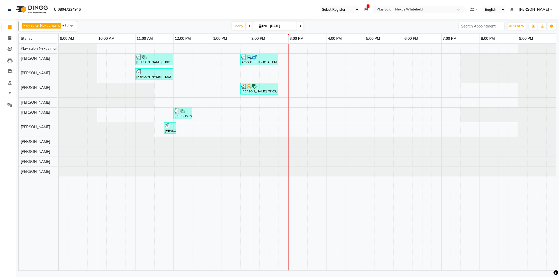
click at [294, 47] on div "[PERSON_NAME], TK01, 11:00 AM-12:00 PM, Hair Cut Men (Senior stylist) Amar D, T…" at bounding box center [307, 157] width 497 height 227
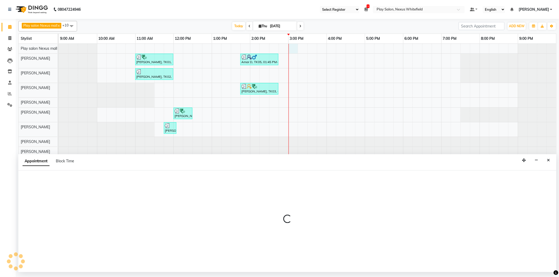
select select "81399"
select select "tentative"
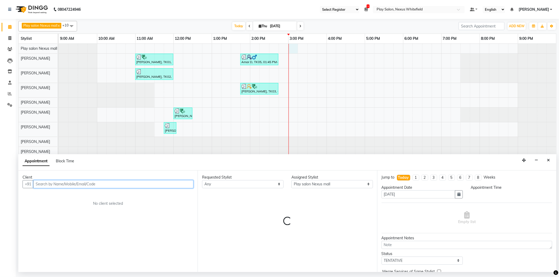
select select "900"
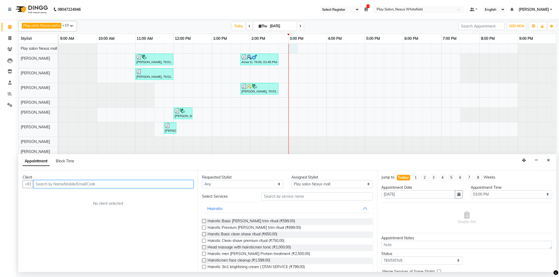
click at [90, 182] on input "text" at bounding box center [113, 184] width 160 height 8
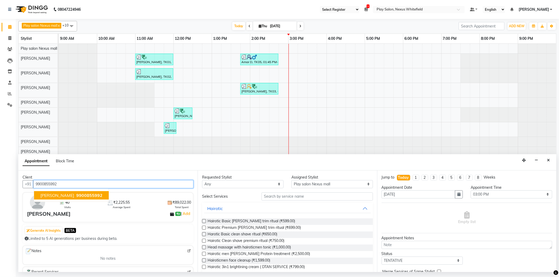
drag, startPoint x: 59, startPoint y: 184, endPoint x: 36, endPoint y: 184, distance: 22.8
click at [36, 184] on input "9900855992" at bounding box center [113, 184] width 160 height 8
type input "9900855992"
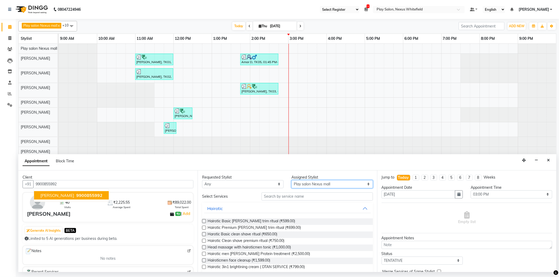
click at [301, 186] on select "Select [PERSON_NAME] Md [PERSON_NAME] [PERSON_NAME] [PERSON_NAME] [PERSON_NAME]…" at bounding box center [331, 184] width 81 height 8
select select "81391"
click at [291, 180] on select "Select [PERSON_NAME] Md [PERSON_NAME] [PERSON_NAME] [PERSON_NAME] [PERSON_NAME]…" at bounding box center [331, 184] width 81 height 8
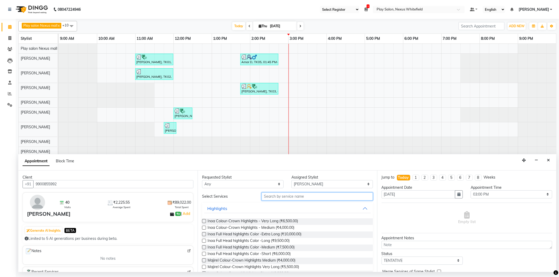
click at [277, 195] on input "text" at bounding box center [316, 197] width 111 height 8
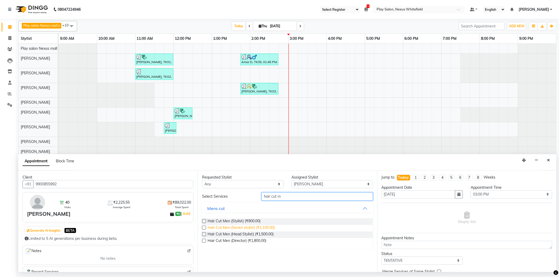
type input "hair cut m"
click at [243, 228] on span "Hair Cut Men (Senior stylist) (₹1,100.00)" at bounding box center [241, 228] width 67 height 7
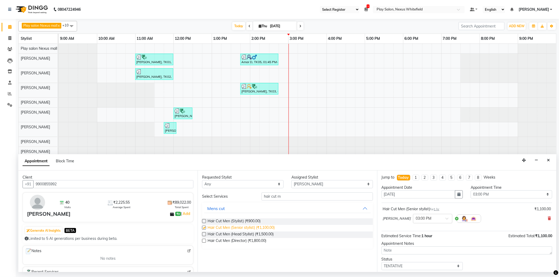
checkbox input "false"
click at [250, 183] on select "Any [PERSON_NAME] Md [PERSON_NAME] [PERSON_NAME] [PERSON_NAME] [PERSON_NAME] [P…" at bounding box center [242, 184] width 81 height 8
select select "81391"
click at [202, 180] on select "Any [PERSON_NAME] Md [PERSON_NAME] [PERSON_NAME] [PERSON_NAME] [PERSON_NAME] [P…" at bounding box center [242, 184] width 81 height 8
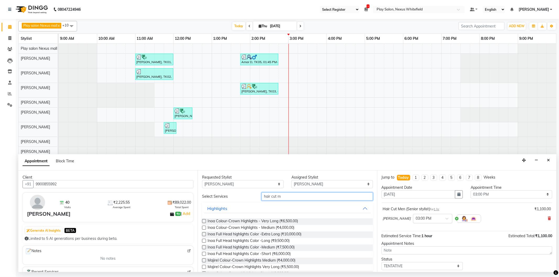
drag, startPoint x: 265, startPoint y: 194, endPoint x: 289, endPoint y: 196, distance: 23.9
click at [266, 195] on input "hair cut m" at bounding box center [316, 197] width 111 height 8
drag, startPoint x: 276, startPoint y: 196, endPoint x: 239, endPoint y: 198, distance: 37.5
click at [239, 198] on div "Select Services hair cut m" at bounding box center [287, 197] width 178 height 8
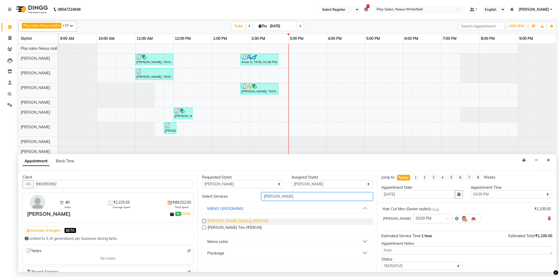
type input "[PERSON_NAME]"
click at [232, 222] on span "[PERSON_NAME] Shaping (₹500.00)" at bounding box center [238, 222] width 61 height 7
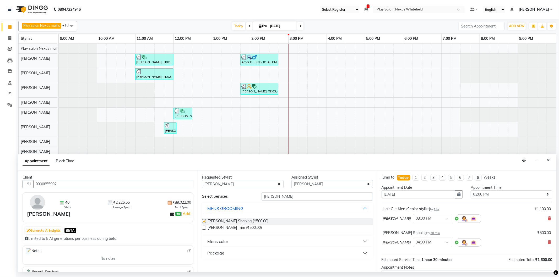
checkbox input "false"
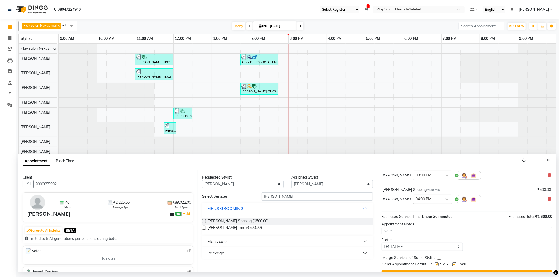
scroll to position [55, 0]
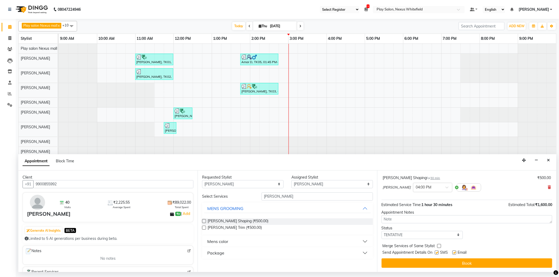
click at [476, 261] on button "Book" at bounding box center [467, 263] width 171 height 9
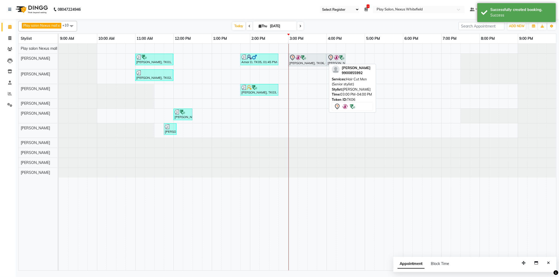
click at [59, 61] on div "[PERSON_NAME], TK01, 11:00 AM-12:00 PM, Hair Cut Men (Senior stylist) Amar D, T…" at bounding box center [59, 61] width 0 height 15
click at [309, 59] on div at bounding box center [307, 58] width 36 height 6
click at [310, 61] on div "[PERSON_NAME], TK06, 03:00 PM-04:00 PM, Hair Cut Men (Senior stylist)" at bounding box center [307, 60] width 37 height 11
select select "7"
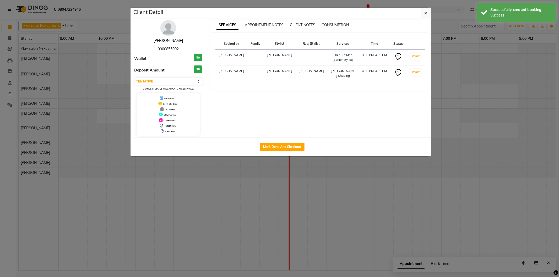
click at [164, 40] on link "[PERSON_NAME]" at bounding box center [168, 40] width 29 height 5
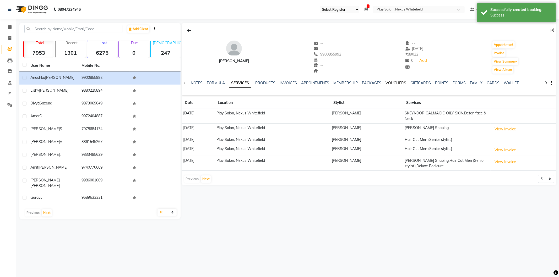
click at [395, 83] on link "VOUCHERS" at bounding box center [396, 83] width 21 height 5
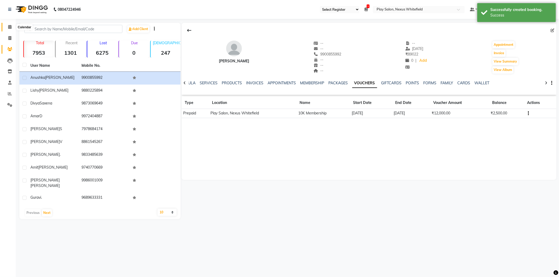
click at [8, 26] on icon at bounding box center [9, 27] width 3 height 4
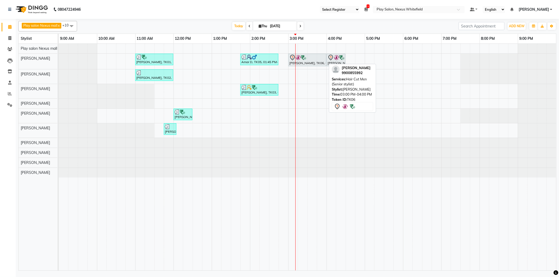
click at [292, 59] on icon at bounding box center [292, 58] width 6 height 6
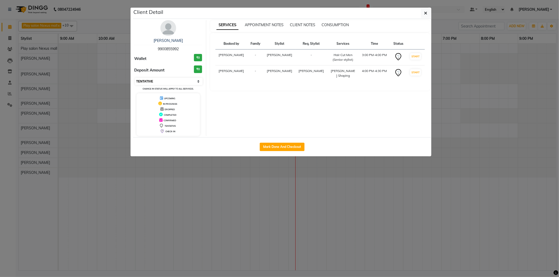
click at [144, 79] on select "Select IN SERVICE CONFIRMED TENTATIVE CHECK IN MARK DONE DROPPED UPCOMING" at bounding box center [169, 81] width 68 height 7
select select "8"
click at [135, 78] on select "Select IN SERVICE CONFIRMED TENTATIVE CHECK IN MARK DONE DROPPED UPCOMING" at bounding box center [169, 81] width 68 height 7
click at [428, 14] on button "button" at bounding box center [426, 13] width 10 height 10
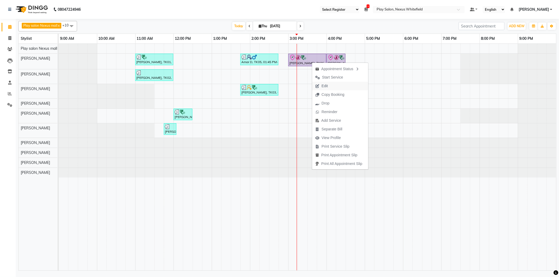
click at [328, 88] on span "Edit" at bounding box center [325, 86] width 6 height 6
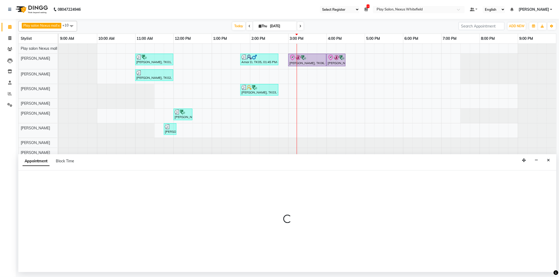
select select "tentative"
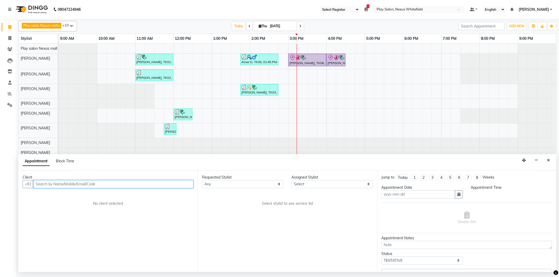
type input "[DATE]"
select select "check-in"
select select "900"
select select "81391"
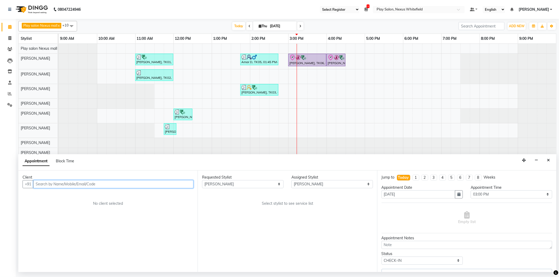
select select "4200"
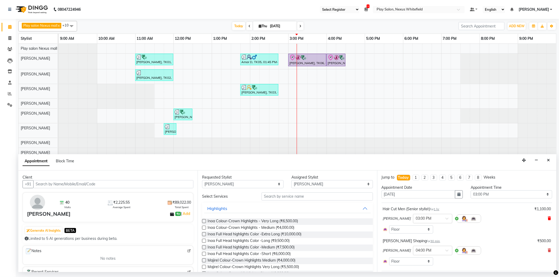
click at [548, 217] on icon at bounding box center [549, 219] width 3 height 4
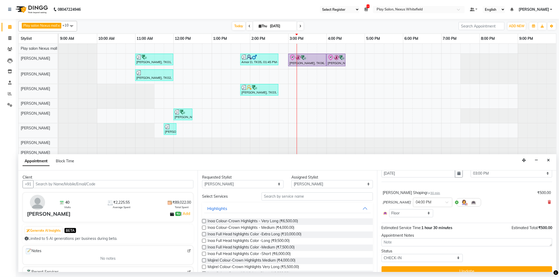
scroll to position [29, 0]
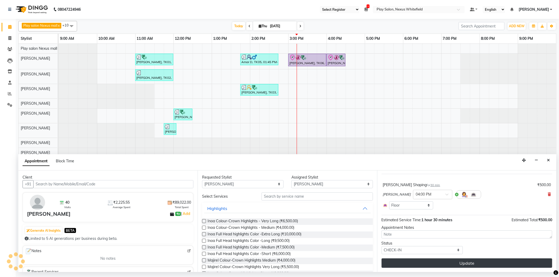
click at [490, 259] on button "Update" at bounding box center [467, 263] width 171 height 9
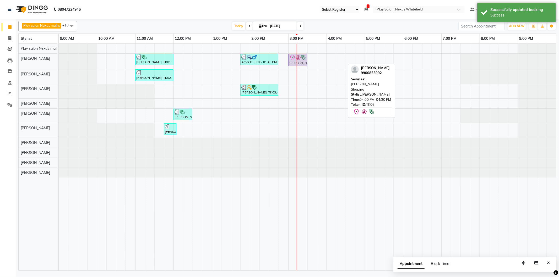
drag, startPoint x: 335, startPoint y: 59, endPoint x: 296, endPoint y: 61, distance: 39.1
click at [59, 61] on div "[PERSON_NAME], TK01, 11:00 AM-12:00 PM, Hair Cut Men (Senior stylist) Amar D, T…" at bounding box center [59, 61] width 0 height 15
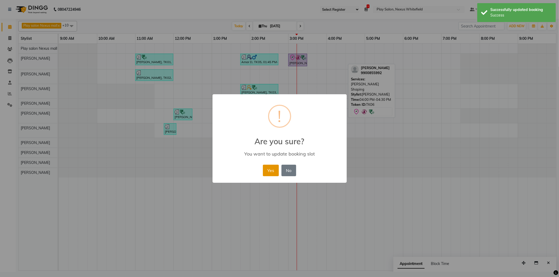
drag, startPoint x: 270, startPoint y: 166, endPoint x: 273, endPoint y: 163, distance: 3.6
click at [271, 166] on button "Yes" at bounding box center [271, 171] width 16 height 12
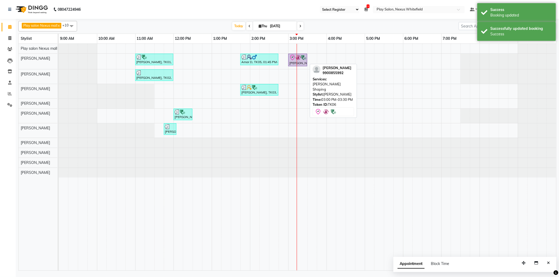
click at [305, 59] on img at bounding box center [303, 57] width 5 height 5
drag, startPoint x: 306, startPoint y: 59, endPoint x: 298, endPoint y: 60, distance: 8.2
click at [59, 60] on div "[PERSON_NAME], TK01, 11:00 AM-12:00 PM, Hair Cut Men (Senior stylist) Amar D, T…" at bounding box center [59, 61] width 0 height 15
drag, startPoint x: 306, startPoint y: 61, endPoint x: 293, endPoint y: 61, distance: 12.6
click at [59, 61] on div "[PERSON_NAME], TK01, 11:00 AM-12:00 PM, Hair Cut Men (Senior stylist) Amar D, T…" at bounding box center [59, 61] width 0 height 15
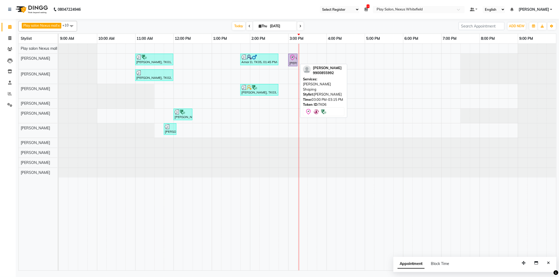
click at [292, 64] on div "[PERSON_NAME], TK06, 03:00 PM-03:15 PM, [PERSON_NAME] Shaping" at bounding box center [293, 60] width 8 height 11
select select "8"
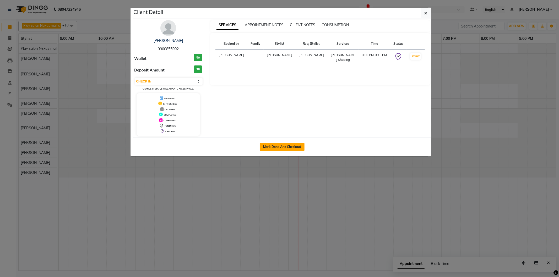
click at [271, 145] on button "Mark Done And Checkout" at bounding box center [282, 147] width 45 height 8
select select "service"
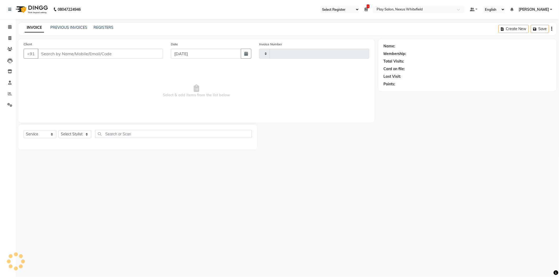
type input "3210"
select select "8356"
type input "9900855992"
select select "81391"
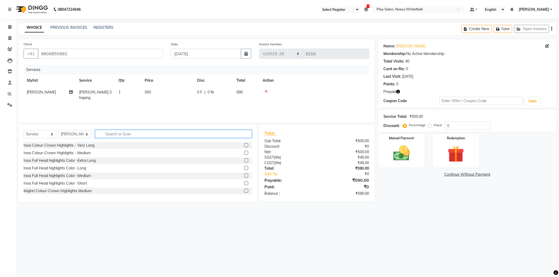
click at [121, 135] on input "text" at bounding box center [173, 134] width 157 height 8
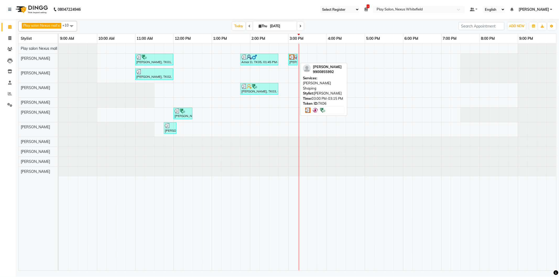
click at [292, 61] on div "[PERSON_NAME], TK06, 03:00 PM-03:15 PM, [PERSON_NAME] Shaping" at bounding box center [293, 60] width 8 height 10
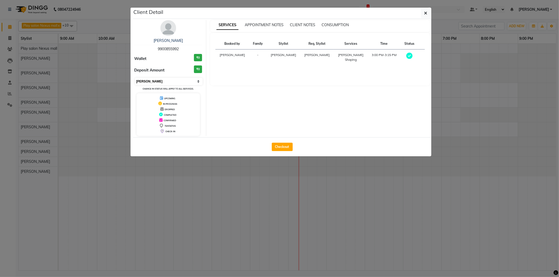
click at [197, 81] on select "Select MARK DONE UPCOMING" at bounding box center [169, 81] width 68 height 7
select select "5"
click at [135, 78] on select "Select MARK DONE UPCOMING" at bounding box center [169, 81] width 68 height 7
click at [428, 11] on button "button" at bounding box center [426, 13] width 10 height 10
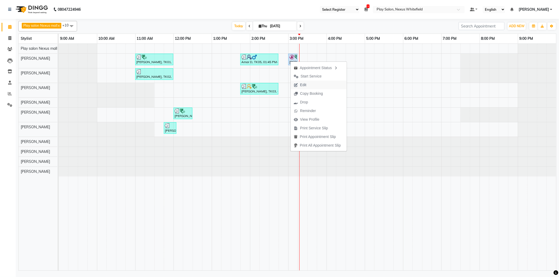
click at [303, 84] on span "Edit" at bounding box center [303, 85] width 6 height 6
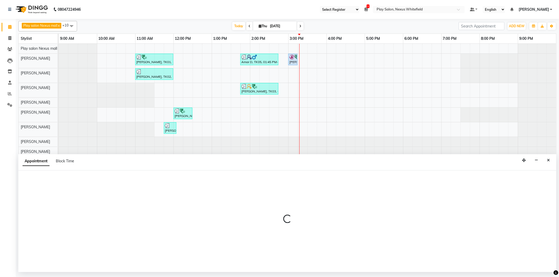
select select "900"
select select "upcoming"
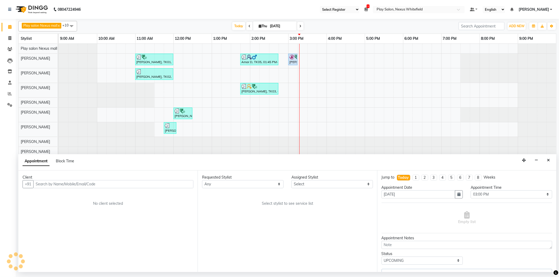
select select "81391"
select select "4200"
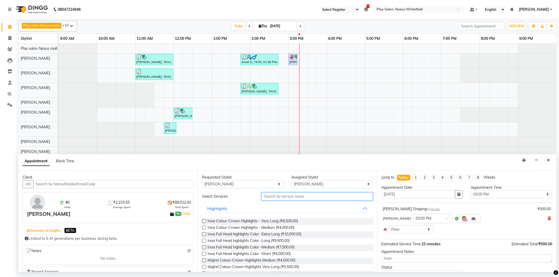
click at [285, 195] on input "text" at bounding box center [316, 197] width 111 height 8
type input "cut"
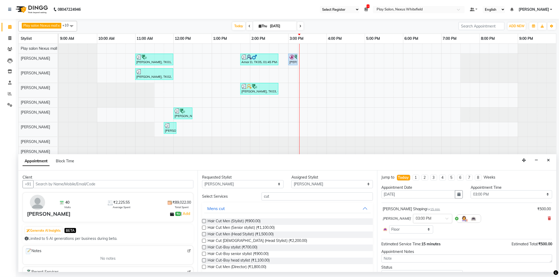
click at [204, 228] on label at bounding box center [204, 228] width 4 height 4
click at [204, 228] on input "checkbox" at bounding box center [203, 228] width 3 height 3
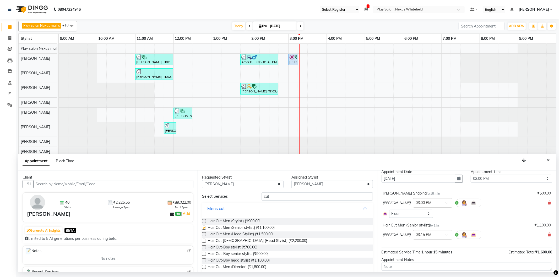
checkbox input "false"
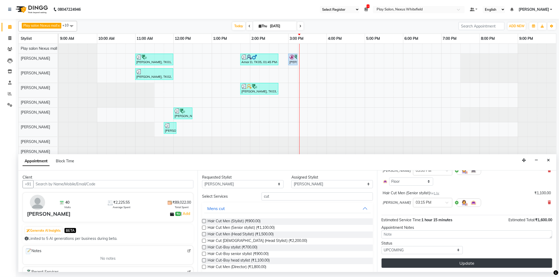
click at [454, 265] on button "Update" at bounding box center [467, 263] width 171 height 9
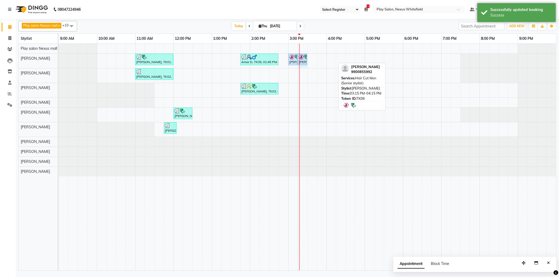
drag, startPoint x: 335, startPoint y: 58, endPoint x: 304, endPoint y: 59, distance: 30.9
click at [59, 59] on div "[PERSON_NAME], TK01, 11:00 AM-12:00 PM, Hair Cut Men (Senior stylist) Amar D, T…" at bounding box center [59, 61] width 0 height 14
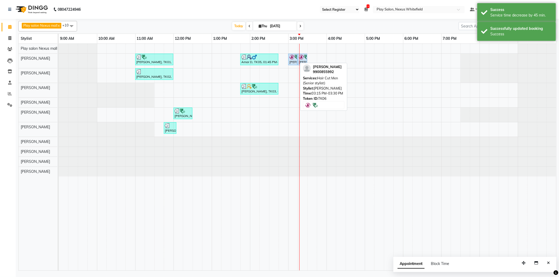
click at [303, 61] on div "[PERSON_NAME], TK06, 03:15 PM-03:30 PM, Hair Cut Men (Senior stylist)" at bounding box center [302, 60] width 8 height 10
select select "5"
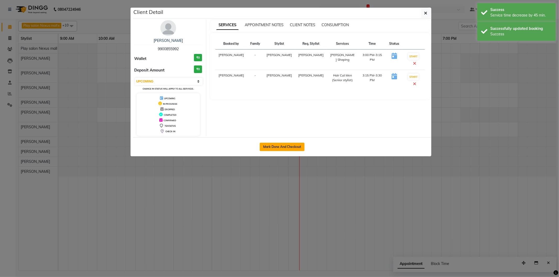
click at [274, 145] on button "Mark Done And Checkout" at bounding box center [282, 147] width 45 height 8
select select "service"
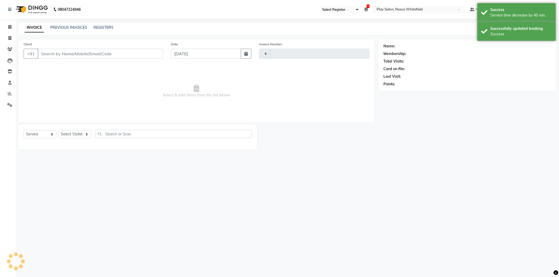
type input "3210"
select select "8356"
type input "9900855992"
select select "81391"
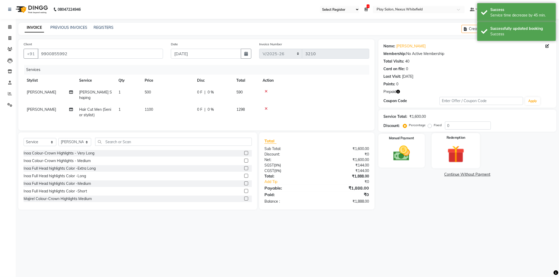
click at [447, 148] on img at bounding box center [456, 154] width 28 height 21
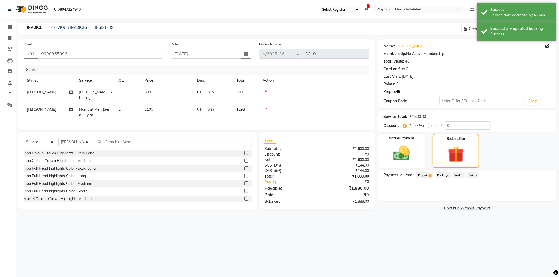
click at [426, 176] on span "Prepaid 1" at bounding box center [424, 175] width 17 height 6
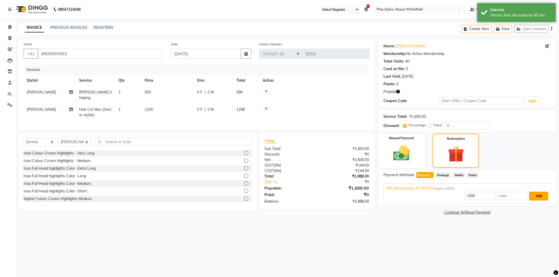
click at [538, 195] on button "Add" at bounding box center [538, 196] width 19 height 9
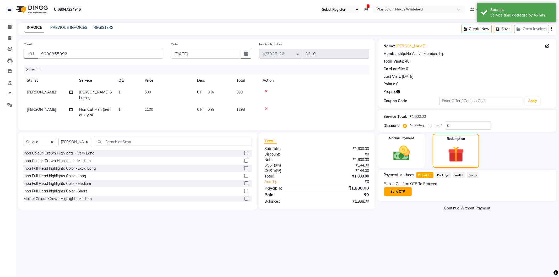
click at [398, 192] on button "Send OTP" at bounding box center [398, 191] width 28 height 9
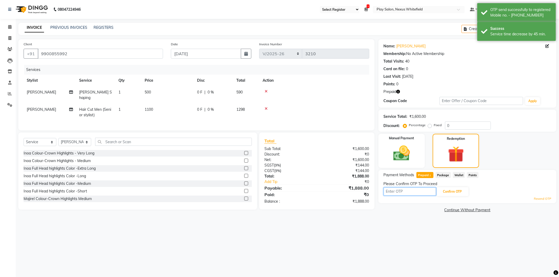
click at [410, 189] on input "text" at bounding box center [410, 192] width 52 height 8
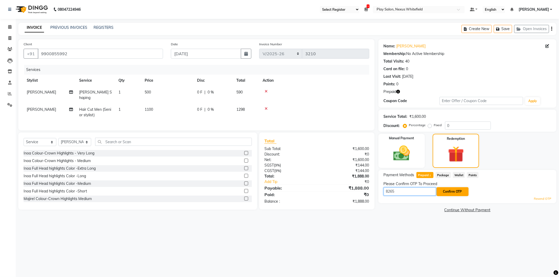
type input "8265"
click at [448, 190] on button "Confirm OTP" at bounding box center [453, 191] width 32 height 9
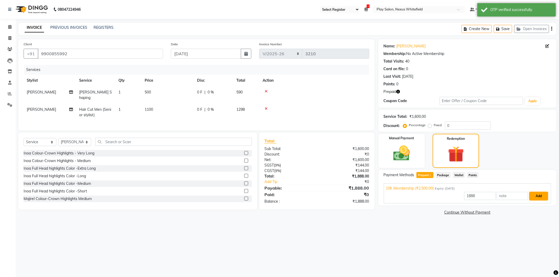
click at [534, 195] on button "Add" at bounding box center [538, 196] width 19 height 9
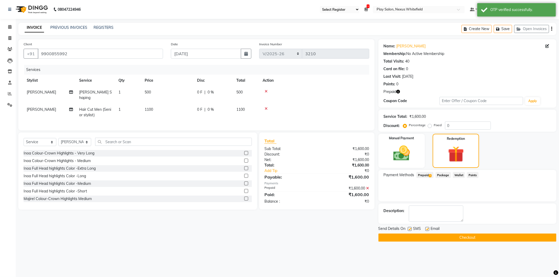
click at [461, 236] on button "Checkout" at bounding box center [467, 238] width 178 height 8
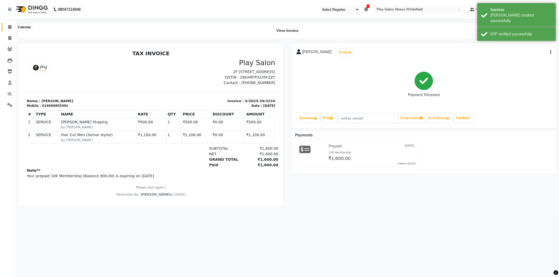
click at [11, 27] on icon at bounding box center [9, 27] width 3 height 4
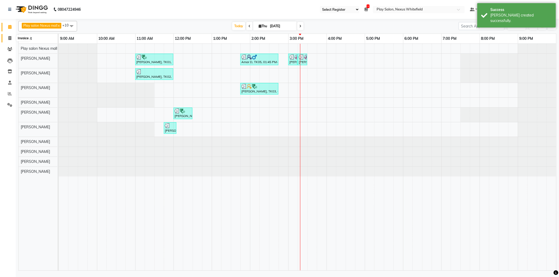
click at [10, 38] on icon at bounding box center [9, 38] width 3 height 4
select select "service"
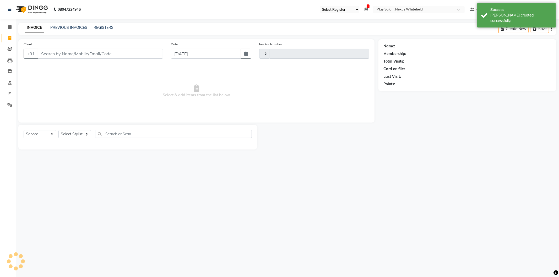
type input "3211"
select select "8356"
click at [70, 52] on input "Client" at bounding box center [100, 54] width 125 height 10
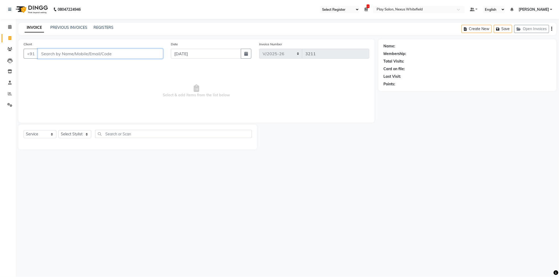
click at [70, 52] on input "Client" at bounding box center [100, 54] width 125 height 10
click at [83, 69] on button "[PERSON_NAME] 6366347 666" at bounding box center [75, 66] width 75 height 8
type input "6366347666"
click at [42, 135] on select "Select Service Product Membership Package Voucher Prepaid Gift Card" at bounding box center [40, 134] width 33 height 8
select select "product"
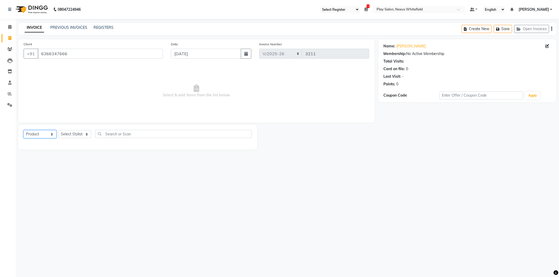
click at [24, 130] on select "Select Service Product Membership Package Voucher Prepaid Gift Card" at bounding box center [40, 134] width 33 height 8
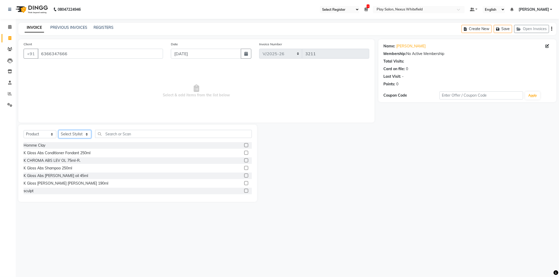
click at [75, 134] on select "Select Stylist [PERSON_NAME] Md [PERSON_NAME] [PERSON_NAME] [PERSON_NAME] [PERS…" at bounding box center [74, 134] width 33 height 8
select select "81399"
click at [58, 130] on select "Select Stylist [PERSON_NAME] Md [PERSON_NAME] [PERSON_NAME] [PERSON_NAME] [PERS…" at bounding box center [74, 134] width 33 height 8
click at [112, 136] on input "text" at bounding box center [173, 134] width 157 height 8
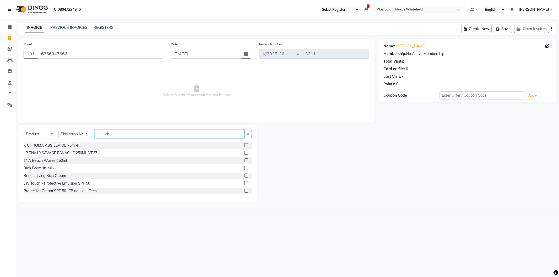
type input "c"
type input "CHRO"
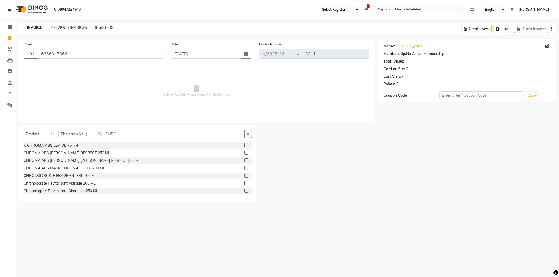
click at [244, 154] on label at bounding box center [246, 153] width 4 height 4
click at [244, 154] on input "checkbox" at bounding box center [245, 152] width 3 height 3
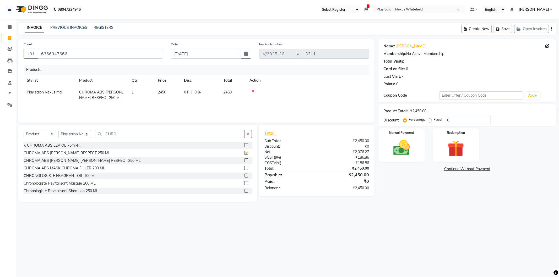
checkbox input "false"
click at [162, 92] on span "2450" at bounding box center [162, 92] width 8 height 5
select select "81399"
drag, startPoint x: 165, startPoint y: 94, endPoint x: 161, endPoint y: 95, distance: 3.2
click at [161, 95] on input "2450" at bounding box center [168, 94] width 20 height 8
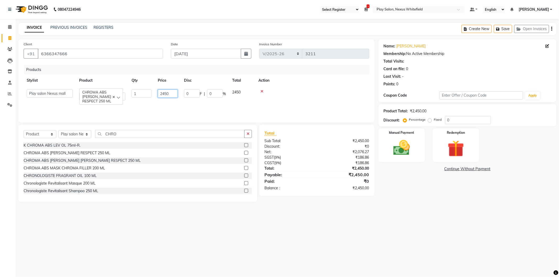
type input "2950"
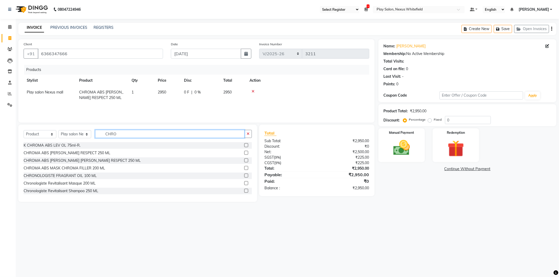
click at [128, 133] on input "CHRO" at bounding box center [169, 134] width 149 height 8
drag, startPoint x: 118, startPoint y: 134, endPoint x: 100, endPoint y: 138, distance: 18.8
click at [100, 138] on div "Select Service Product Membership Package Voucher Prepaid Gift Card Select Styl…" at bounding box center [138, 136] width 228 height 12
click at [244, 191] on label at bounding box center [246, 191] width 4 height 4
click at [244, 191] on input "checkbox" at bounding box center [245, 190] width 3 height 3
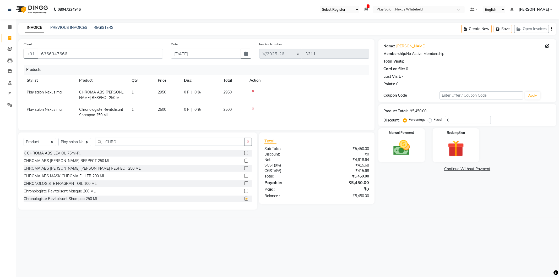
checkbox input "false"
click at [161, 110] on span "2500" at bounding box center [162, 109] width 8 height 5
select select "81399"
click at [162, 112] on input "2500" at bounding box center [168, 111] width 20 height 8
type input "2800"
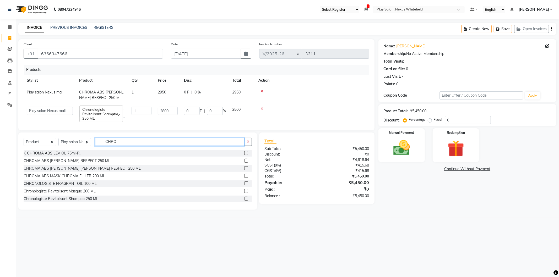
click at [147, 146] on input "CHRO" at bounding box center [169, 142] width 149 height 8
drag, startPoint x: 121, startPoint y: 146, endPoint x: 99, endPoint y: 146, distance: 21.7
click at [99, 146] on input "CHRO" at bounding box center [169, 142] width 149 height 8
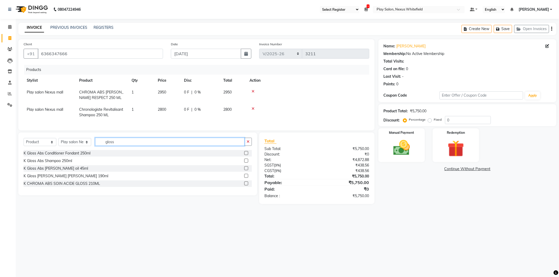
type input "gloss"
click at [248, 163] on label at bounding box center [246, 161] width 4 height 4
click at [248, 163] on input "checkbox" at bounding box center [245, 160] width 3 height 3
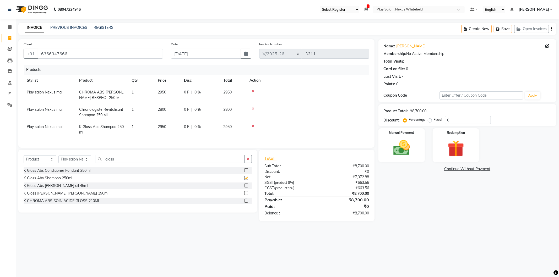
checkbox input "false"
click at [160, 127] on span "2950" at bounding box center [162, 126] width 8 height 5
select select "81399"
click at [245, 170] on label at bounding box center [246, 168] width 4 height 4
click at [245, 170] on input "checkbox" at bounding box center [245, 168] width 3 height 3
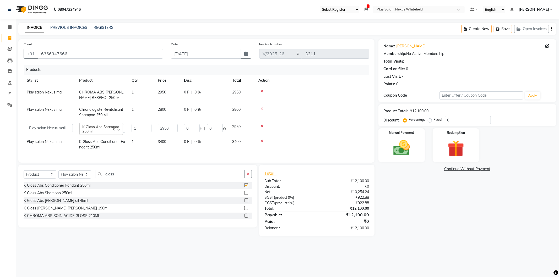
checkbox input "false"
click at [162, 141] on span "3400" at bounding box center [162, 141] width 8 height 5
select select "81399"
click at [168, 129] on input "2950" at bounding box center [168, 128] width 20 height 8
click at [162, 111] on span "2800" at bounding box center [162, 109] width 8 height 5
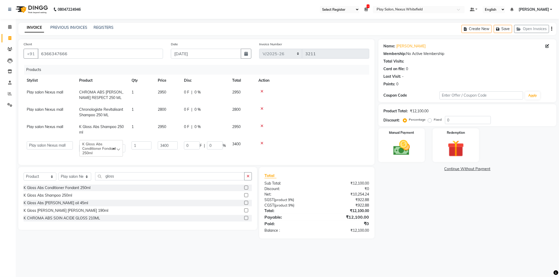
select select "81399"
click at [118, 114] on span "Chronologiste Revitalisant Shampoo 250 ML" at bounding box center [100, 113] width 36 height 13
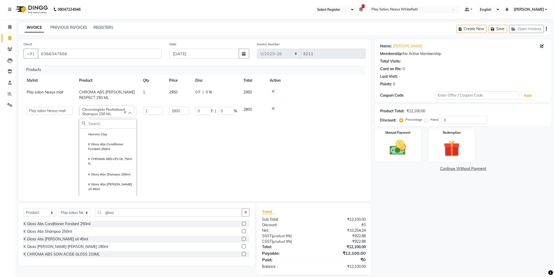
click at [118, 92] on span "CHROMA ABS [PERSON_NAME] RESPECT 250 ML" at bounding box center [107, 95] width 56 height 10
select select "81399"
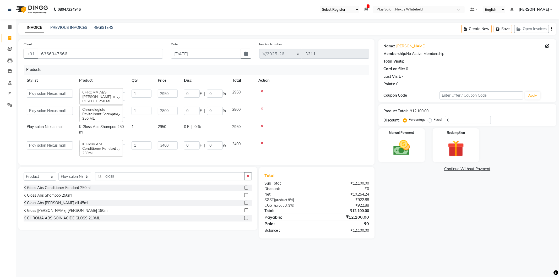
click at [118, 95] on span "CHROMA ABS [PERSON_NAME] RESPECT 250 ML" at bounding box center [101, 96] width 38 height 13
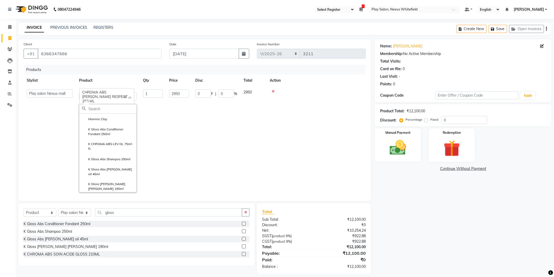
click at [254, 111] on td "2950" at bounding box center [254, 140] width 26 height 109
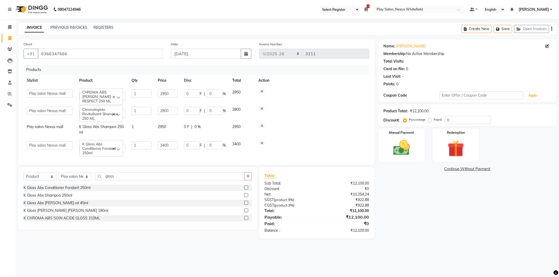
click at [95, 94] on span "CHROMA ABS [PERSON_NAME] RESPECT 250 ML" at bounding box center [96, 96] width 29 height 13
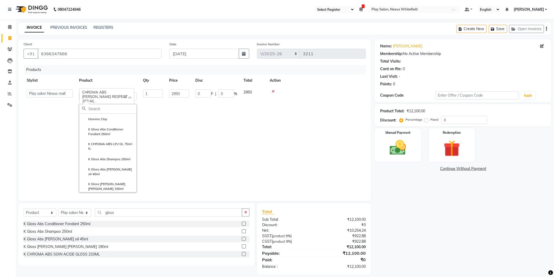
click at [96, 106] on input "text" at bounding box center [113, 109] width 48 height 9
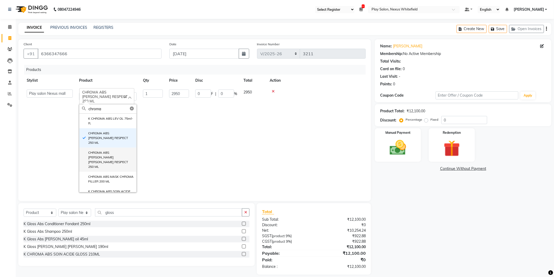
type input "chroma"
drag, startPoint x: 109, startPoint y: 147, endPoint x: 113, endPoint y: 146, distance: 4.0
click at [111, 150] on label "CHROMA ABS [PERSON_NAME] [PERSON_NAME] RESPECT 250 ML" at bounding box center [108, 159] width 52 height 19
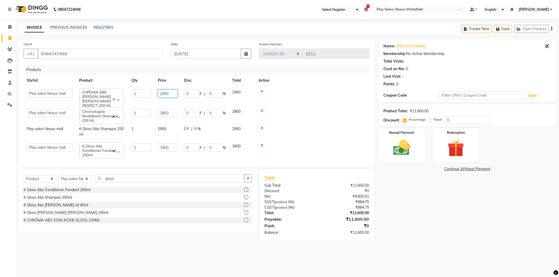
click at [170, 95] on input "2450" at bounding box center [168, 94] width 20 height 8
type input "2"
type input "2950"
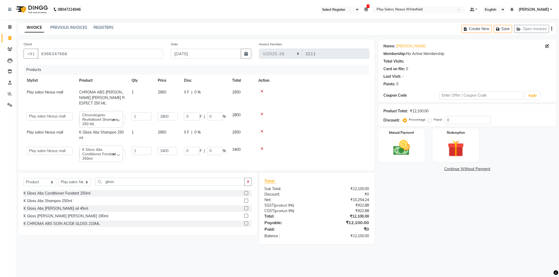
click at [305, 93] on td at bounding box center [312, 97] width 114 height 23
click at [101, 113] on span "Chronologiste Revitalisant Shampoo 250 ML" at bounding box center [100, 119] width 36 height 13
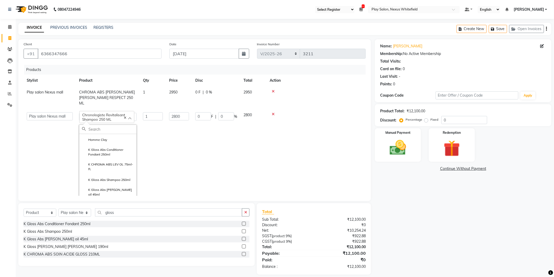
drag, startPoint x: 103, startPoint y: 125, endPoint x: 96, endPoint y: 124, distance: 6.6
click at [97, 125] on input "text" at bounding box center [113, 129] width 48 height 9
type input "homme"
drag, startPoint x: 109, startPoint y: 147, endPoint x: 105, endPoint y: 149, distance: 4.9
click at [107, 148] on label "[PERSON_NAME] DENSITE HOMME 250 ML" at bounding box center [108, 152] width 52 height 9
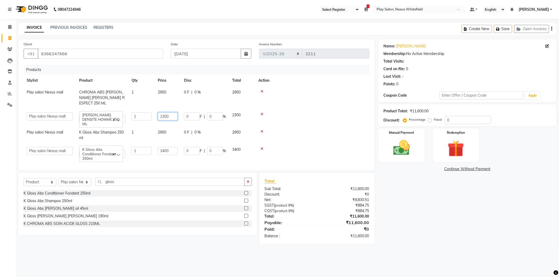
drag, startPoint x: 171, startPoint y: 111, endPoint x: 148, endPoint y: 112, distance: 23.4
click at [149, 112] on tr "[PERSON_NAME] Md [PERSON_NAME] [PERSON_NAME] [PERSON_NAME] [PERSON_NAME] [PERSO…" at bounding box center [197, 117] width 346 height 17
type input "2800"
click at [313, 101] on td at bounding box center [312, 97] width 114 height 23
click at [45, 130] on span "Play salon Nexus mall" at bounding box center [45, 132] width 36 height 5
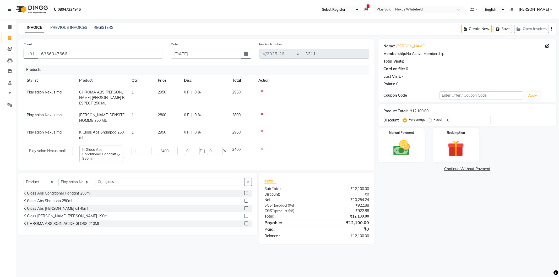
select select "81399"
click at [50, 130] on select "[PERSON_NAME] Md [PERSON_NAME] [PERSON_NAME] [PERSON_NAME] [PERSON_NAME] [PERSO…" at bounding box center [50, 134] width 46 height 8
click at [47, 147] on select "[PERSON_NAME] Md [PERSON_NAME] [PERSON_NAME] [PERSON_NAME] [PERSON_NAME] [PERSO…" at bounding box center [50, 151] width 46 height 8
click at [304, 112] on td at bounding box center [307, 117] width 123 height 17
click at [400, 151] on img at bounding box center [402, 148] width 28 height 20
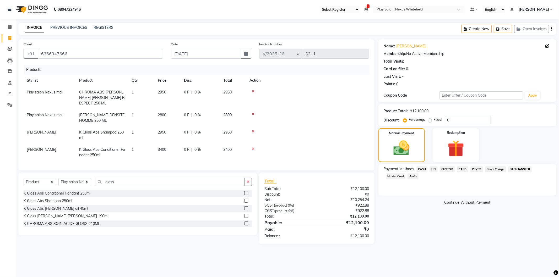
click at [462, 170] on span "CARD" at bounding box center [462, 169] width 11 height 6
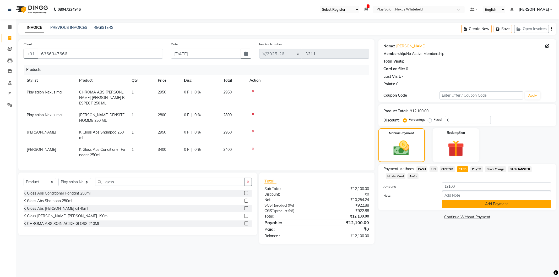
click at [486, 203] on button "Add Payment" at bounding box center [496, 204] width 109 height 8
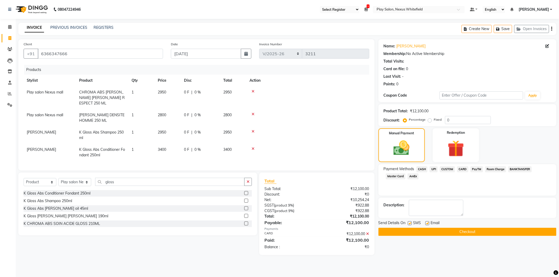
click at [463, 232] on button "Checkout" at bounding box center [467, 232] width 178 height 8
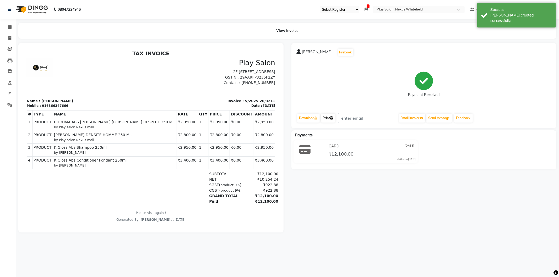
click at [331, 118] on link "Print" at bounding box center [328, 118] width 15 height 9
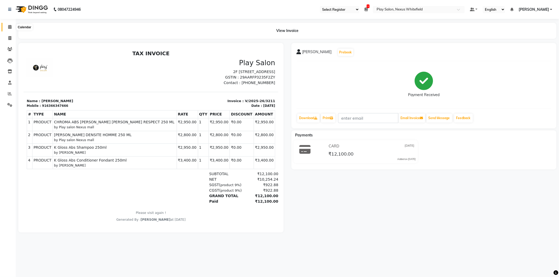
click at [11, 28] on icon at bounding box center [9, 27] width 3 height 4
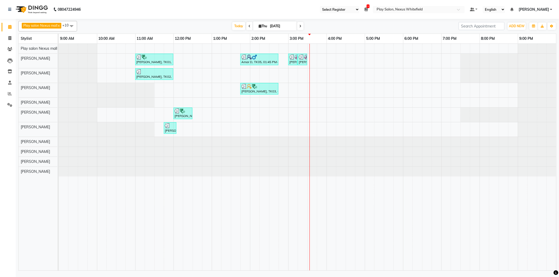
click at [268, 117] on div "[PERSON_NAME], TK01, 11:00 AM-12:00 PM, Hair Cut Men (Senior stylist) Amar D, T…" at bounding box center [307, 157] width 497 height 227
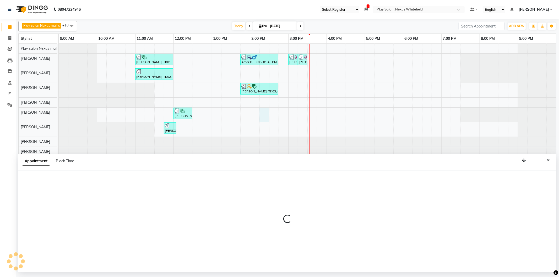
select select "81404"
select select "855"
select select "tentative"
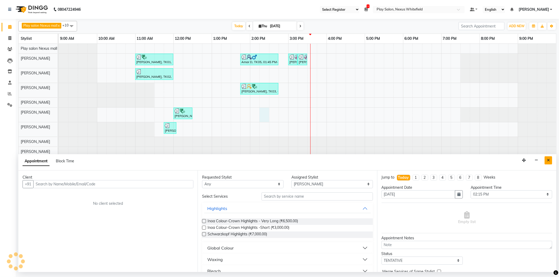
click at [547, 160] on icon "Close" at bounding box center [548, 161] width 3 height 4
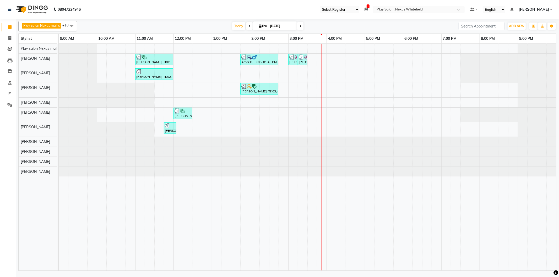
click at [299, 28] on span at bounding box center [300, 26] width 6 height 8
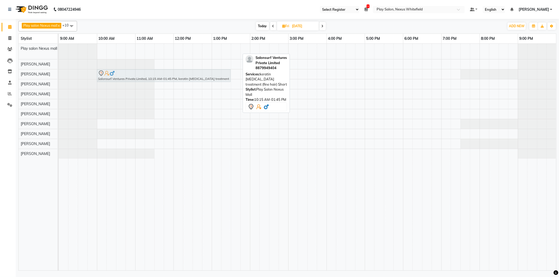
drag, startPoint x: 184, startPoint y: 48, endPoint x: 180, endPoint y: 69, distance: 21.4
click at [178, 69] on tbody "Salonsurf Ventures Private Limited, 10:15 AM-01:45 PM, keratin [MEDICAL_DATA] t…" at bounding box center [307, 101] width 497 height 115
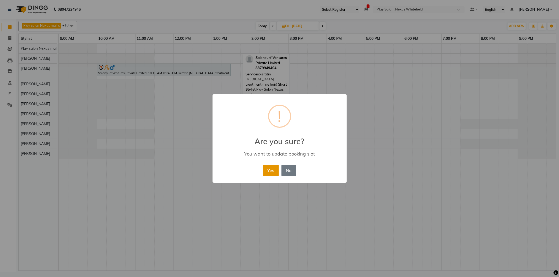
click at [275, 172] on button "Yes" at bounding box center [271, 171] width 16 height 12
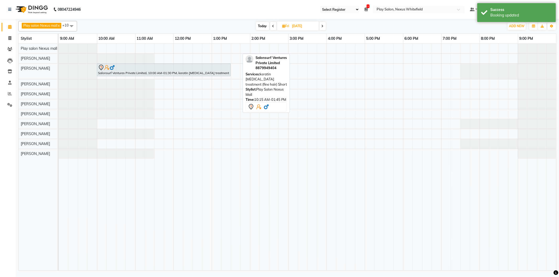
click at [275, 27] on span at bounding box center [273, 26] width 6 height 8
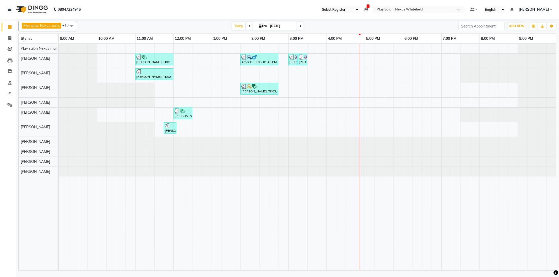
click at [299, 26] on icon at bounding box center [300, 26] width 2 height 3
type input "[DATE]"
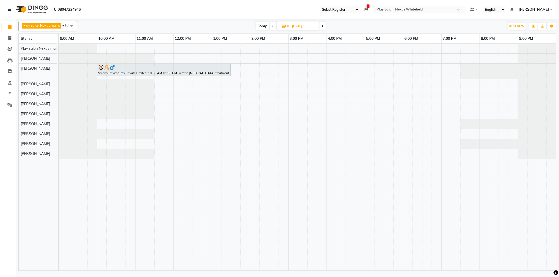
click at [59, 85] on div at bounding box center [59, 84] width 0 height 10
select select "81395"
select select "600"
select select "tentative"
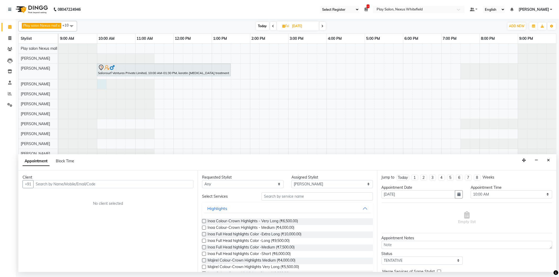
click at [66, 183] on input "text" at bounding box center [113, 184] width 160 height 8
drag, startPoint x: 77, startPoint y: 187, endPoint x: 7, endPoint y: 189, distance: 70.2
click at [7, 189] on app-home "08047224946 Select Register Play Salon Nexus Whitefield Play Salon Nexus Play S…" at bounding box center [279, 136] width 559 height 272
type input "8884625831"
click at [180, 184] on span "Add Client" at bounding box center [183, 184] width 18 height 5
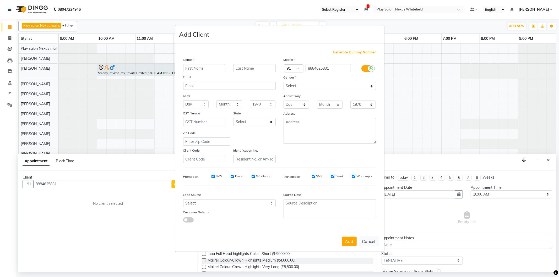
click at [200, 67] on input "text" at bounding box center [204, 68] width 42 height 8
type input "[PERSON_NAME]"
type input "m"
type input "M"
drag, startPoint x: 287, startPoint y: 86, endPoint x: 289, endPoint y: 90, distance: 4.1
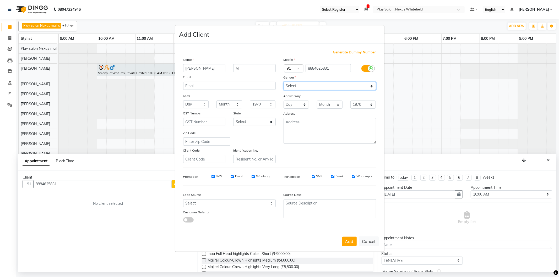
click at [287, 87] on select "Select [DEMOGRAPHIC_DATA] [DEMOGRAPHIC_DATA] Other Prefer Not To Say" at bounding box center [330, 86] width 92 height 8
click at [284, 82] on select "Select [DEMOGRAPHIC_DATA] [DEMOGRAPHIC_DATA] Other Prefer Not To Say" at bounding box center [330, 86] width 92 height 8
click at [200, 205] on select "Select Walk-in Internet Friend Word of Mouth Advertisement Facebook JustDial Go…" at bounding box center [229, 203] width 92 height 8
click at [183, 200] on select "Select Walk-in Internet Friend Word of Mouth Advertisement Facebook JustDial Go…" at bounding box center [229, 203] width 92 height 8
click at [348, 237] on div "Add Cancel" at bounding box center [279, 241] width 209 height 21
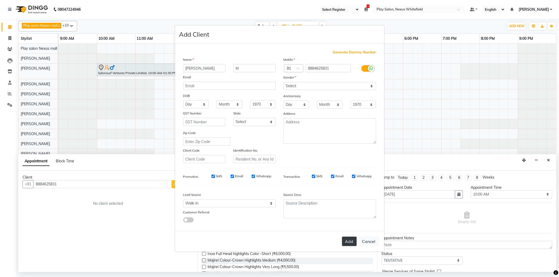
click at [347, 242] on button "Add" at bounding box center [349, 241] width 15 height 9
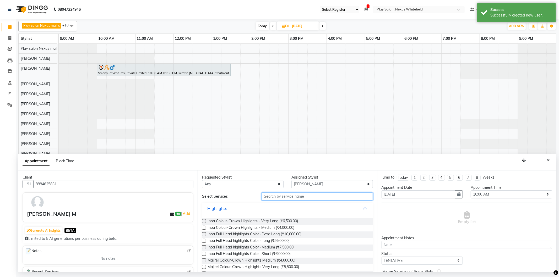
click at [272, 197] on input "text" at bounding box center [316, 197] width 111 height 8
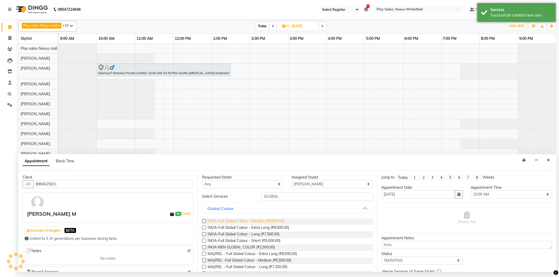
click at [265, 221] on span "INOA-Full Global Colour - Medium (₹6,500.00)" at bounding box center [246, 222] width 77 height 7
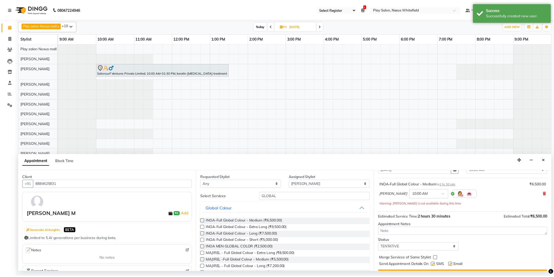
scroll to position [37, 0]
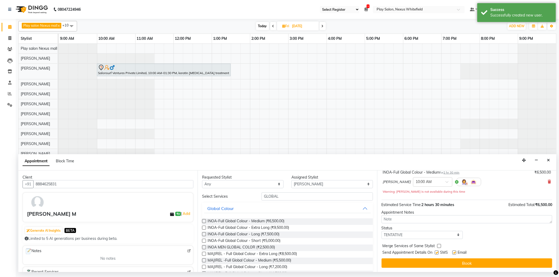
drag, startPoint x: 471, startPoint y: 264, endPoint x: 470, endPoint y: 261, distance: 3.2
click at [471, 263] on button "Book" at bounding box center [467, 263] width 171 height 9
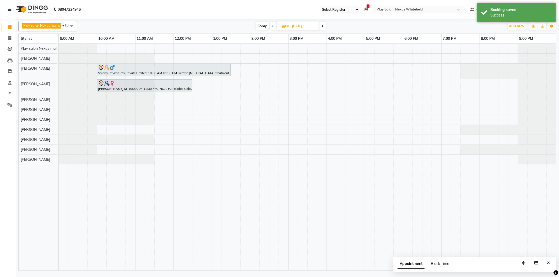
click at [264, 26] on span "Today" at bounding box center [262, 26] width 13 height 8
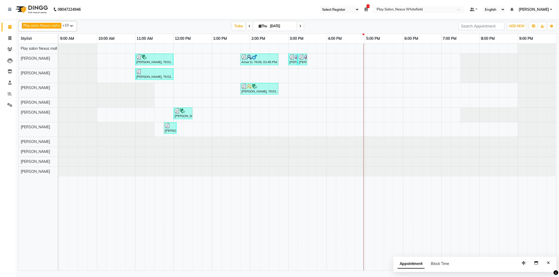
click at [300, 27] on icon at bounding box center [300, 26] width 2 height 3
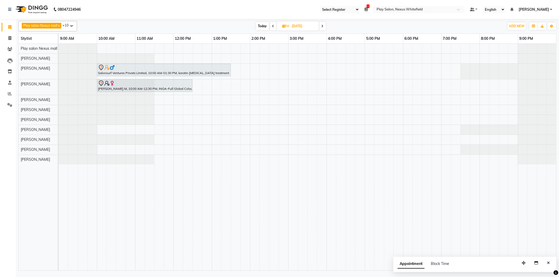
click at [323, 27] on icon at bounding box center [323, 26] width 2 height 3
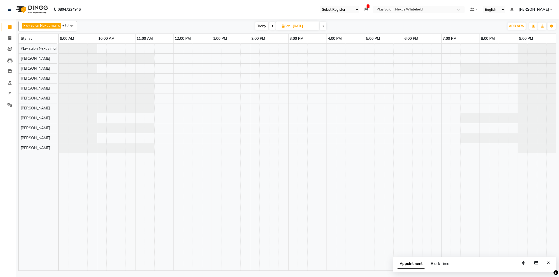
click at [273, 26] on icon at bounding box center [272, 26] width 2 height 3
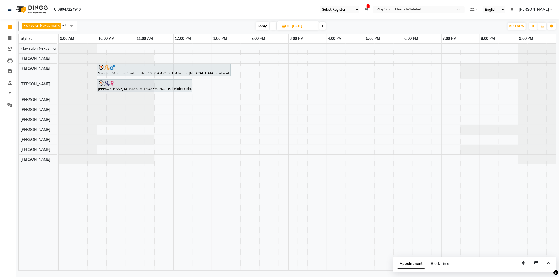
click at [324, 27] on span at bounding box center [322, 26] width 6 height 8
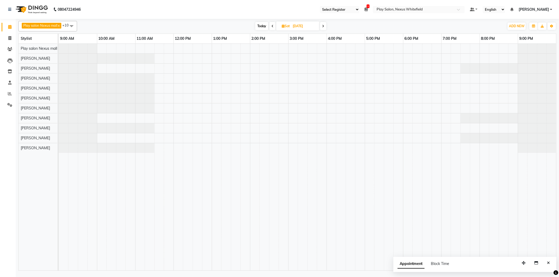
click at [274, 27] on span at bounding box center [272, 26] width 6 height 8
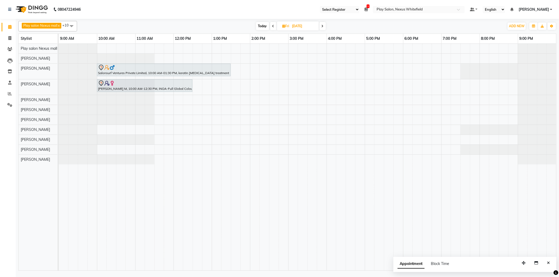
click at [263, 25] on span "Today" at bounding box center [262, 26] width 13 height 8
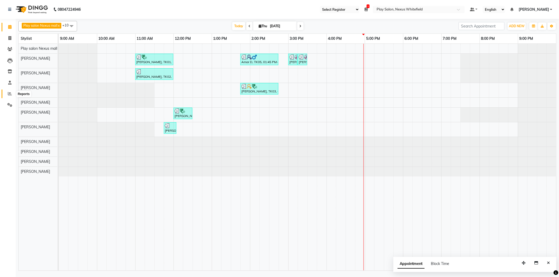
click at [10, 92] on icon at bounding box center [10, 94] width 4 height 4
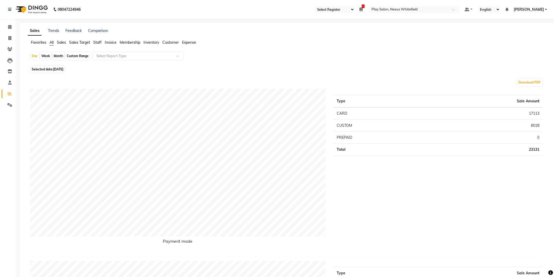
click at [97, 41] on span "Staff" at bounding box center [97, 42] width 8 height 5
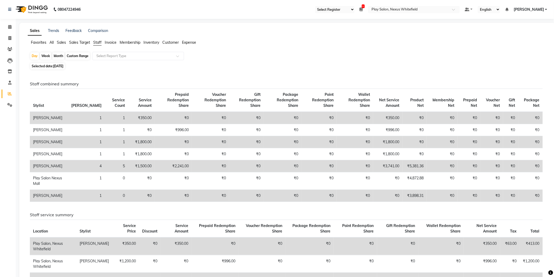
click at [80, 57] on div "Custom Range" at bounding box center [78, 55] width 24 height 7
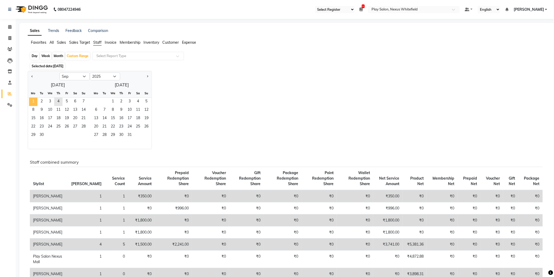
drag, startPoint x: 31, startPoint y: 102, endPoint x: 37, endPoint y: 102, distance: 6.3
click at [32, 102] on span "1" at bounding box center [33, 102] width 8 height 8
click at [56, 101] on span "4" at bounding box center [58, 102] width 8 height 8
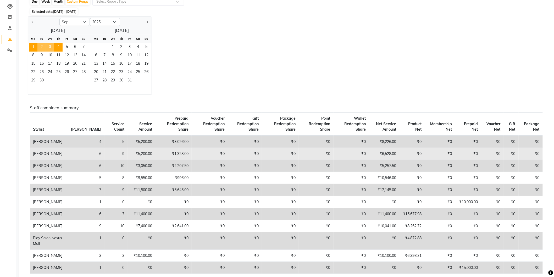
scroll to position [58, 0]
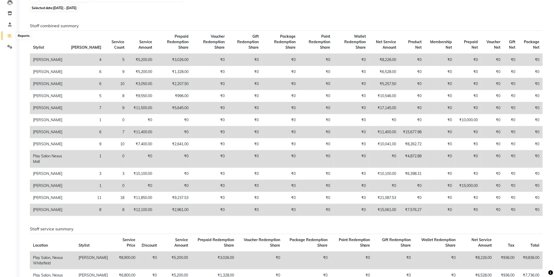
click at [8, 35] on icon at bounding box center [10, 36] width 4 height 4
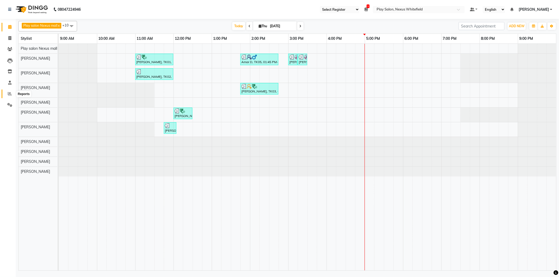
click at [9, 94] on icon at bounding box center [10, 94] width 4 height 4
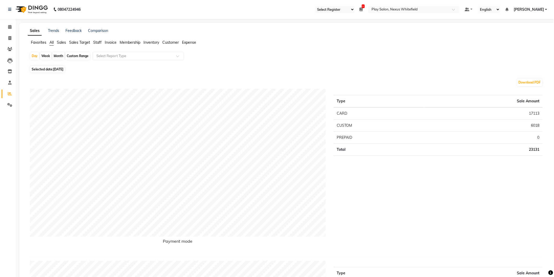
click at [95, 43] on span "Staff" at bounding box center [97, 42] width 8 height 5
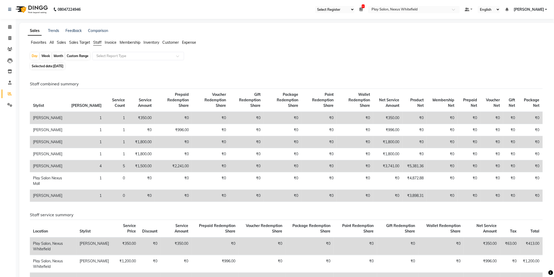
click at [8, 93] on icon at bounding box center [10, 94] width 4 height 4
click at [9, 28] on icon at bounding box center [9, 27] width 3 height 4
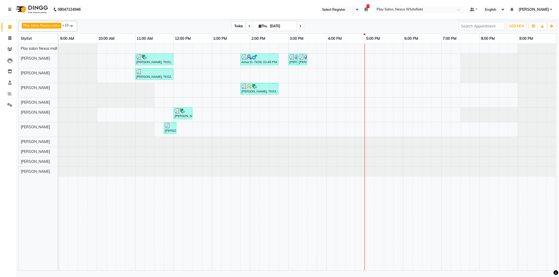
click at [234, 27] on span "Today" at bounding box center [238, 26] width 13 height 8
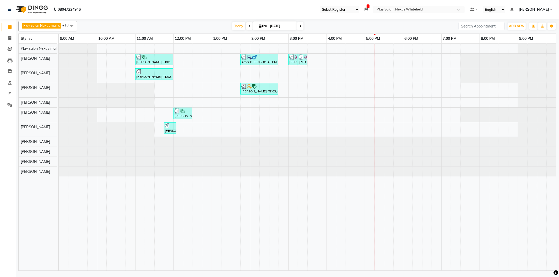
click at [300, 25] on icon at bounding box center [300, 26] width 2 height 3
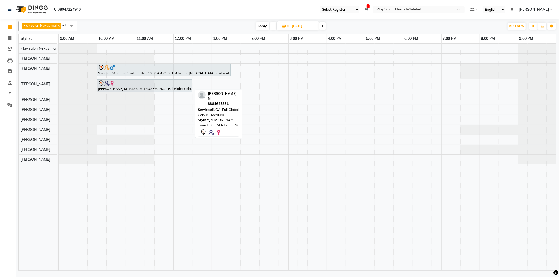
click at [131, 85] on div at bounding box center [144, 83] width 93 height 6
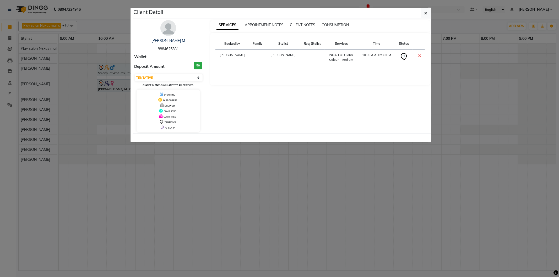
click at [168, 25] on img at bounding box center [168, 28] width 16 height 16
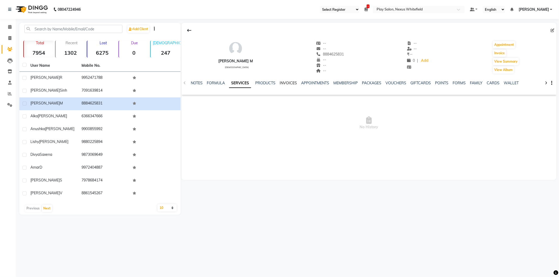
click at [286, 82] on link "INVOICES" at bounding box center [288, 83] width 17 height 5
click at [300, 83] on link "APPOINTMENTS" at bounding box center [303, 83] width 28 height 5
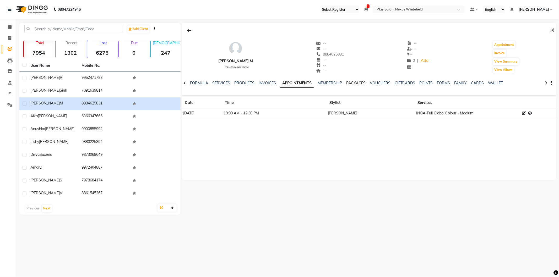
click at [353, 81] on link "PACKAGES" at bounding box center [355, 83] width 19 height 5
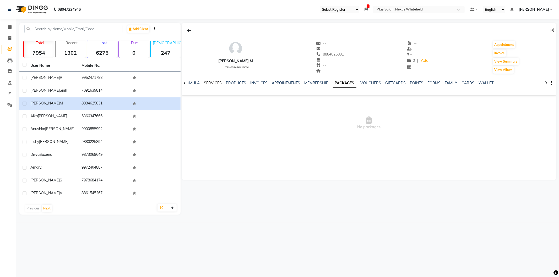
click at [213, 83] on link "SERVICES" at bounding box center [213, 83] width 18 height 5
click at [194, 83] on link "NOTES" at bounding box center [193, 83] width 12 height 5
click at [247, 82] on link "SERVICES" at bounding box center [247, 83] width 18 height 5
click at [9, 27] on icon at bounding box center [9, 27] width 3 height 4
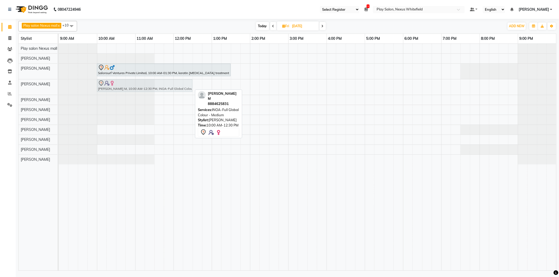
drag, startPoint x: 120, startPoint y: 85, endPoint x: 121, endPoint y: 91, distance: 5.7
click at [59, 91] on div "[PERSON_NAME] M, 10:00 AM-12:30 PM, INOA-Full Global Colour - Medium [PERSON_NA…" at bounding box center [59, 86] width 0 height 15
click at [263, 22] on div "Play salon Nexus mall x [PERSON_NAME] x [PERSON_NAME] x [PERSON_NAME] x [PERSON…" at bounding box center [287, 26] width 538 height 10
click at [261, 25] on span "Today" at bounding box center [262, 26] width 13 height 8
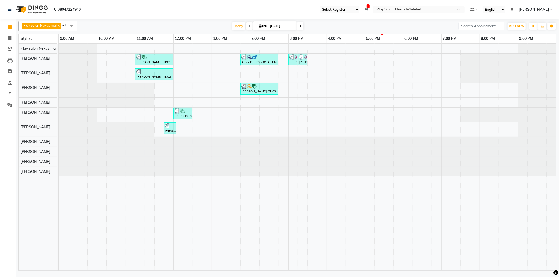
click at [379, 113] on div "[PERSON_NAME], TK01, 11:00 AM-12:00 PM, Hair Cut Men (Senior stylist) Amar D, T…" at bounding box center [307, 157] width 497 height 227
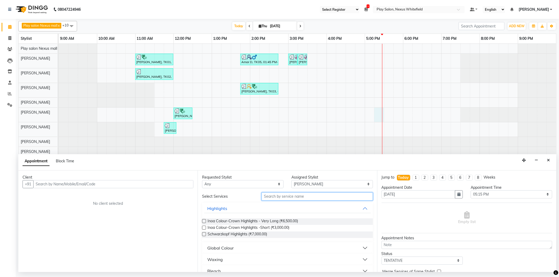
click at [282, 195] on input "text" at bounding box center [316, 197] width 111 height 8
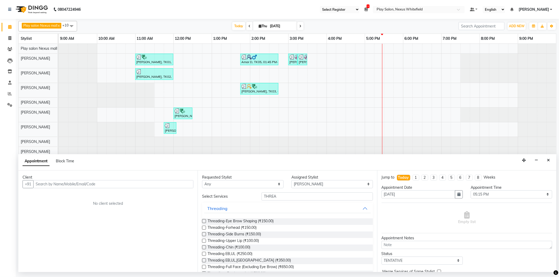
click at [205, 221] on label at bounding box center [204, 221] width 4 height 4
click at [205, 221] on input "checkbox" at bounding box center [203, 221] width 3 height 3
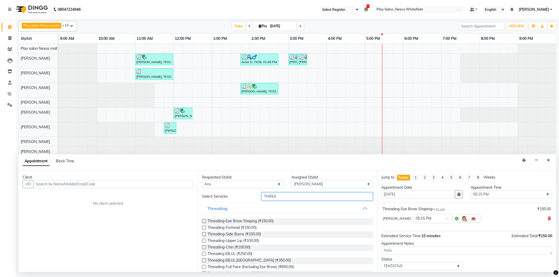
click at [288, 198] on input "THREA" at bounding box center [316, 197] width 111 height 8
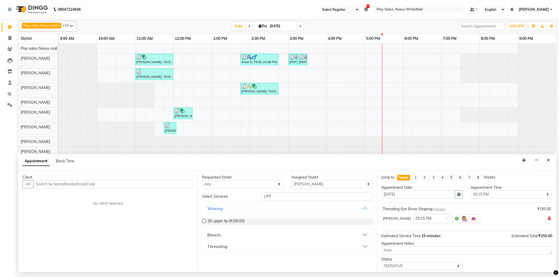
click at [227, 246] on div "Threading" at bounding box center [217, 246] width 20 height 6
click at [205, 259] on label at bounding box center [204, 259] width 4 height 4
click at [205, 259] on input "checkbox" at bounding box center [203, 259] width 3 height 3
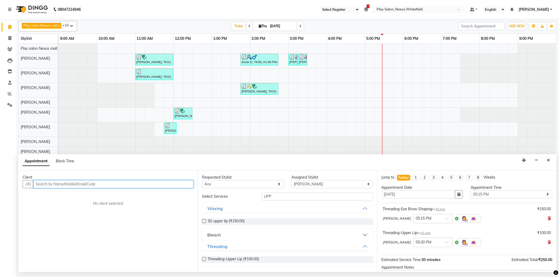
click at [140, 188] on input "text" at bounding box center [113, 184] width 160 height 8
click at [138, 182] on input "text" at bounding box center [113, 184] width 160 height 8
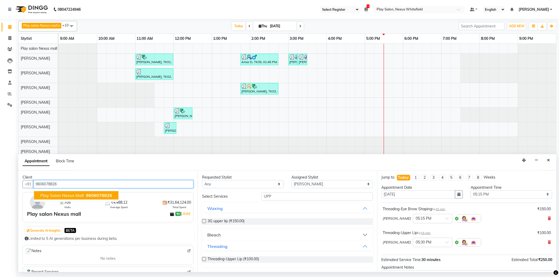
click at [99, 196] on span "9606078826" at bounding box center [99, 195] width 26 height 5
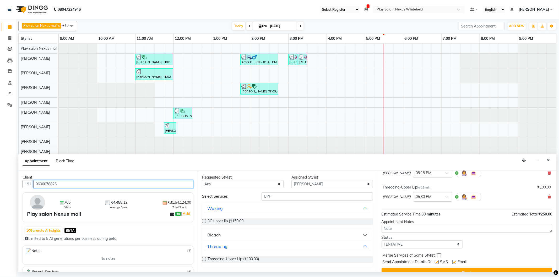
scroll to position [55, 0]
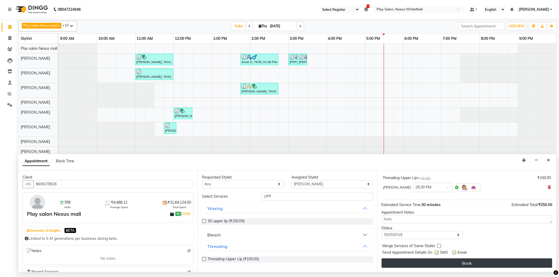
click at [451, 261] on button "Book" at bounding box center [467, 263] width 171 height 9
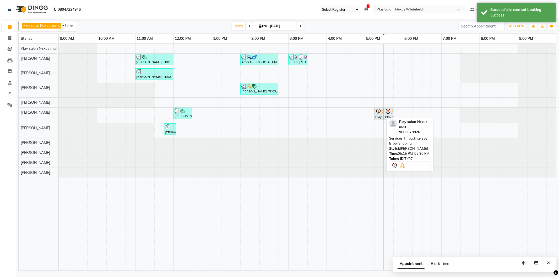
click at [379, 117] on div "Play salon Nexus mall, TK07, 05:15 PM-05:30 PM, Threading-Eye Brow Shaping" at bounding box center [379, 113] width 8 height 11
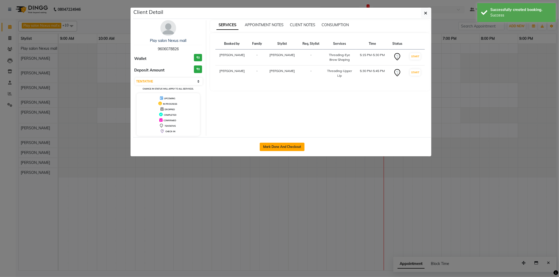
click at [282, 146] on button "Mark Done And Checkout" at bounding box center [282, 147] width 45 height 8
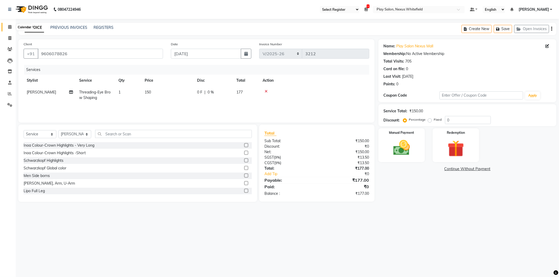
click at [9, 27] on icon at bounding box center [9, 27] width 3 height 4
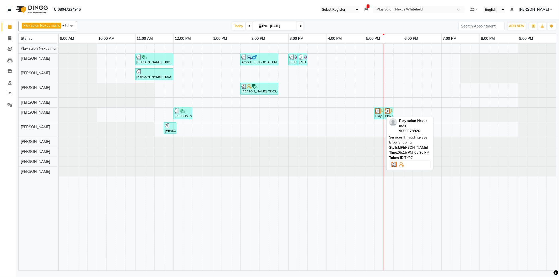
click at [379, 115] on div "Play salon Nexus mall, TK07, 05:15 PM-05:30 PM, Threading-Eye Brow Shaping" at bounding box center [379, 113] width 8 height 10
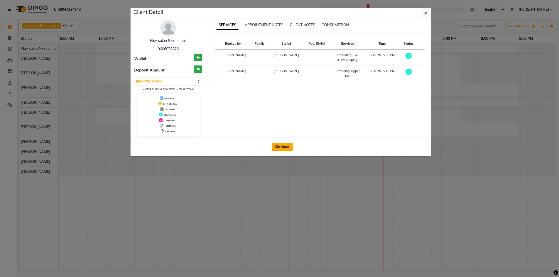
click at [278, 145] on button "Checkout" at bounding box center [282, 147] width 21 height 8
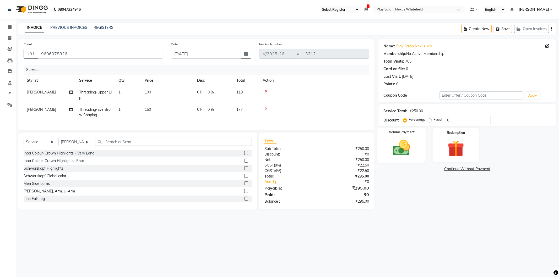
click at [408, 151] on img at bounding box center [402, 148] width 28 height 20
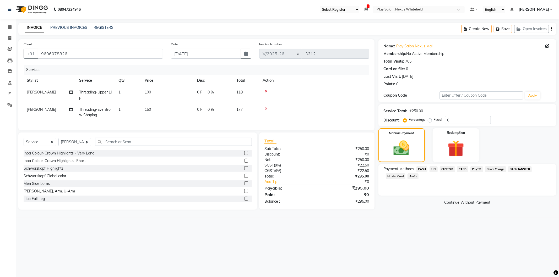
click at [446, 169] on span "CUSTOM" at bounding box center [447, 169] width 15 height 6
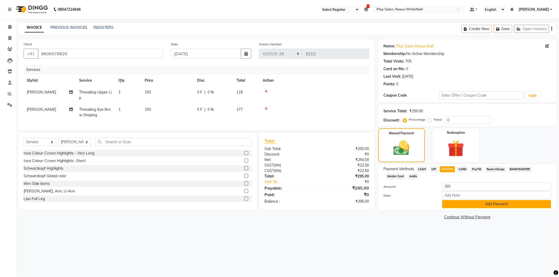
click at [478, 203] on button "Add Payment" at bounding box center [496, 204] width 109 height 8
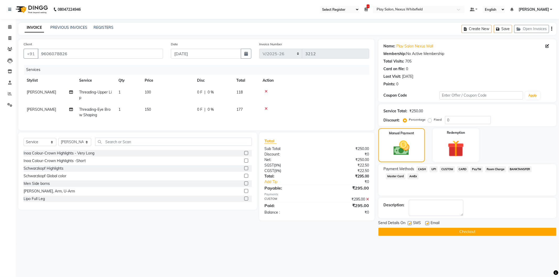
click at [461, 230] on button "Checkout" at bounding box center [467, 232] width 178 height 8
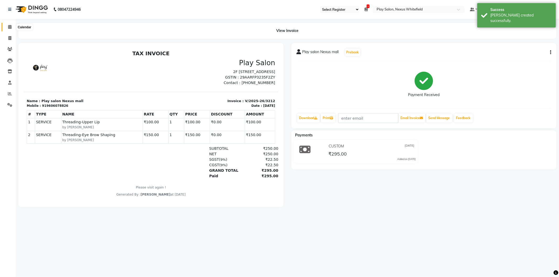
click at [11, 26] on icon at bounding box center [9, 27] width 3 height 4
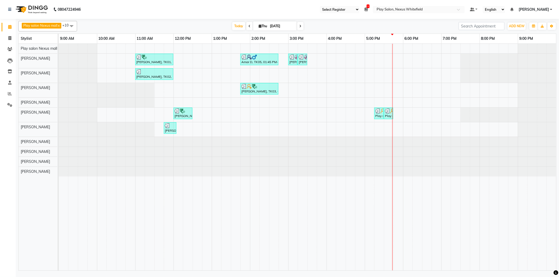
click at [274, 25] on input "[DATE]" at bounding box center [281, 26] width 26 height 8
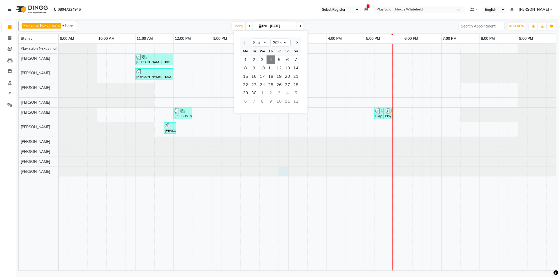
click at [59, 175] on div at bounding box center [59, 172] width 0 height 10
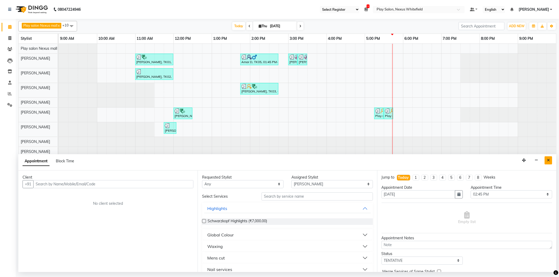
click at [548, 160] on icon "Close" at bounding box center [548, 161] width 3 height 4
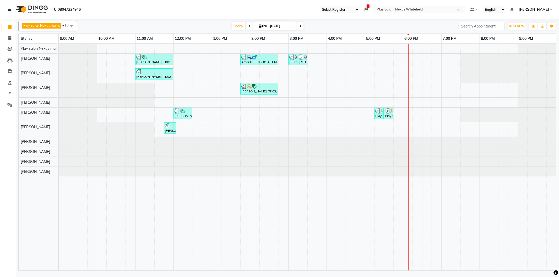
click at [453, 88] on div "[PERSON_NAME], TK01, 11:00 AM-12:00 PM, Hair Cut Men (Senior stylist) Amar D, T…" at bounding box center [307, 157] width 497 height 227
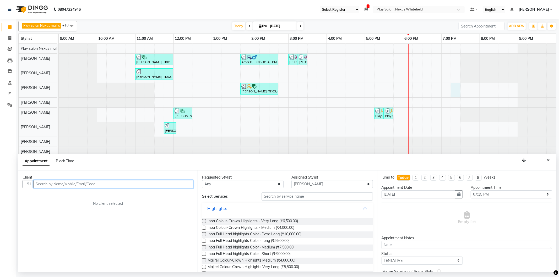
click at [75, 187] on input "text" at bounding box center [113, 184] width 160 height 8
click at [51, 183] on input "97553" at bounding box center [102, 184] width 138 height 8
click at [178, 184] on span "Add Client" at bounding box center [183, 184] width 18 height 5
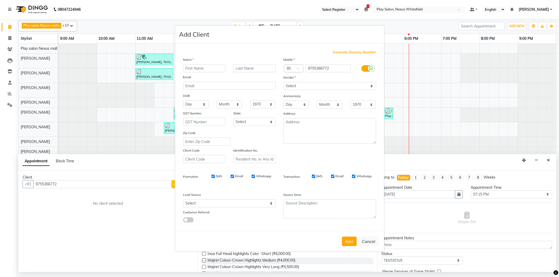
click at [199, 67] on input "text" at bounding box center [204, 68] width 42 height 8
click at [306, 86] on select "Select [DEMOGRAPHIC_DATA] [DEMOGRAPHIC_DATA] Other Prefer Not To Say" at bounding box center [330, 86] width 92 height 8
click at [284, 82] on select "Select [DEMOGRAPHIC_DATA] [DEMOGRAPHIC_DATA] Other Prefer Not To Say" at bounding box center [330, 86] width 92 height 8
click at [219, 198] on div "Lead Source" at bounding box center [204, 195] width 50 height 7
click at [210, 204] on select "Select Walk-in Internet Friend Word of Mouth Advertisement Facebook JustDial Go…" at bounding box center [229, 203] width 92 height 8
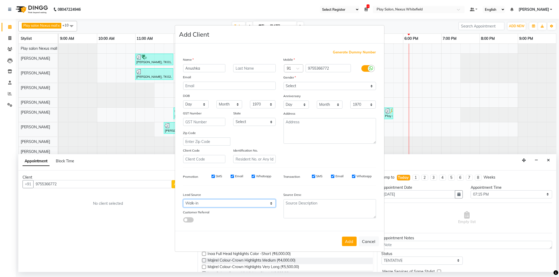
click at [183, 200] on select "Select Walk-in Internet Friend Word of Mouth Advertisement Facebook JustDial Go…" at bounding box center [229, 203] width 92 height 8
click at [347, 244] on button "Add" at bounding box center [349, 241] width 15 height 9
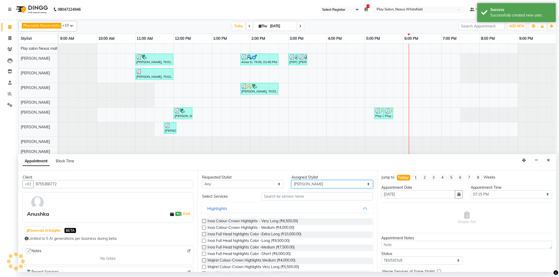
click at [318, 184] on select "Select [PERSON_NAME] Md [PERSON_NAME] [PERSON_NAME] [PERSON_NAME] [PERSON_NAME]…" at bounding box center [331, 184] width 81 height 8
click at [291, 180] on select "Select [PERSON_NAME] Md [PERSON_NAME] [PERSON_NAME] [PERSON_NAME] [PERSON_NAME]…" at bounding box center [331, 184] width 81 height 8
click at [286, 193] on input "text" at bounding box center [316, 197] width 111 height 8
click at [286, 196] on input "text" at bounding box center [316, 197] width 111 height 8
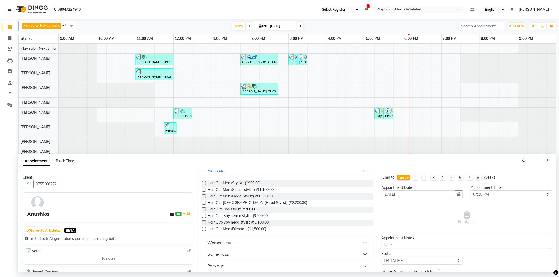
scroll to position [41, 0]
click at [229, 255] on button "womens cut" at bounding box center [287, 250] width 166 height 9
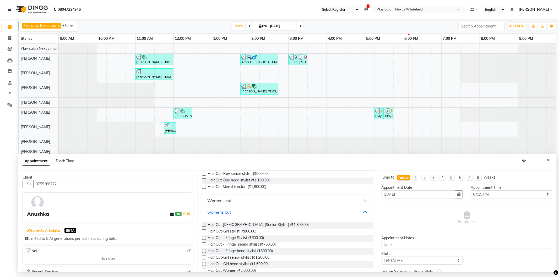
scroll to position [100, 0]
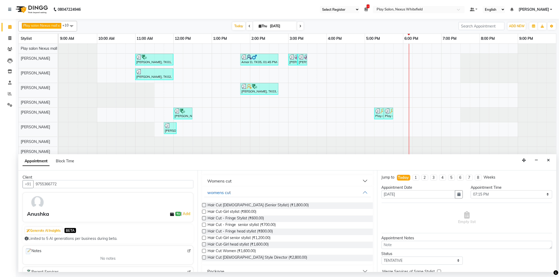
click at [203, 205] on label at bounding box center [204, 205] width 4 height 4
click at [203, 205] on input "checkbox" at bounding box center [203, 205] width 3 height 3
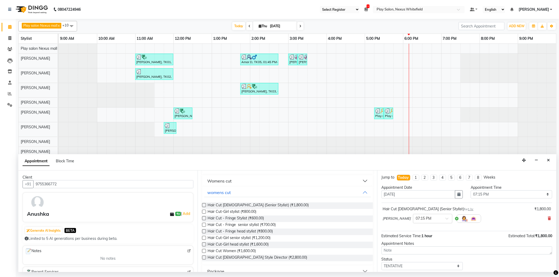
scroll to position [31, 0]
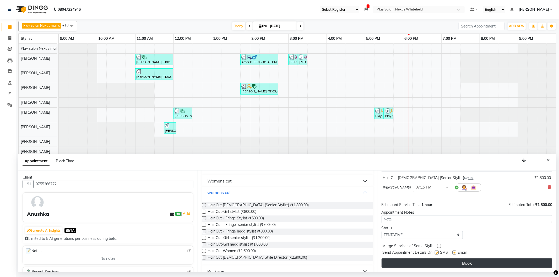
click at [492, 264] on button "Book" at bounding box center [467, 263] width 171 height 9
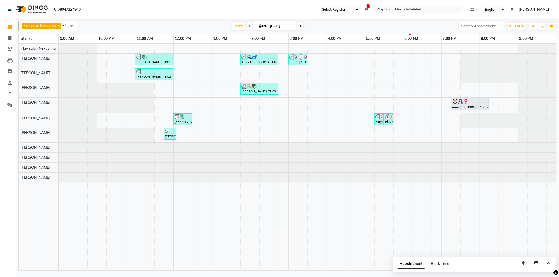
click at [248, 25] on icon at bounding box center [249, 26] width 2 height 3
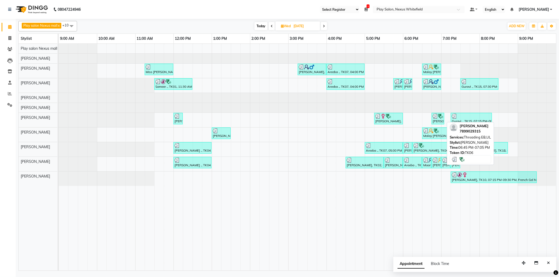
click at [438, 119] on div "[PERSON_NAME], TK06, 06:45 PM-07:05 PM, Threading EB,UL" at bounding box center [438, 119] width 12 height 10
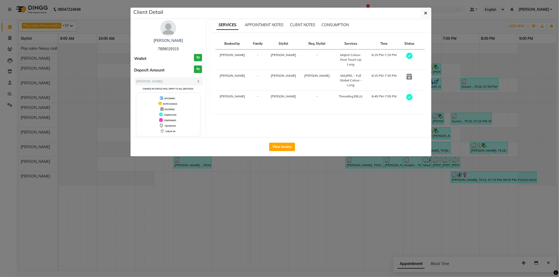
drag, startPoint x: 157, startPoint y: 48, endPoint x: 186, endPoint y: 47, distance: 29.3
click at [186, 47] on div "[PERSON_NAME] 7899029315" at bounding box center [168, 45] width 68 height 14
copy span "7899029315"
click at [424, 14] on icon "button" at bounding box center [425, 13] width 3 height 4
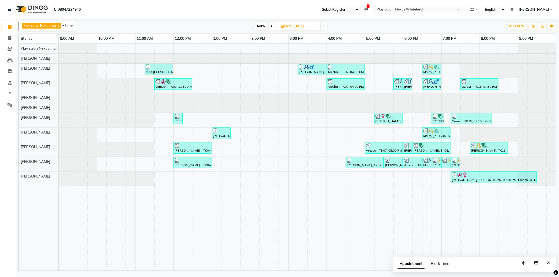
click at [329, 27] on div "[DATE] [DATE]" at bounding box center [291, 26] width 422 height 8
click at [325, 25] on icon at bounding box center [324, 26] width 2 height 3
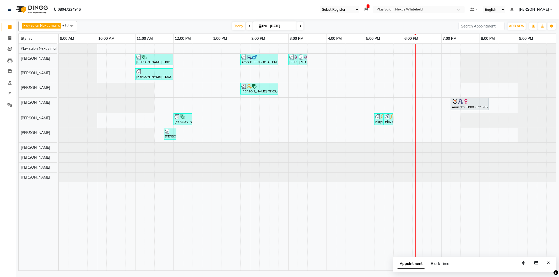
click at [444, 87] on div "[PERSON_NAME], TK01, 11:00 AM-12:00 PM, Hair Cut Men (Senior stylist) Amar D, T…" at bounding box center [307, 157] width 497 height 227
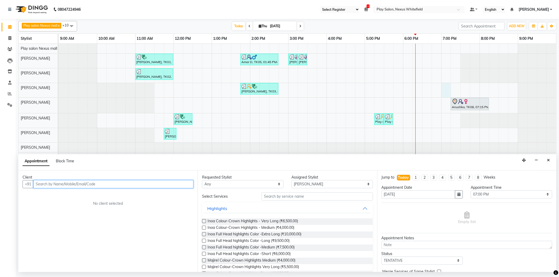
click at [142, 185] on input "text" at bounding box center [113, 184] width 160 height 8
click at [184, 185] on span "Add Client" at bounding box center [183, 184] width 18 height 5
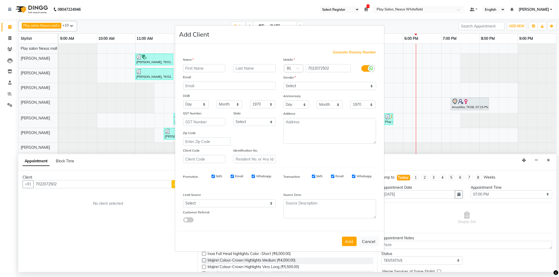
click at [212, 70] on input "text" at bounding box center [204, 68] width 42 height 8
click at [245, 68] on input "text" at bounding box center [254, 68] width 42 height 8
click at [312, 88] on select "Select [DEMOGRAPHIC_DATA] [DEMOGRAPHIC_DATA] Other Prefer Not To Say" at bounding box center [330, 86] width 92 height 8
click at [284, 82] on select "Select [DEMOGRAPHIC_DATA] [DEMOGRAPHIC_DATA] Other Prefer Not To Say" at bounding box center [330, 86] width 92 height 8
click at [309, 87] on select "Select [DEMOGRAPHIC_DATA] [DEMOGRAPHIC_DATA] Other Prefer Not To Say" at bounding box center [330, 86] width 92 height 8
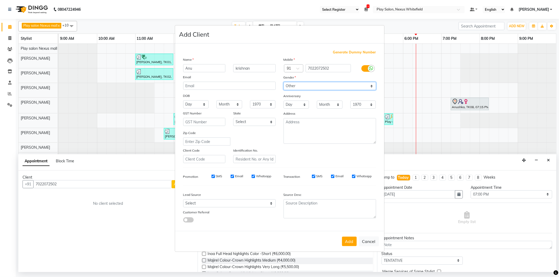
click at [284, 82] on select "Select [DEMOGRAPHIC_DATA] [DEMOGRAPHIC_DATA] Other Prefer Not To Say" at bounding box center [330, 86] width 92 height 8
click at [201, 205] on select "Select Walk-in Internet Friend Word of Mouth Advertisement Facebook JustDial Go…" at bounding box center [229, 203] width 92 height 8
click at [183, 200] on select "Select Walk-in Internet Friend Word of Mouth Advertisement Facebook JustDial Go…" at bounding box center [229, 203] width 92 height 8
click at [350, 241] on button "Add" at bounding box center [349, 241] width 15 height 9
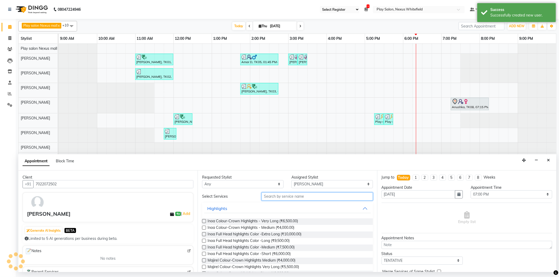
click at [304, 198] on input "text" at bounding box center [316, 197] width 111 height 8
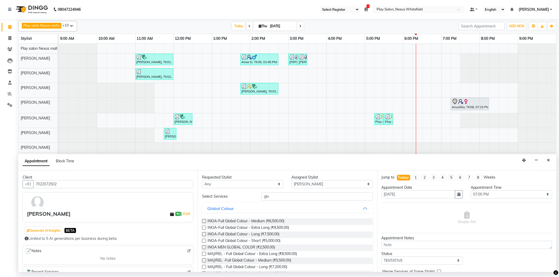
click at [205, 252] on label at bounding box center [204, 254] width 4 height 4
click at [205, 253] on input "checkbox" at bounding box center [203, 254] width 3 height 3
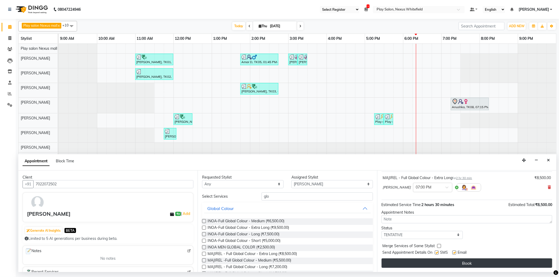
click at [499, 264] on button "Book" at bounding box center [467, 263] width 171 height 9
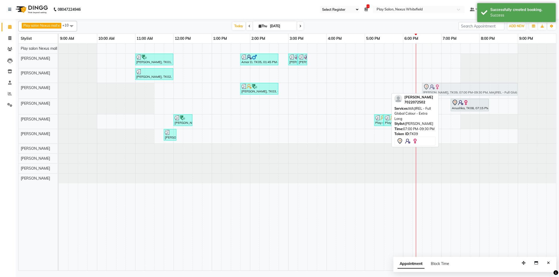
drag, startPoint x: 486, startPoint y: 90, endPoint x: 466, endPoint y: 90, distance: 19.4
click at [59, 90] on div "[PERSON_NAME], TK03, 01:45 PM-02:45 PM, Blowdry + shampoo + conditioner [KERAST…" at bounding box center [59, 90] width 0 height 15
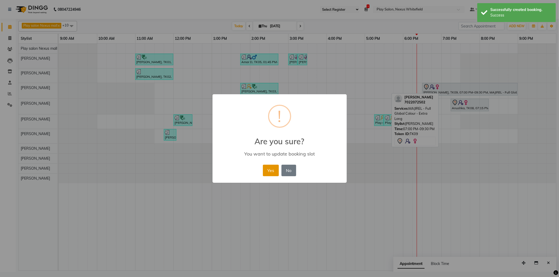
click at [273, 169] on button "Yes" at bounding box center [271, 171] width 16 height 12
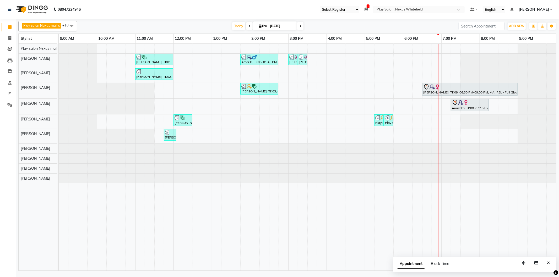
click at [302, 27] on div "[DATE] [DATE]" at bounding box center [268, 26] width 72 height 8
click at [300, 27] on icon at bounding box center [300, 26] width 2 height 3
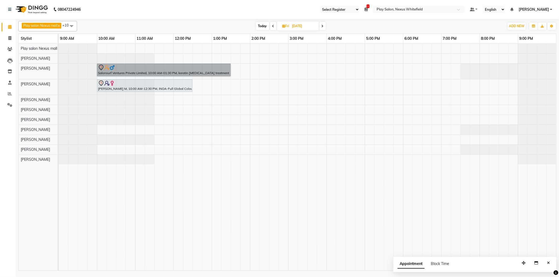
click at [59, 68] on div "Salonsurf Ventures Private Limited, 10:00 AM-01:30 PM, keratin [MEDICAL_DATA] t…" at bounding box center [59, 71] width 0 height 15
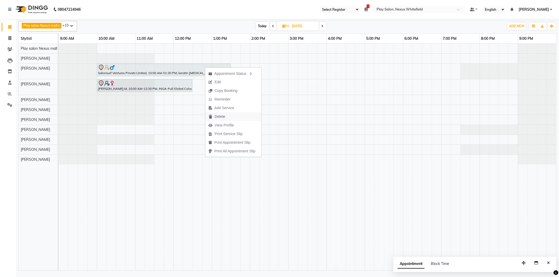
click at [221, 117] on span "Delete" at bounding box center [220, 117] width 10 height 6
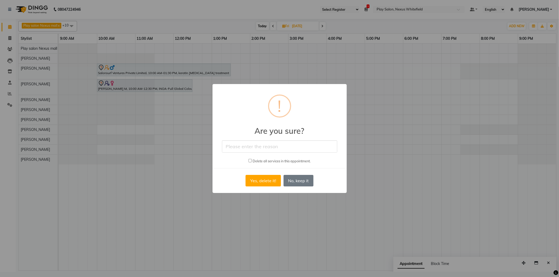
click at [261, 148] on input "text" at bounding box center [279, 146] width 115 height 12
click at [249, 160] on input "checkbox" at bounding box center [249, 160] width 3 height 3
click at [263, 179] on button "Yes, delete it!" at bounding box center [263, 181] width 35 height 12
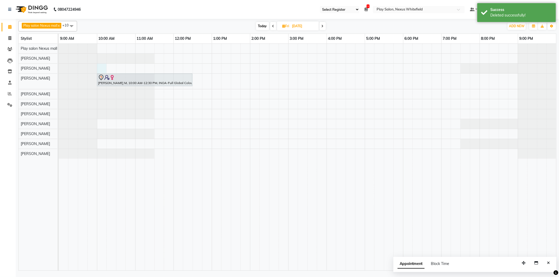
click at [100, 67] on div "[PERSON_NAME] M, 10:00 AM-12:30 PM, INOA-Full Global Colour - Medium" at bounding box center [307, 157] width 497 height 227
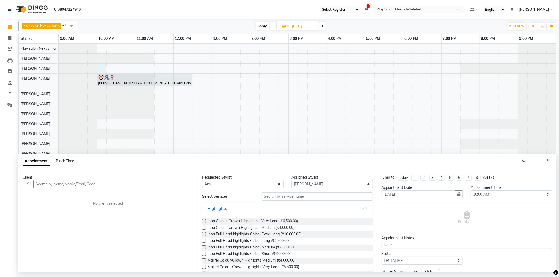
click at [547, 160] on button "Close" at bounding box center [548, 160] width 8 height 8
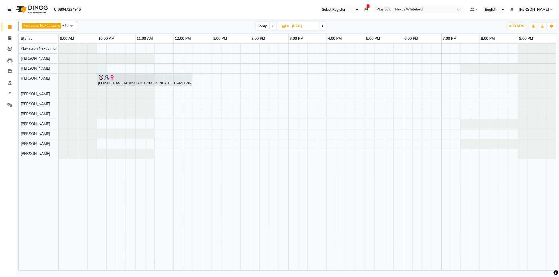
click at [104, 66] on div "[PERSON_NAME] M, 10:00 AM-12:30 PM, INOA-Full Global Colour - Medium" at bounding box center [307, 157] width 497 height 227
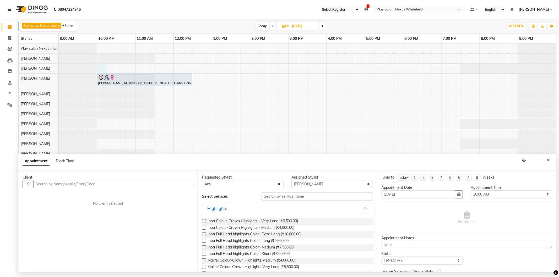
click at [150, 182] on input "text" at bounding box center [113, 184] width 160 height 8
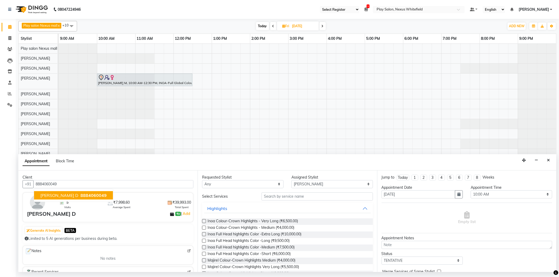
click at [59, 196] on span "[PERSON_NAME] D" at bounding box center [59, 195] width 38 height 5
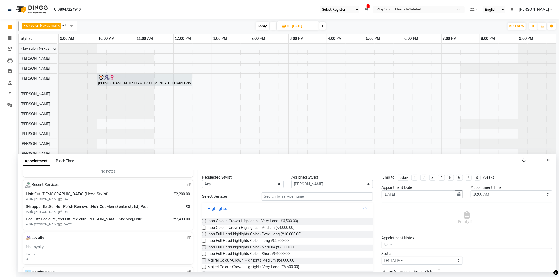
scroll to position [116, 0]
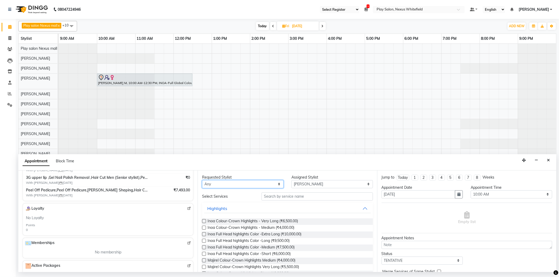
click at [276, 184] on select "Any [PERSON_NAME] Md [PERSON_NAME] [PERSON_NAME] [PERSON_NAME] [PERSON_NAME] [P…" at bounding box center [242, 184] width 81 height 8
click at [300, 195] on input "text" at bounding box center [316, 197] width 111 height 8
